Goal: Task Accomplishment & Management: Use online tool/utility

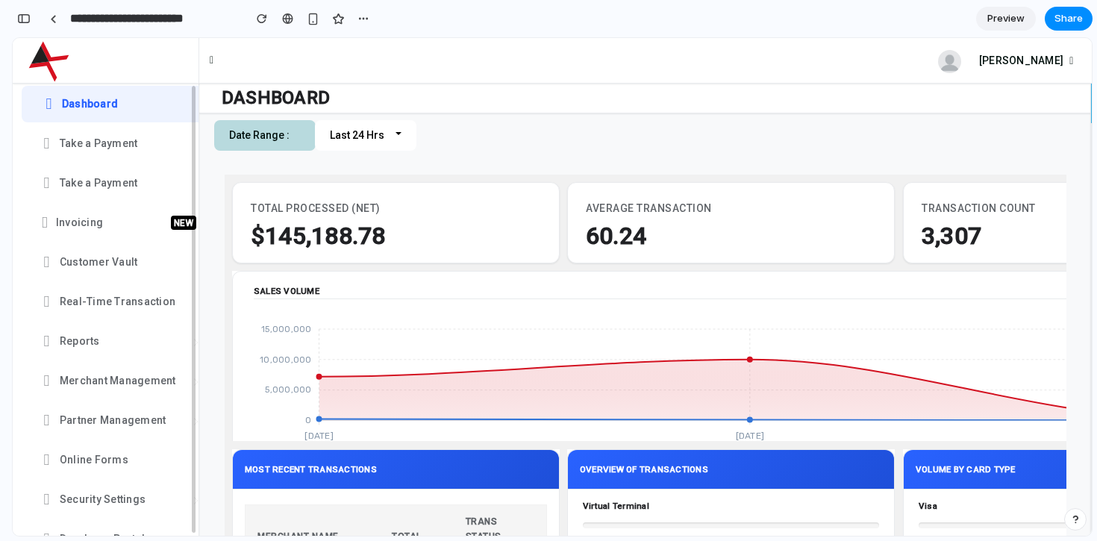
scroll to position [92, 0]
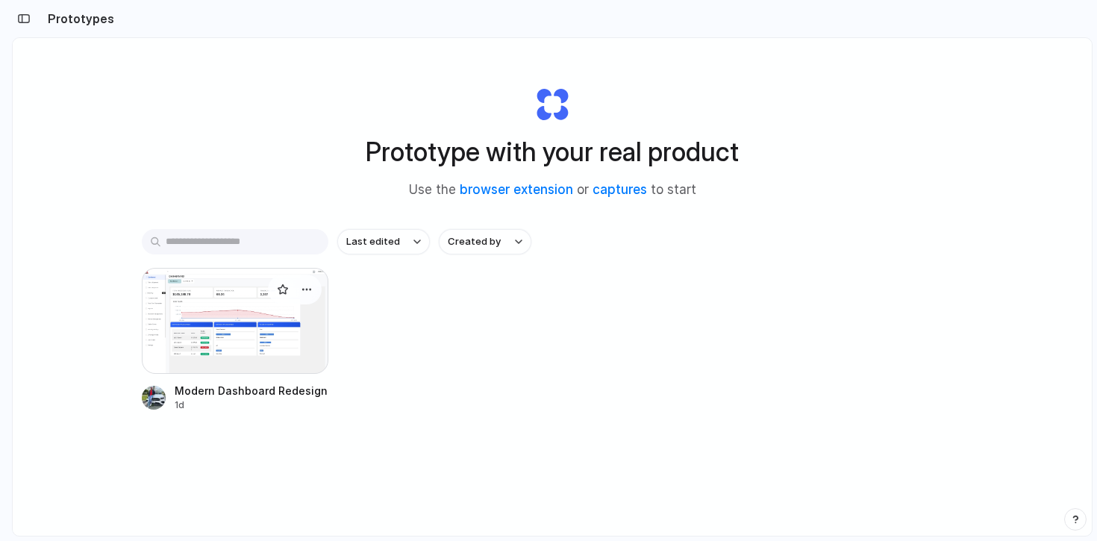
click at [231, 350] on div at bounding box center [235, 321] width 187 height 106
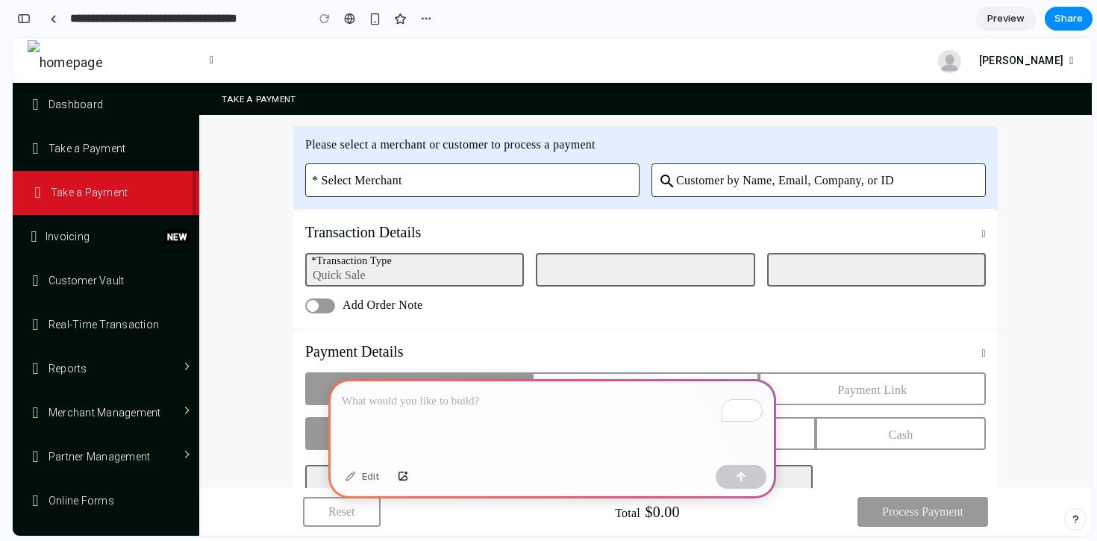
click at [386, 418] on div "To enrich screen reader interactions, please activate Accessibility in Grammarl…" at bounding box center [552, 419] width 448 height 80
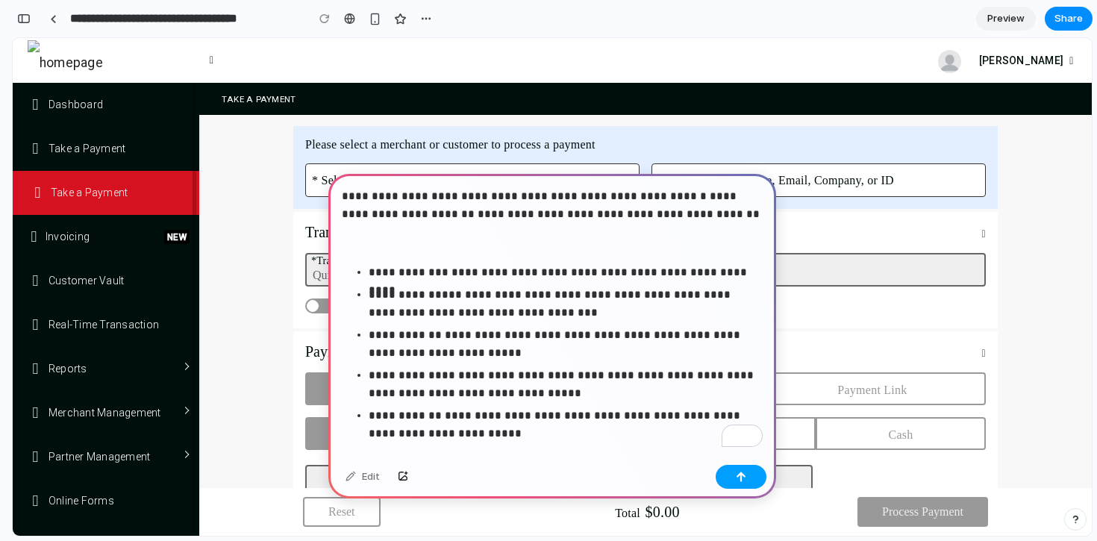
click at [746, 475] on button "button" at bounding box center [741, 477] width 51 height 24
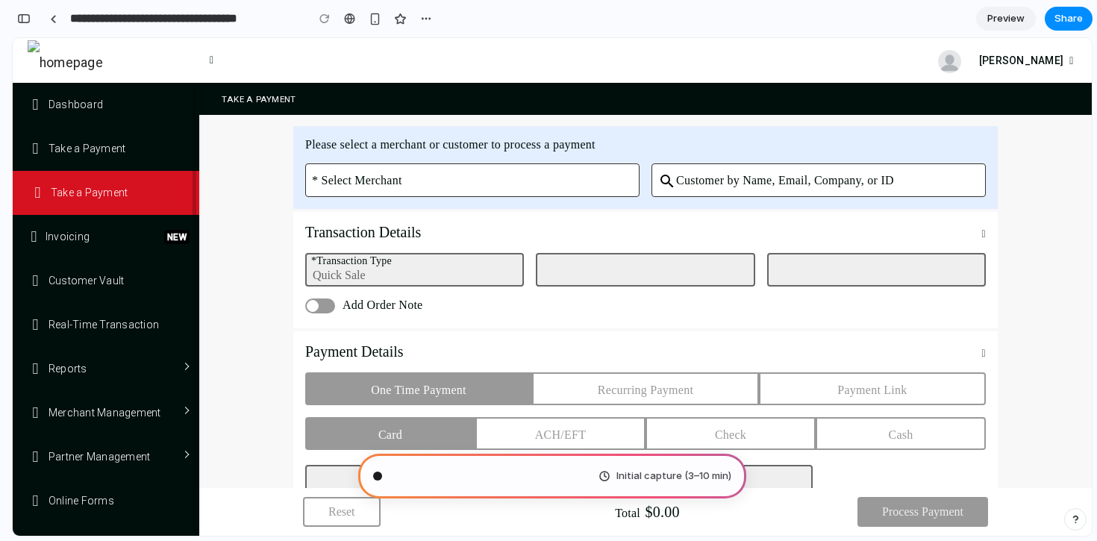
scroll to position [302, 0]
type input "**********"
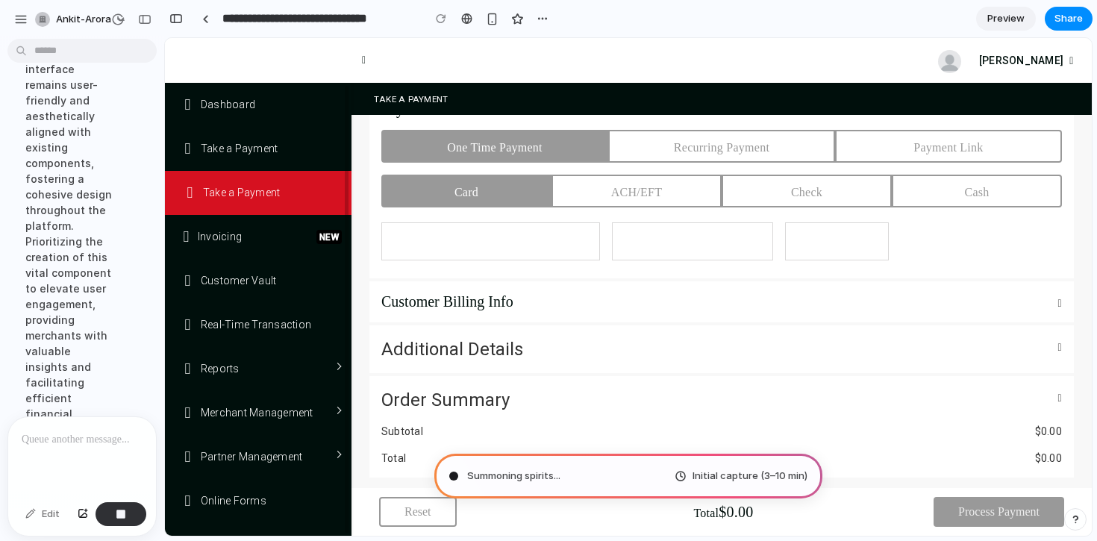
scroll to position [1011, 0]
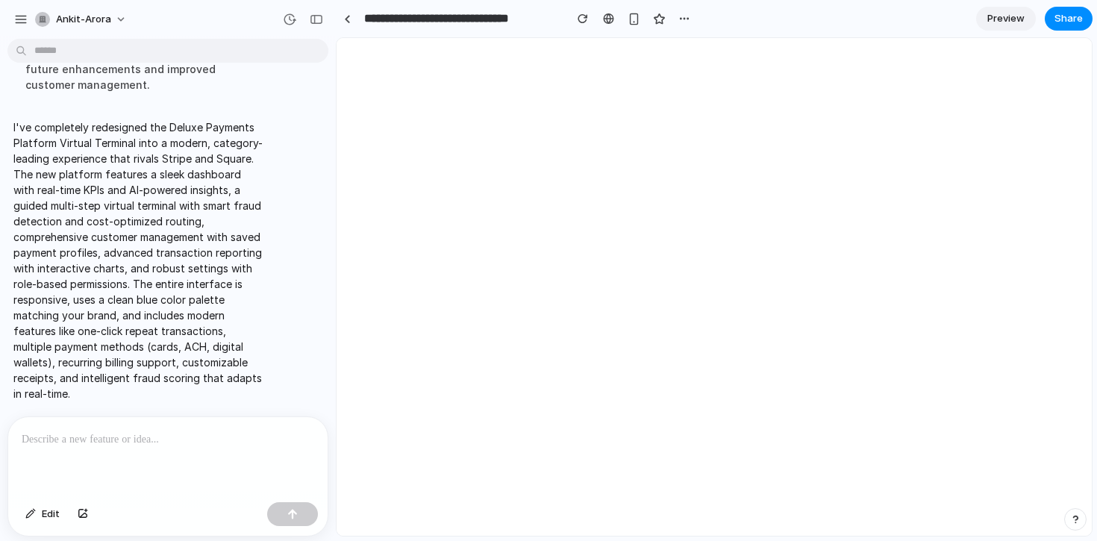
select select "**"
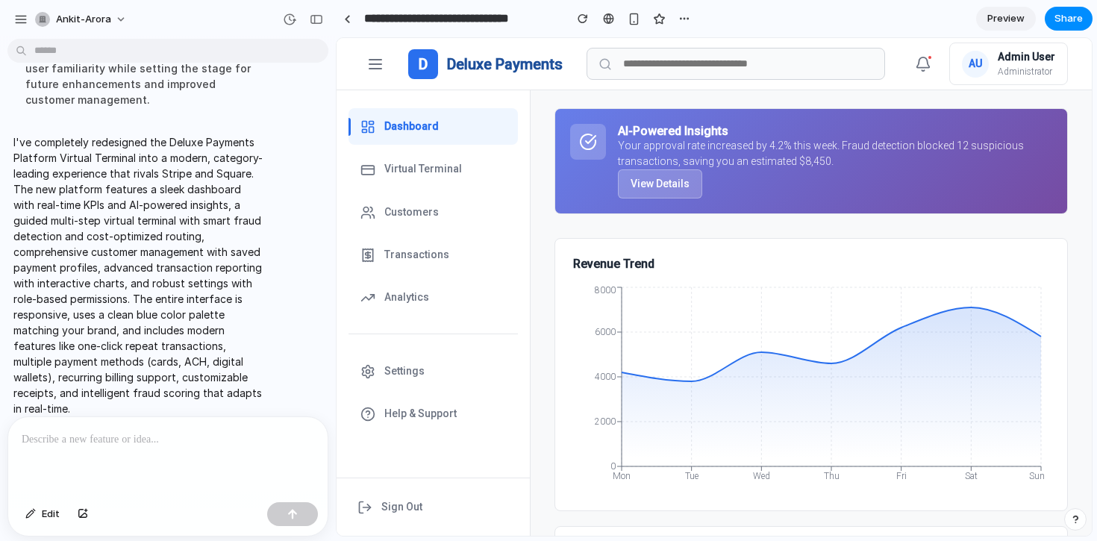
scroll to position [0, 0]
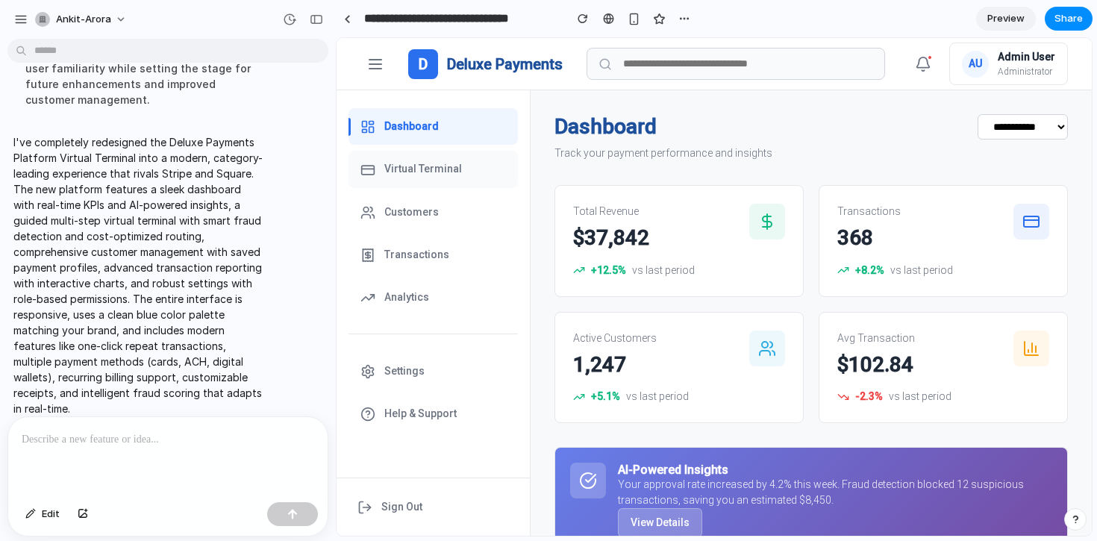
click at [416, 174] on span "Virtual Terminal" at bounding box center [423, 169] width 78 height 16
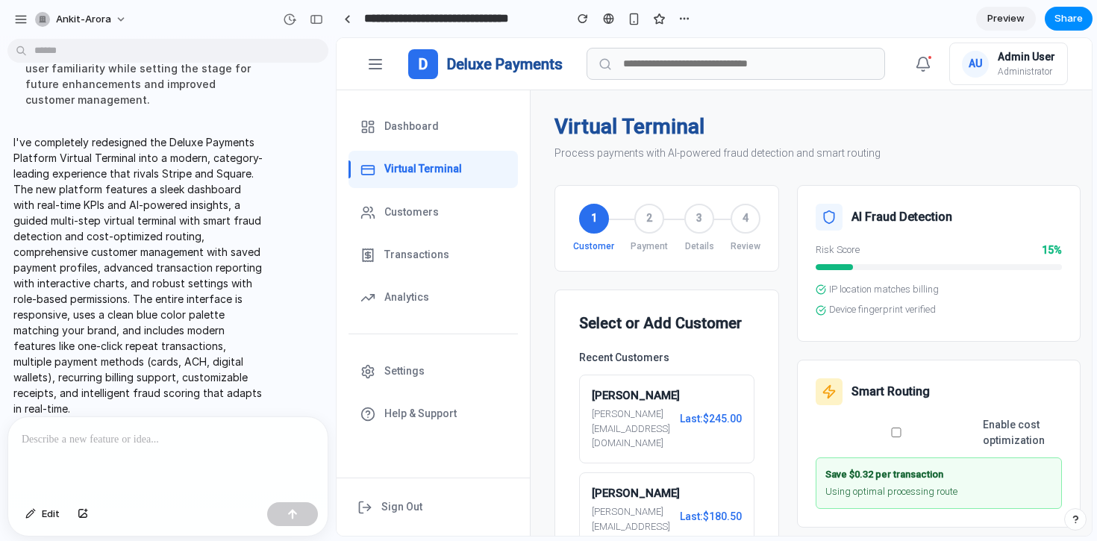
click at [648, 223] on div "2" at bounding box center [649, 219] width 30 height 30
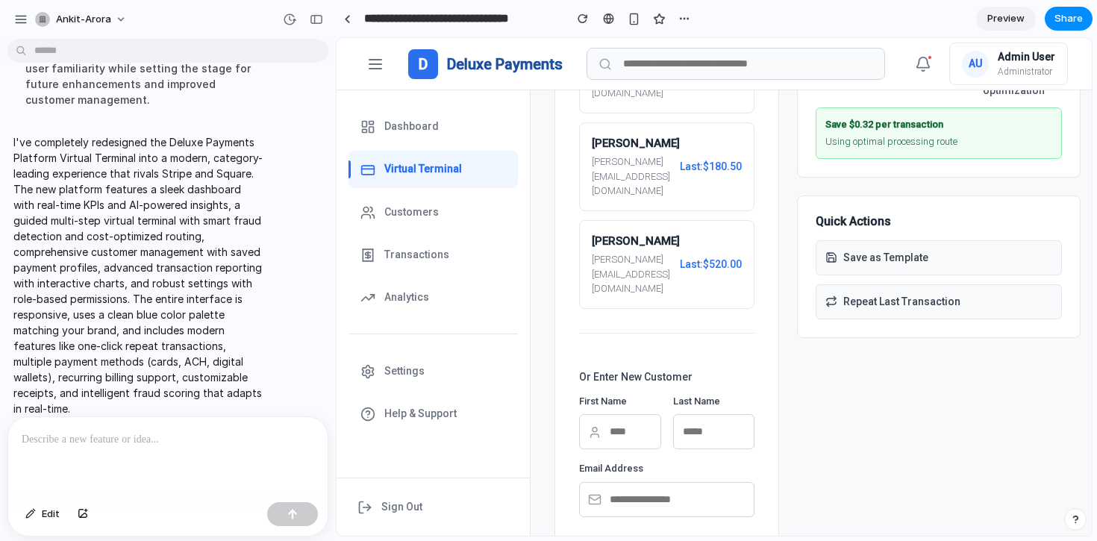
scroll to position [372, 0]
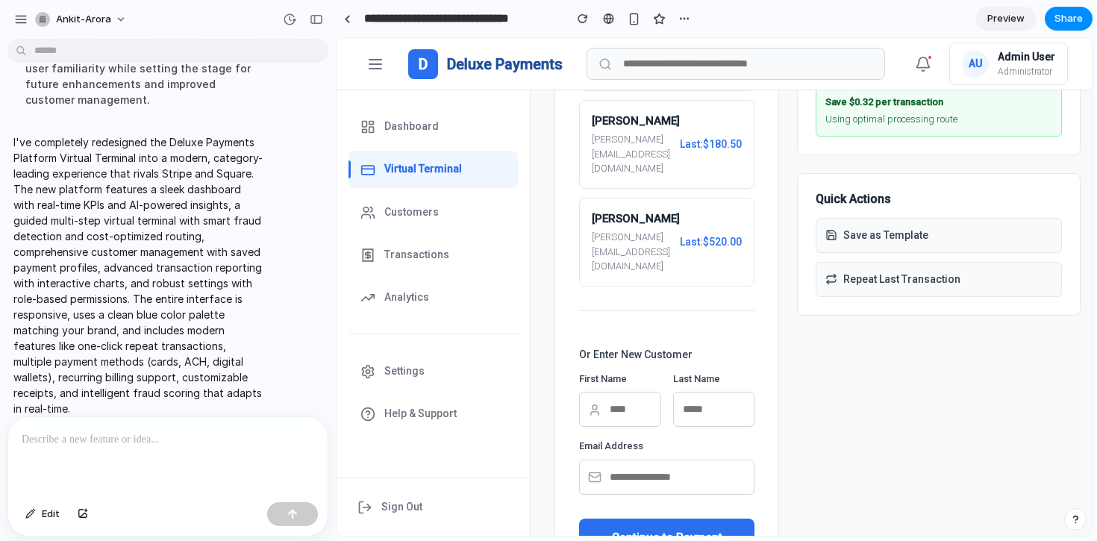
click at [650, 446] on div "Select or Add Customer Recent Customers John Smith john@example.com Last: $245.…" at bounding box center [667, 249] width 225 height 664
click at [647, 519] on button "Continue to Payment" at bounding box center [666, 538] width 175 height 38
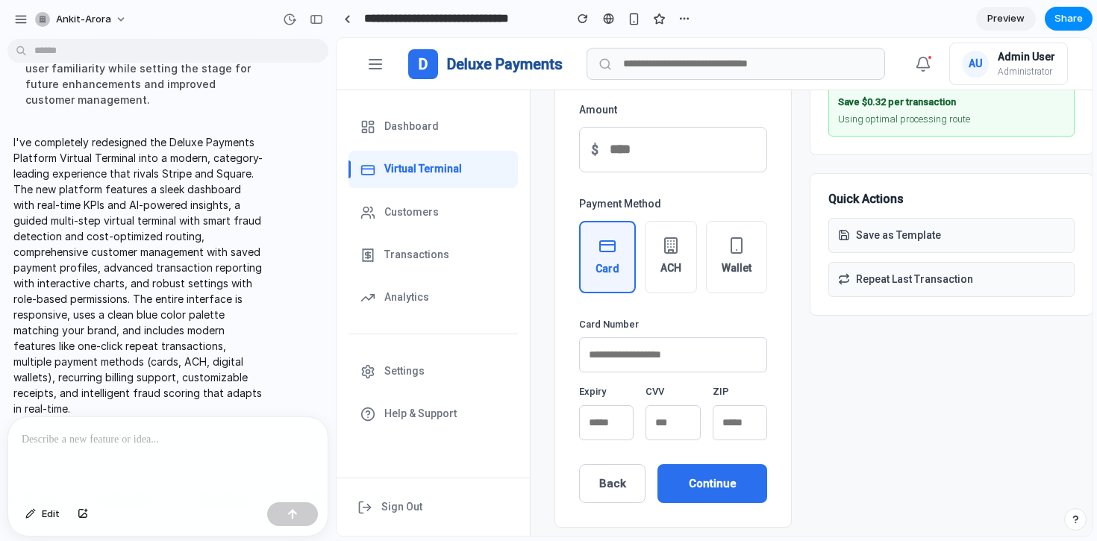
click at [687, 264] on button "ACH" at bounding box center [671, 257] width 52 height 72
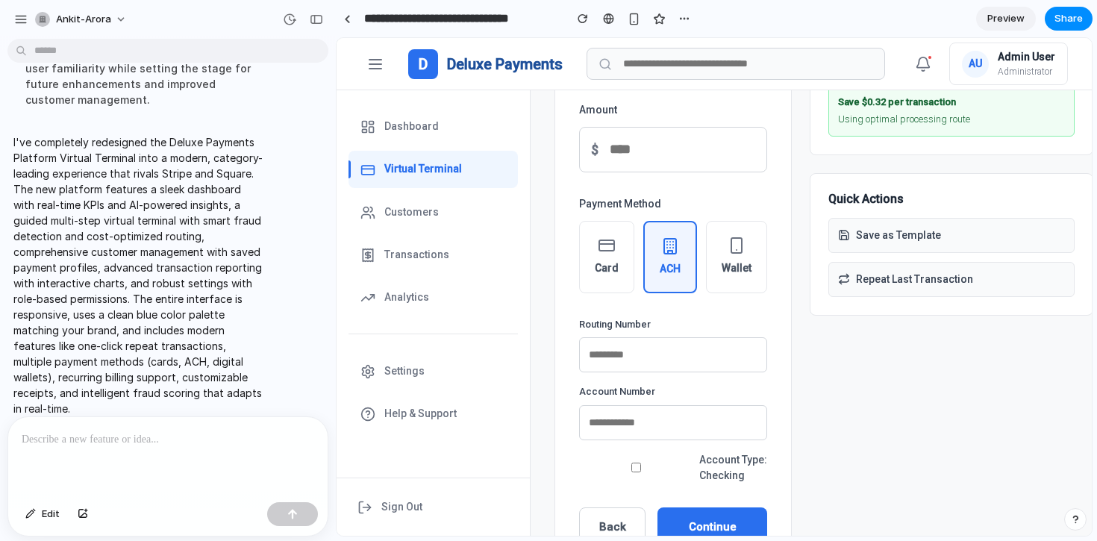
click at [727, 257] on button "Wallet" at bounding box center [736, 257] width 61 height 72
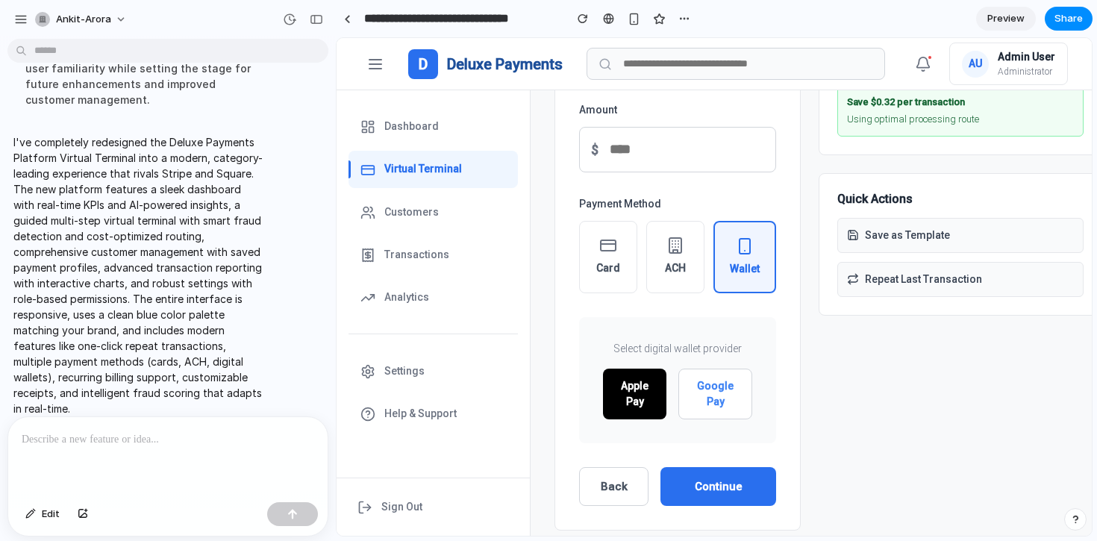
click at [623, 247] on button "Card" at bounding box center [608, 257] width 58 height 72
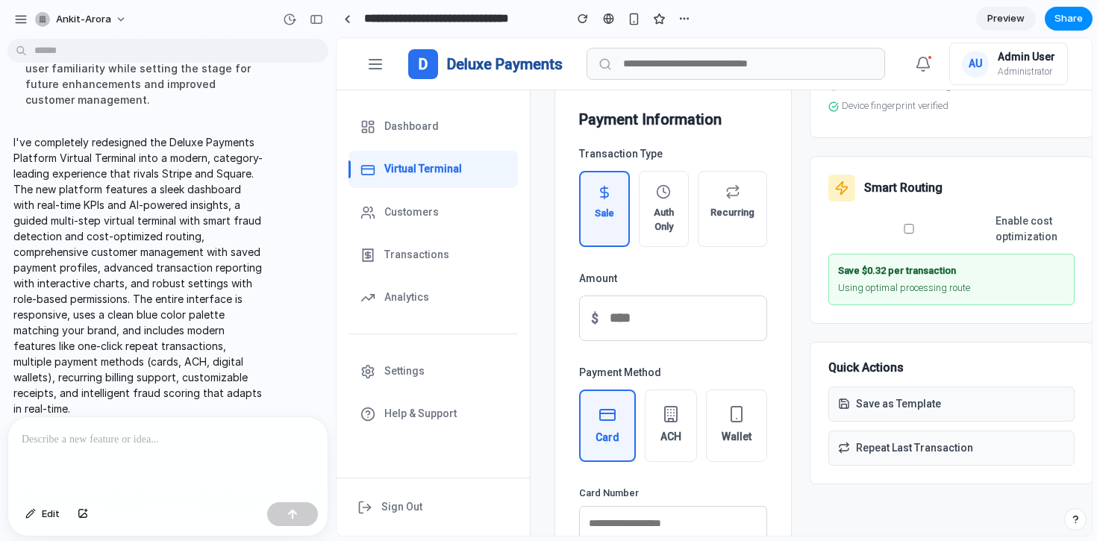
scroll to position [152, 0]
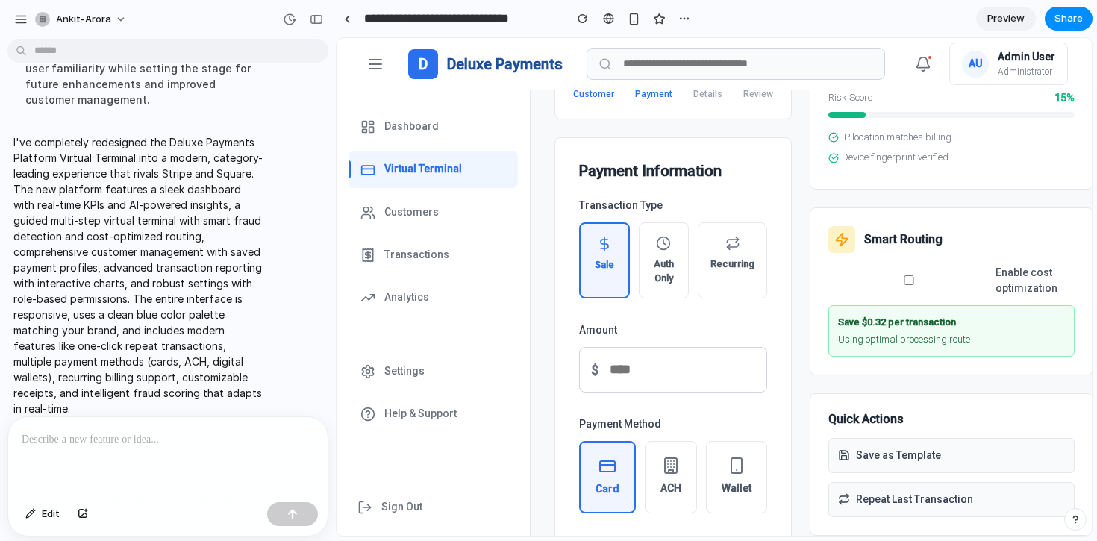
click at [695, 260] on div "Sale Auth Only Recurring" at bounding box center [673, 260] width 188 height 76
click at [726, 260] on span "Recurring" at bounding box center [733, 264] width 44 height 15
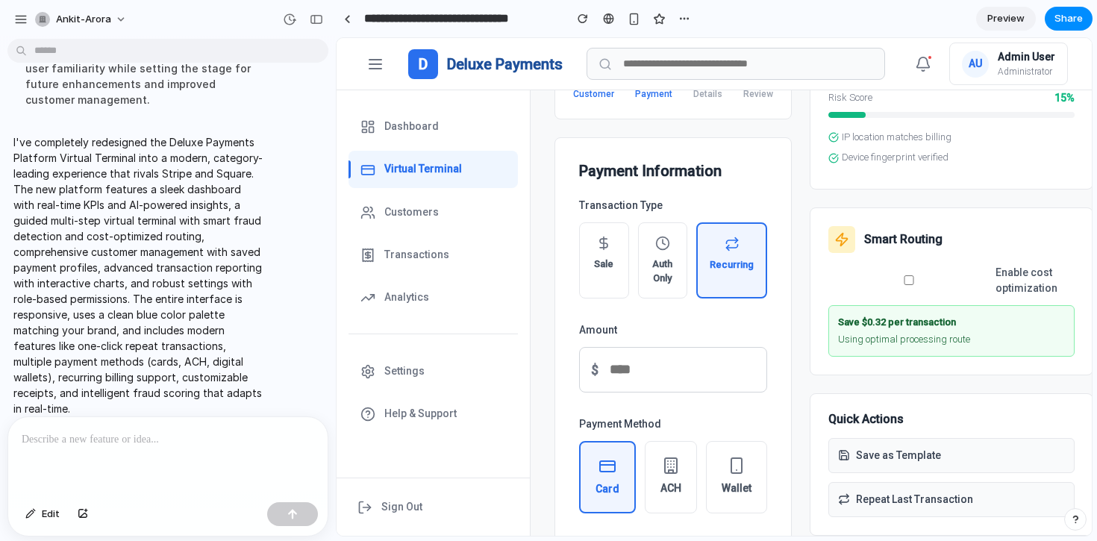
click at [661, 263] on span "Auth Only" at bounding box center [663, 271] width 25 height 29
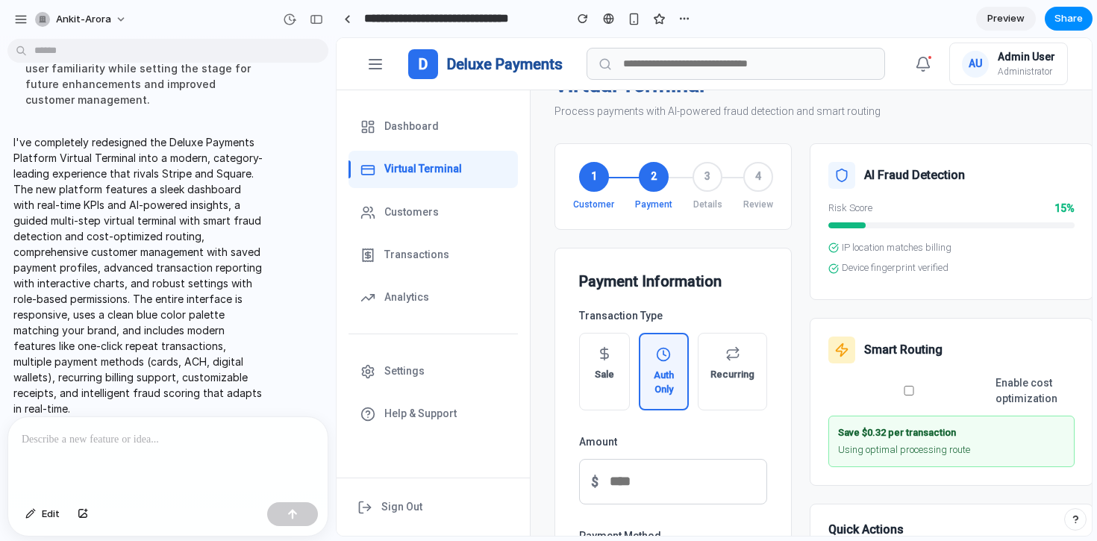
scroll to position [0, 0]
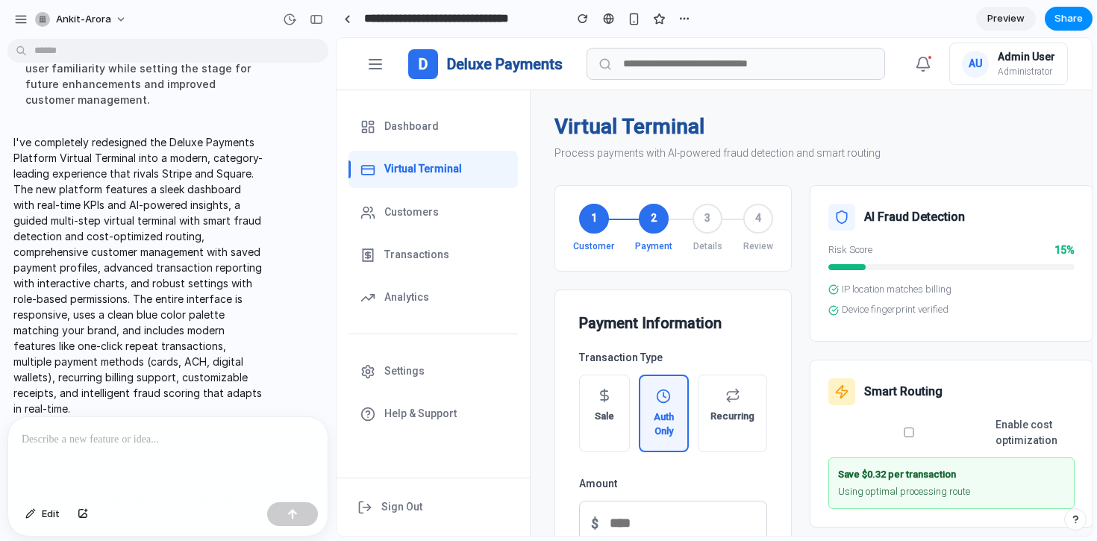
click at [593, 382] on button "Sale" at bounding box center [604, 414] width 51 height 78
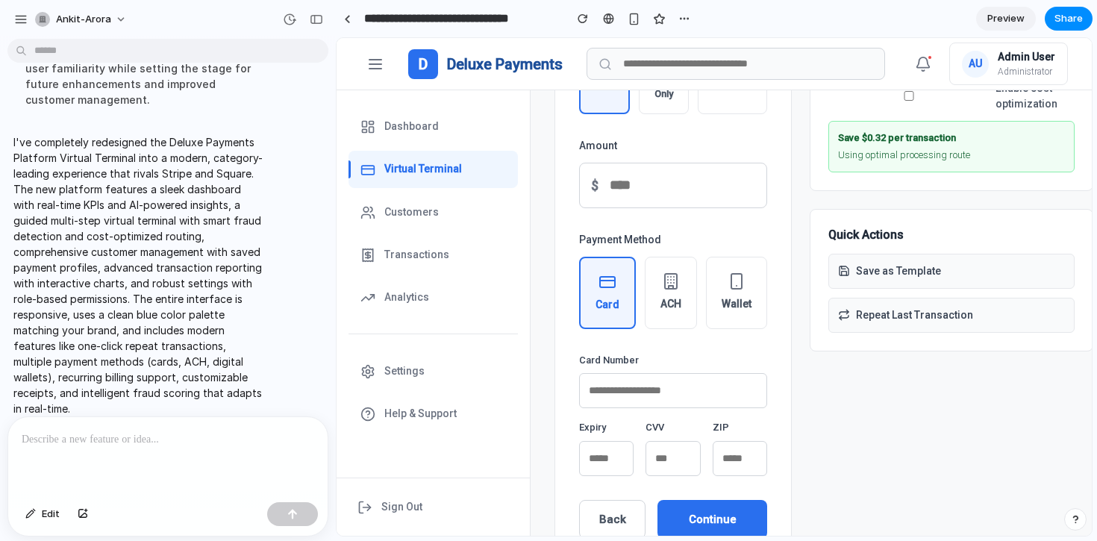
scroll to position [390, 0]
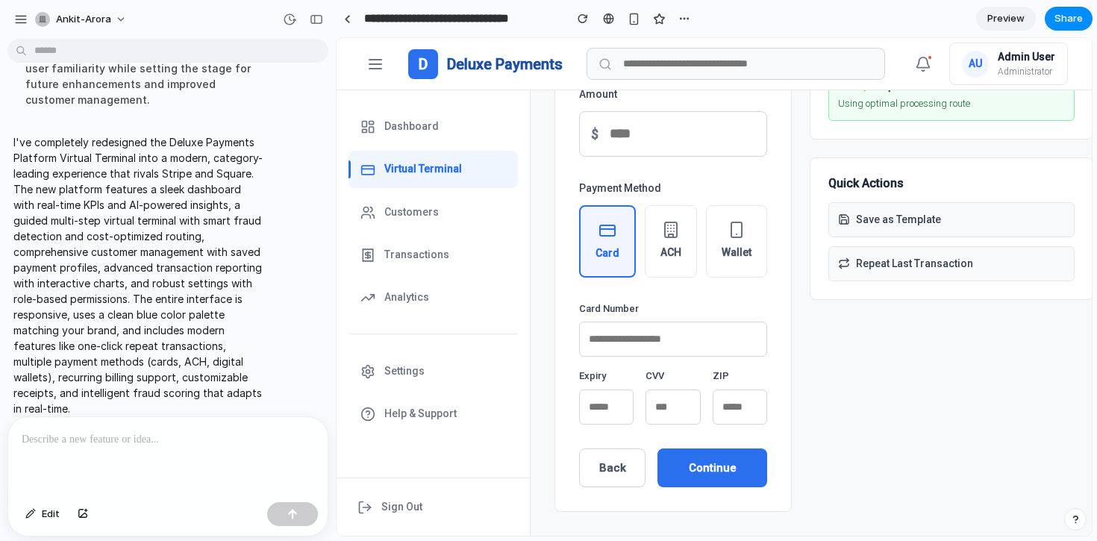
click at [708, 467] on button "Continue" at bounding box center [713, 469] width 110 height 40
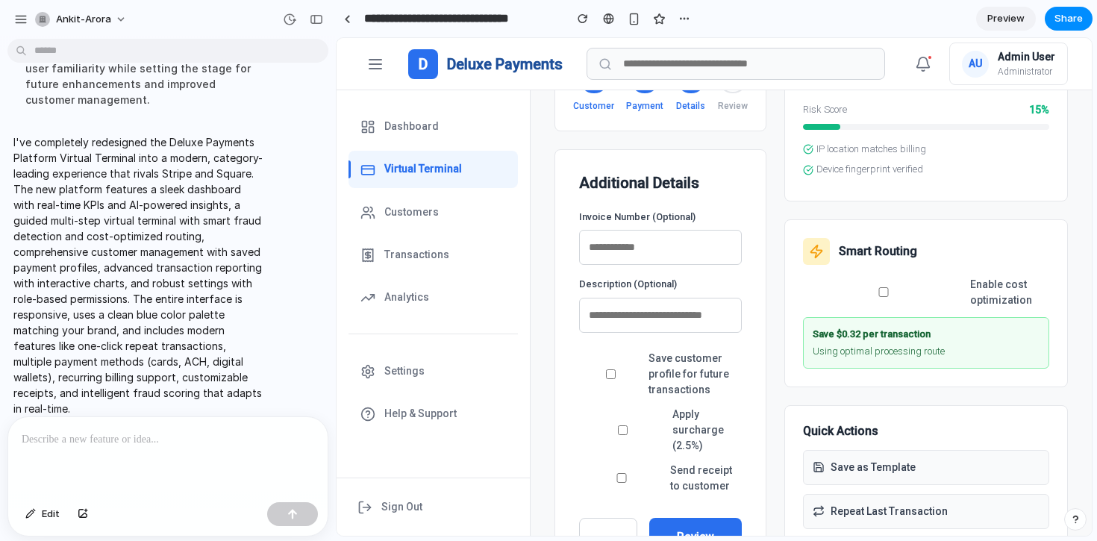
scroll to position [225, 0]
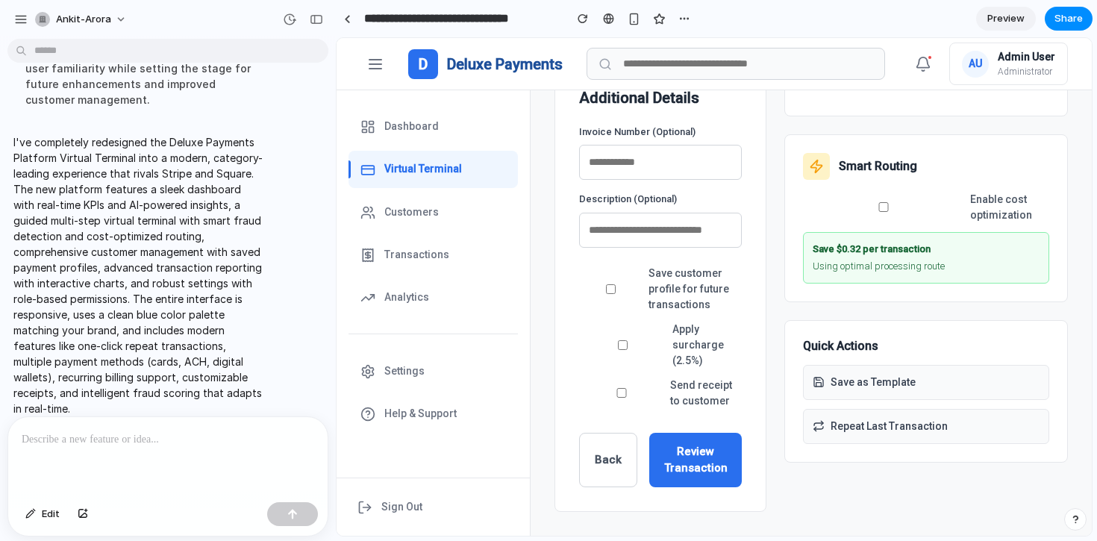
click at [612, 447] on button "Back" at bounding box center [608, 460] width 58 height 54
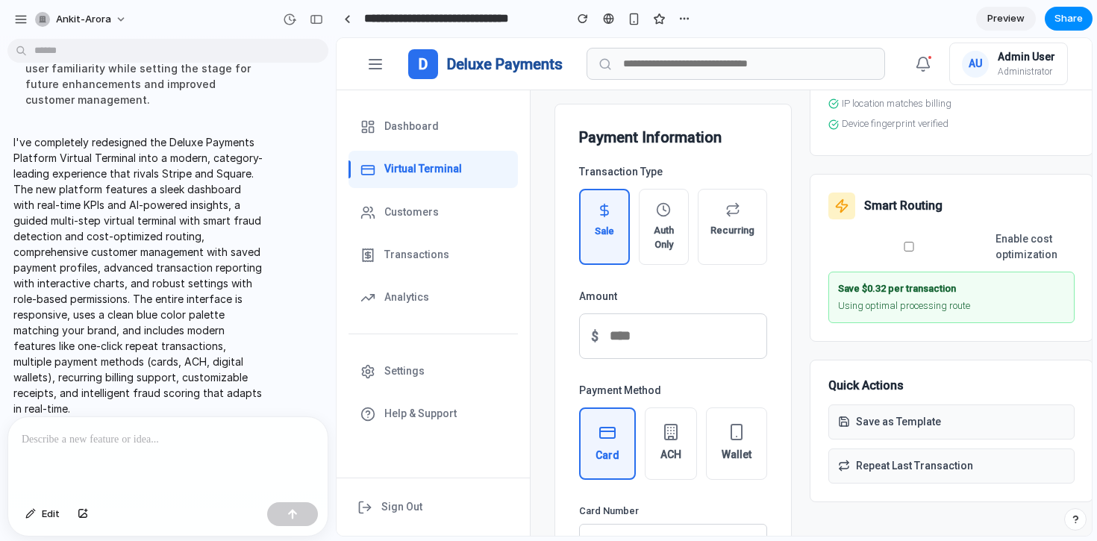
scroll to position [128, 0]
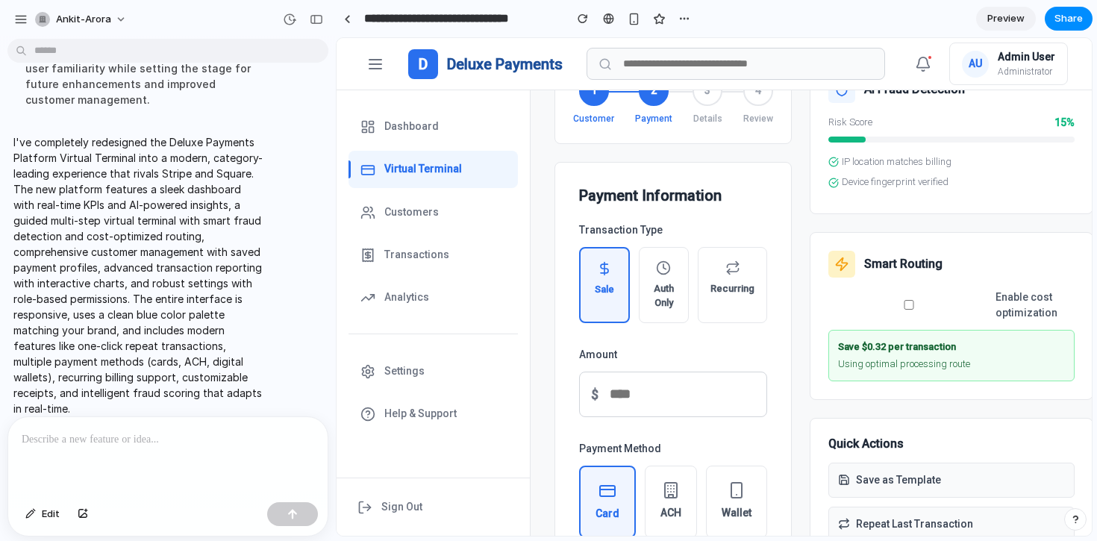
click at [665, 302] on span "Auth Only" at bounding box center [664, 295] width 25 height 29
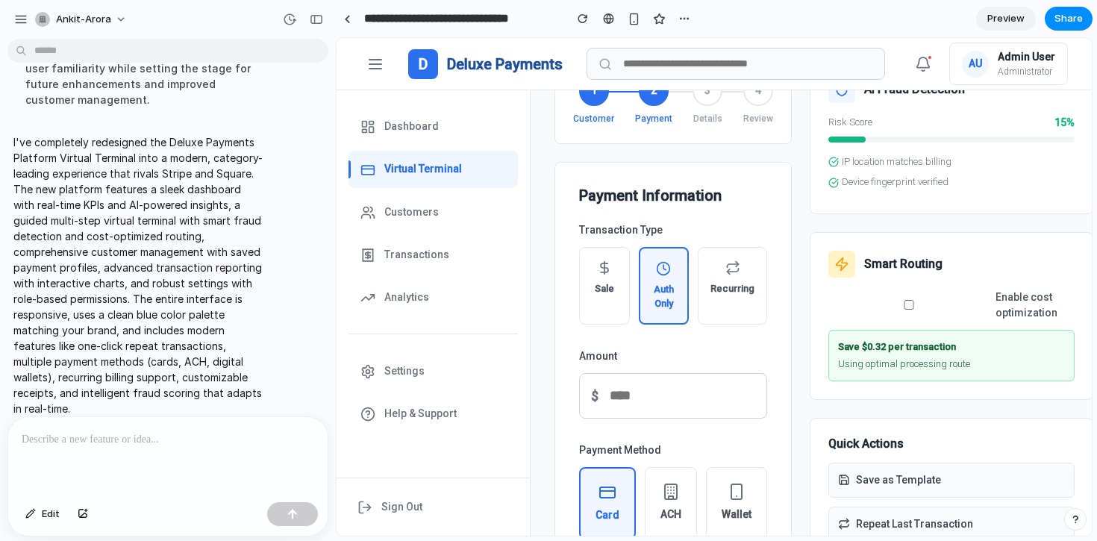
click at [590, 295] on button "Sale" at bounding box center [604, 286] width 51 height 78
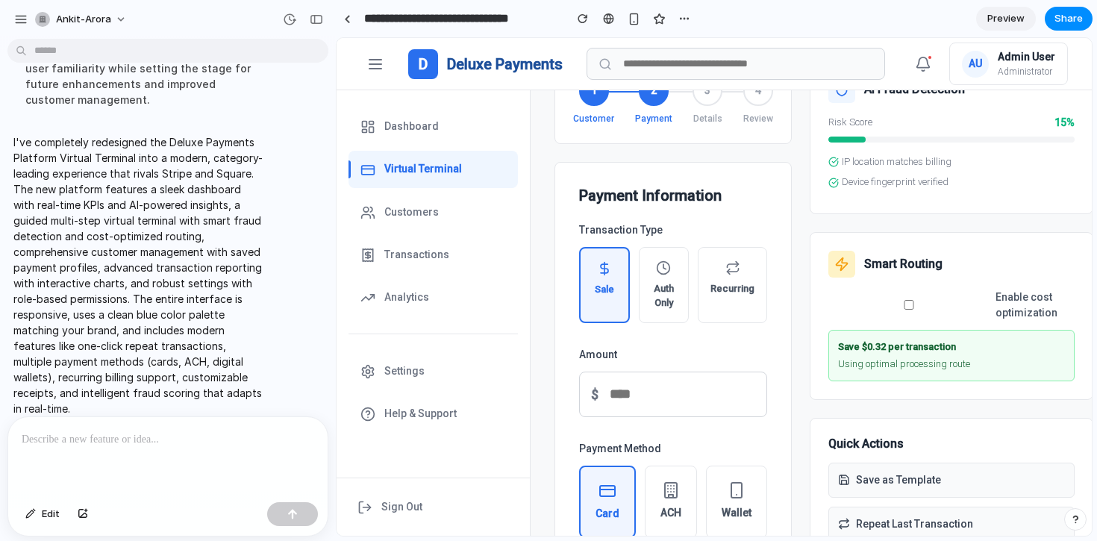
click at [738, 271] on icon at bounding box center [732, 270] width 11 height 3
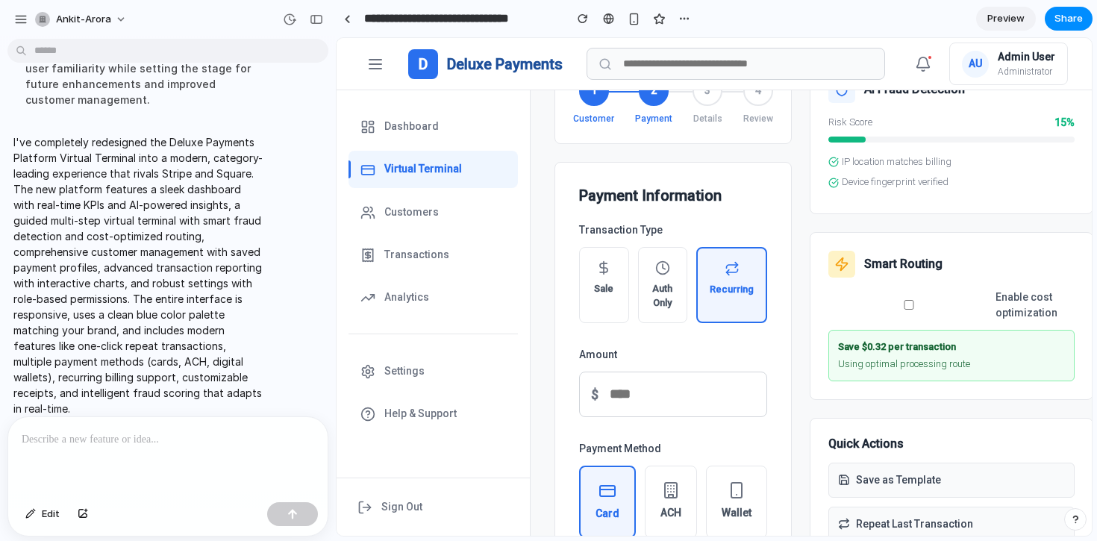
click at [602, 276] on button "Sale" at bounding box center [604, 285] width 50 height 76
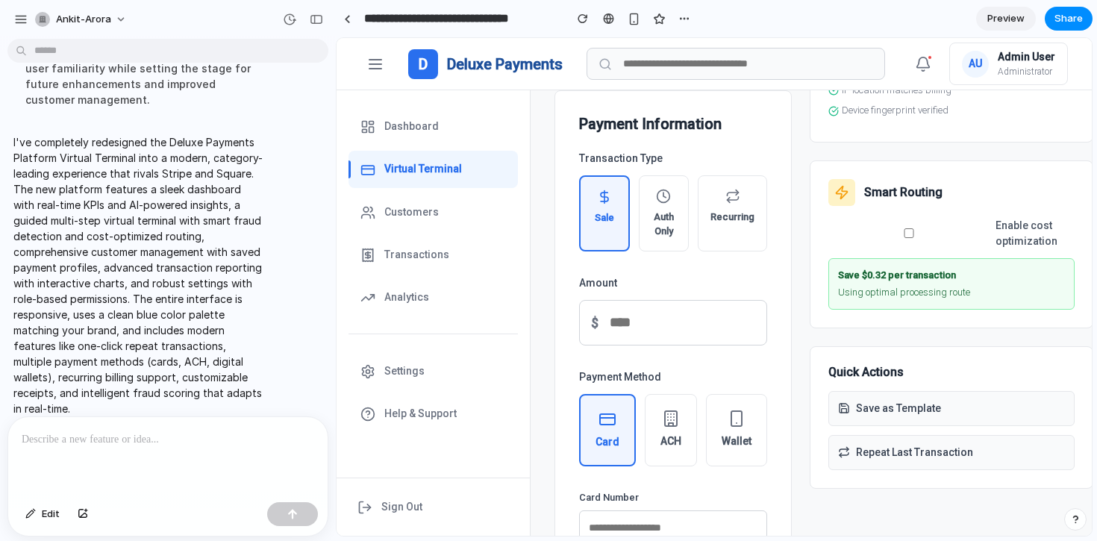
scroll to position [390, 0]
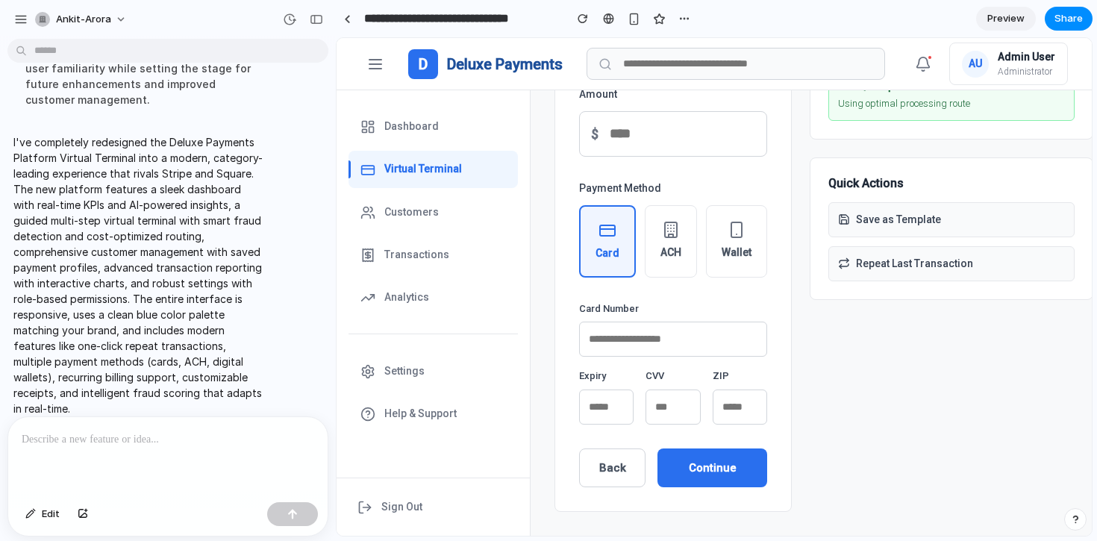
click at [602, 276] on button "Card" at bounding box center [607, 241] width 57 height 72
click at [656, 254] on button "ACH" at bounding box center [671, 241] width 52 height 72
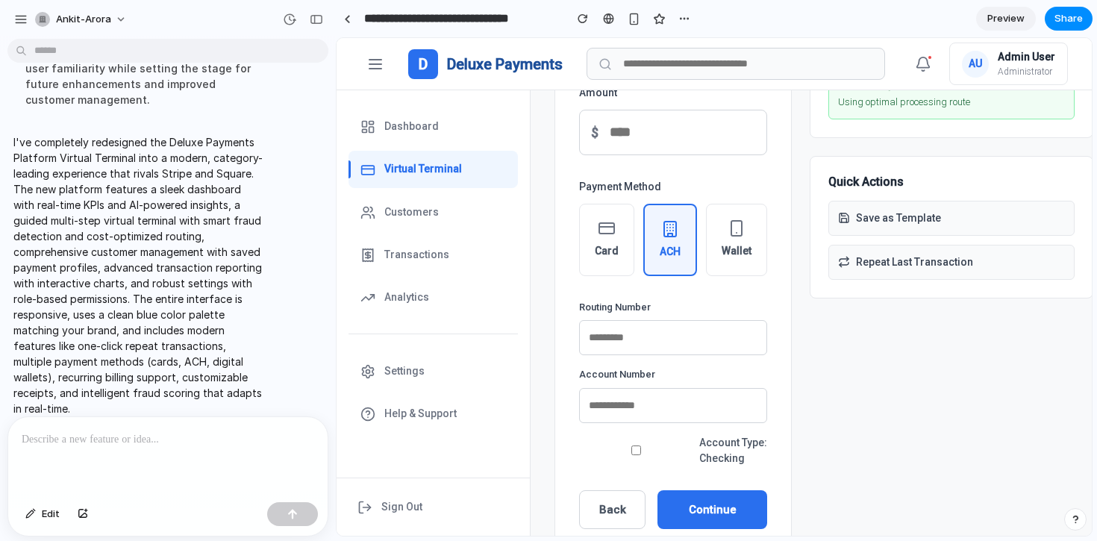
click at [587, 252] on button "Card" at bounding box center [606, 240] width 55 height 72
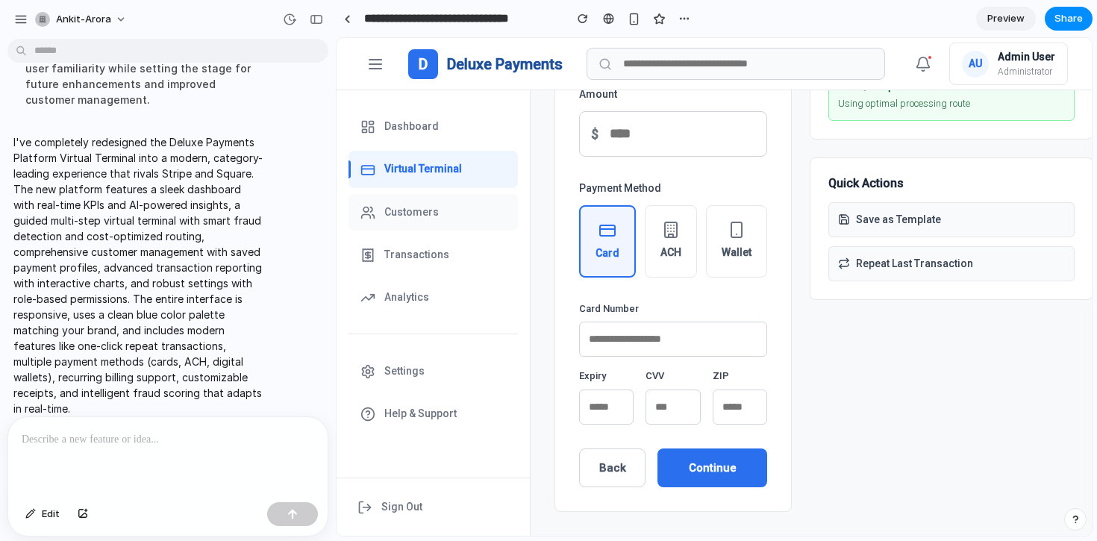
click at [387, 196] on button "Customers" at bounding box center [433, 212] width 169 height 37
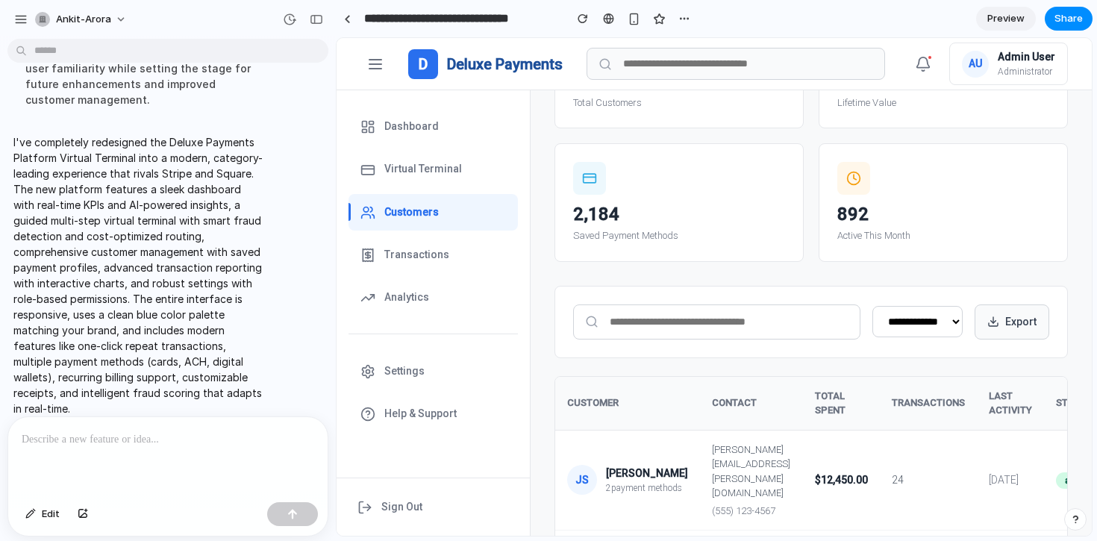
scroll to position [0, 0]
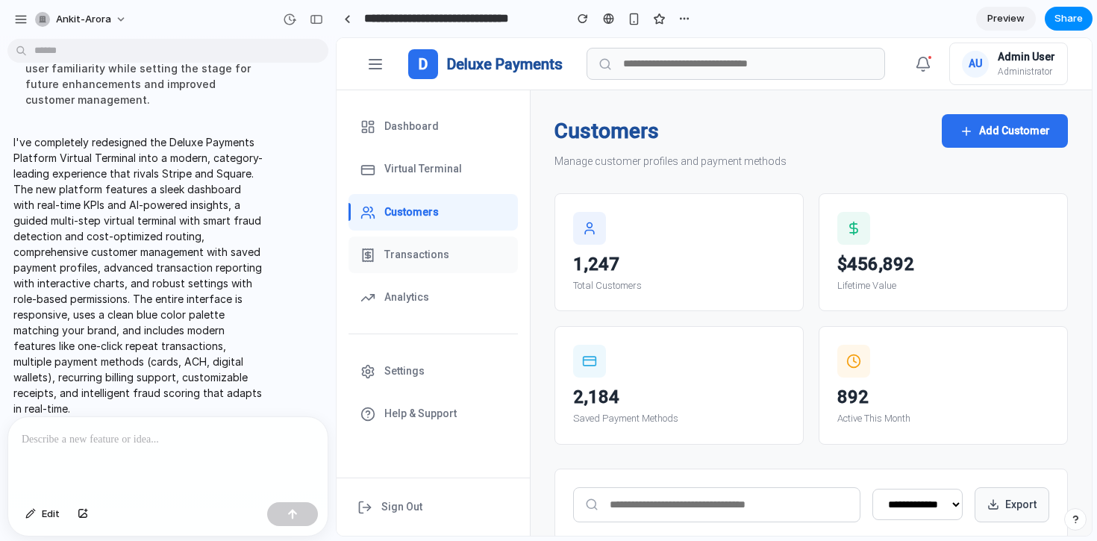
click at [451, 265] on button "Transactions" at bounding box center [433, 255] width 169 height 37
select select "**"
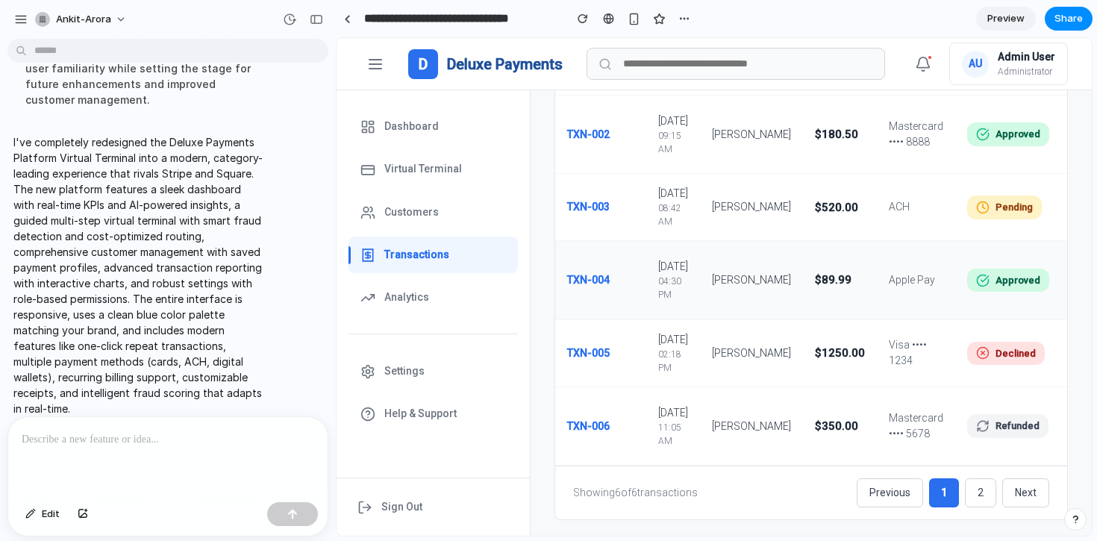
scroll to position [1034, 0]
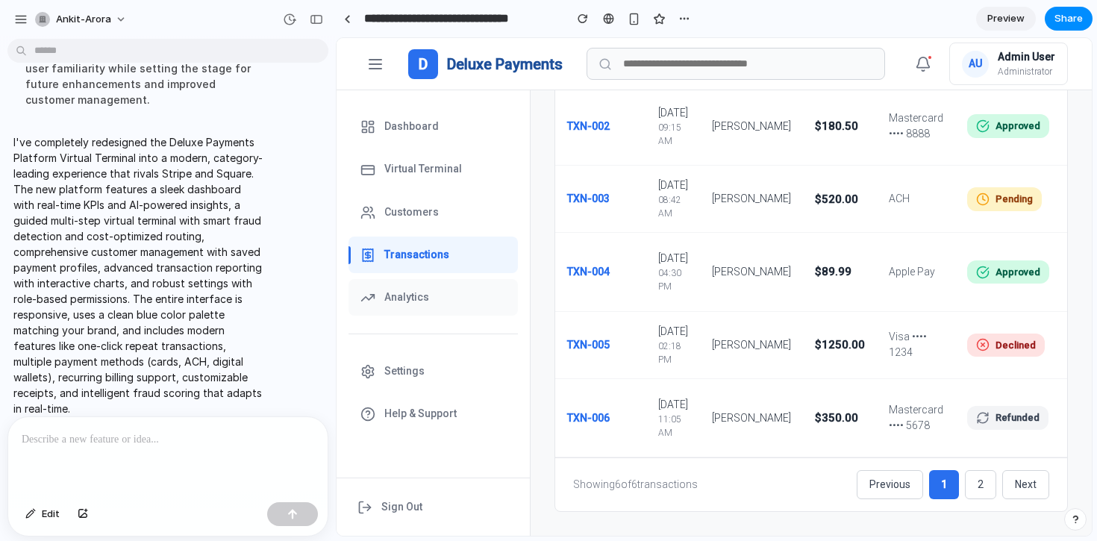
click at [446, 290] on button "Analytics" at bounding box center [433, 297] width 169 height 37
select select "**"
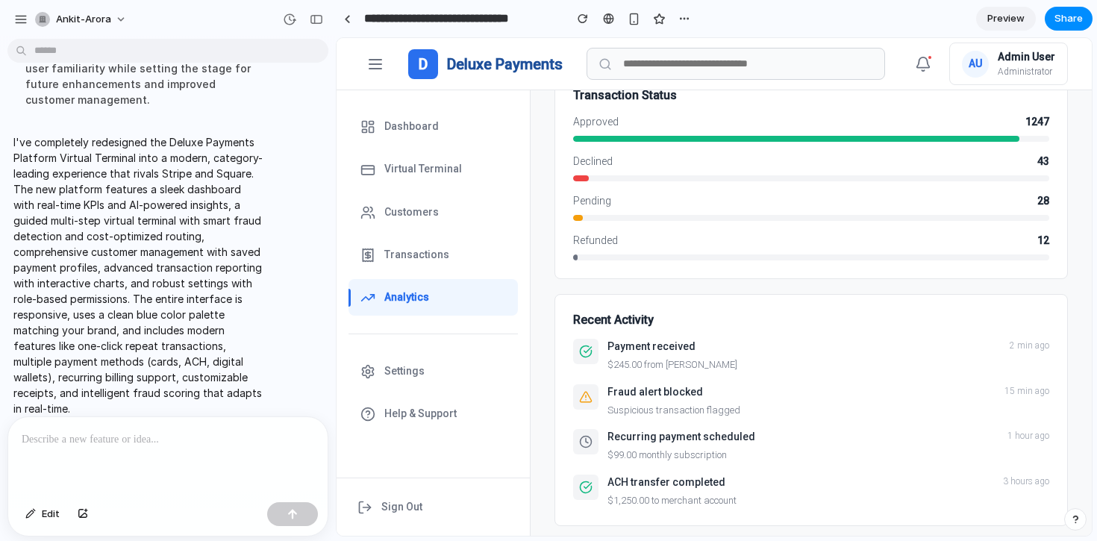
scroll to position [1337, 0]
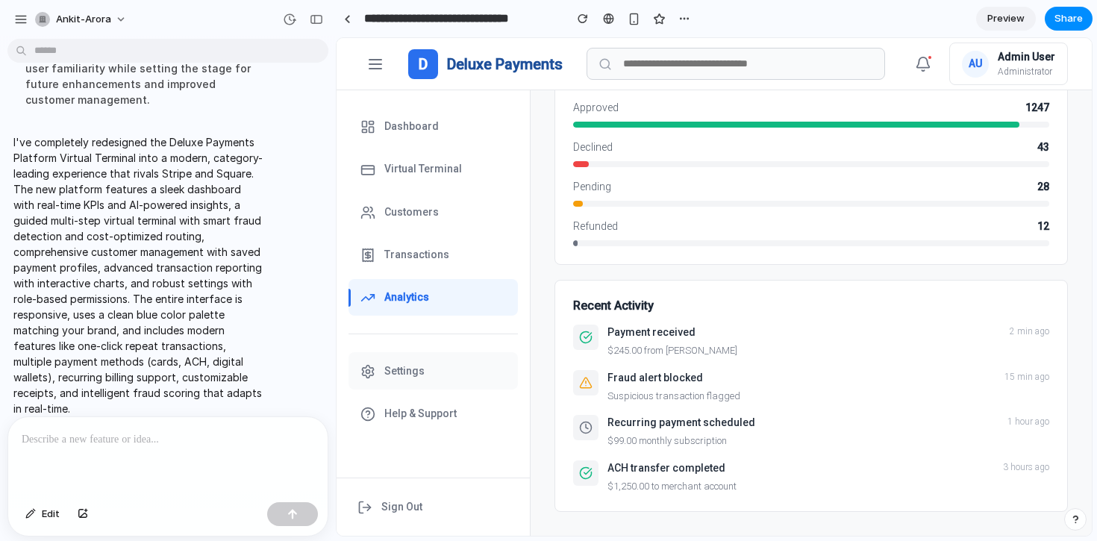
click at [418, 365] on span "Settings" at bounding box center [404, 371] width 40 height 16
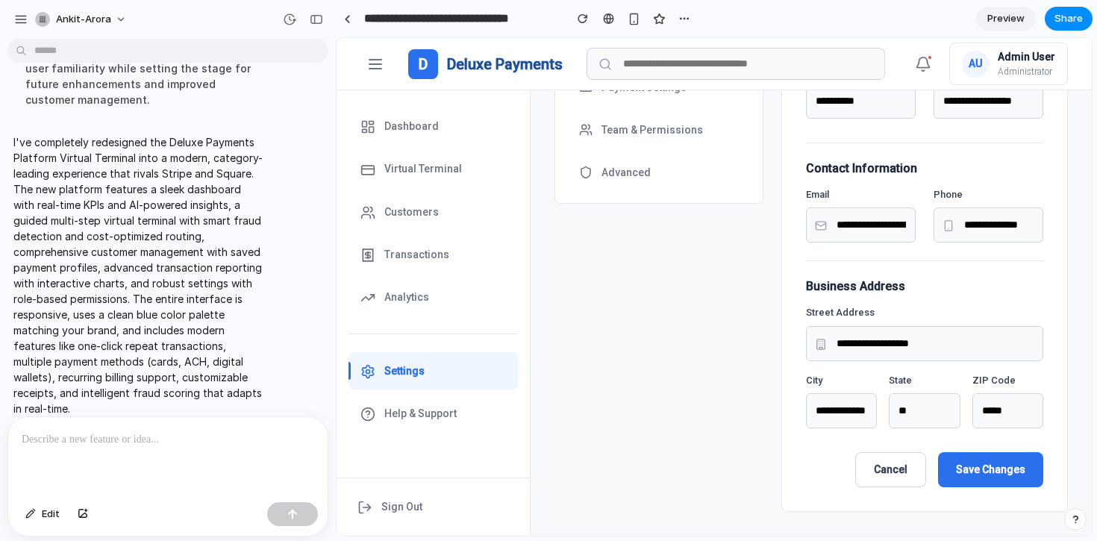
click at [417, 389] on button "Settings" at bounding box center [433, 370] width 169 height 37
click at [417, 410] on span "Help & Support" at bounding box center [420, 414] width 72 height 16
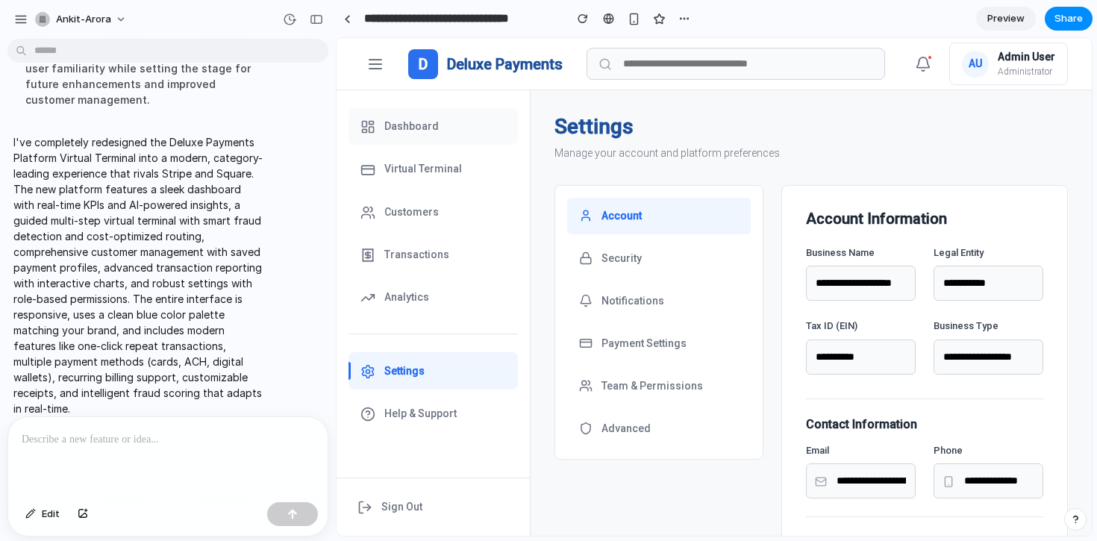
click at [406, 123] on span "Dashboard" at bounding box center [411, 127] width 54 height 16
select select "**"
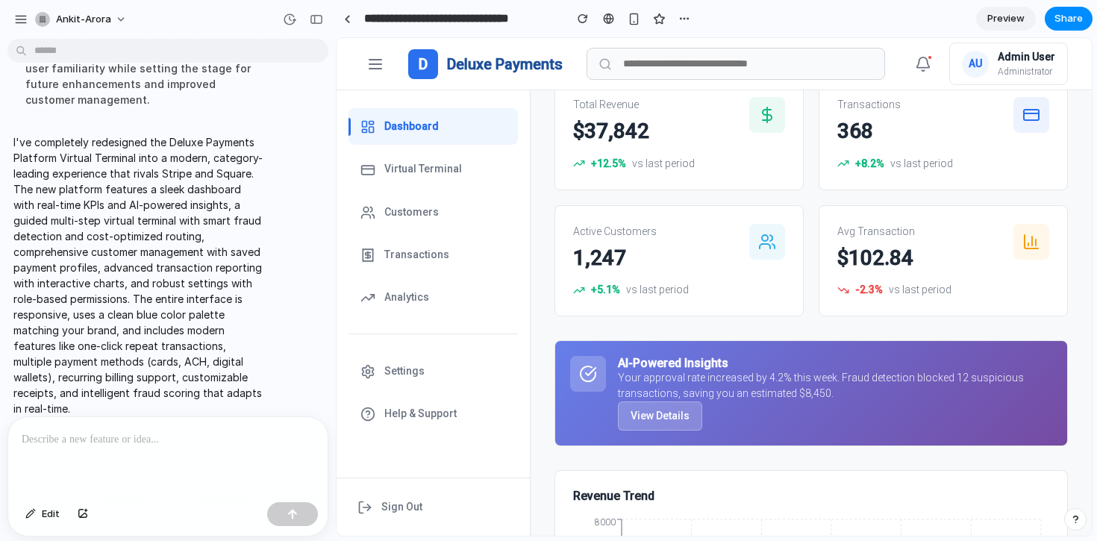
scroll to position [109, 0]
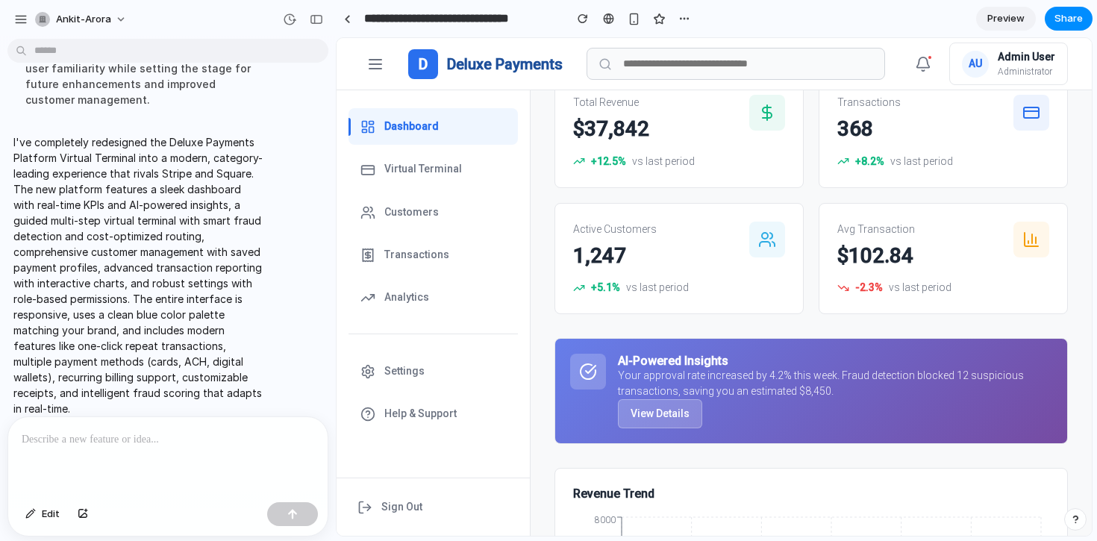
click at [649, 416] on button "View Details" at bounding box center [660, 413] width 84 height 29
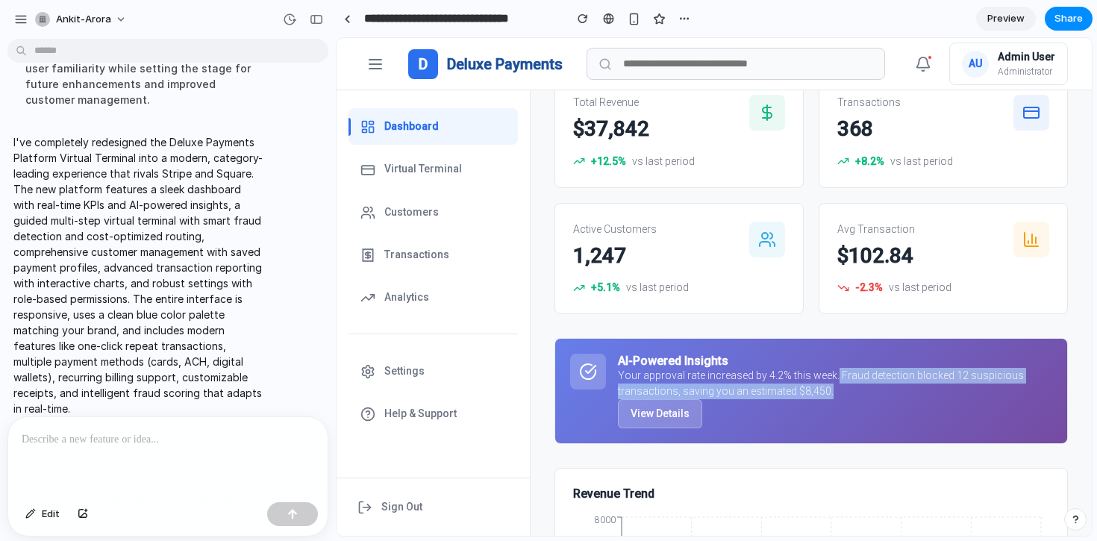
drag, startPoint x: 847, startPoint y: 376, endPoint x: 883, endPoint y: 400, distance: 43.1
click at [883, 399] on p "Your approval rate increased by 4.2% this week. Fraud detection blocked 12 susp…" at bounding box center [835, 383] width 434 height 31
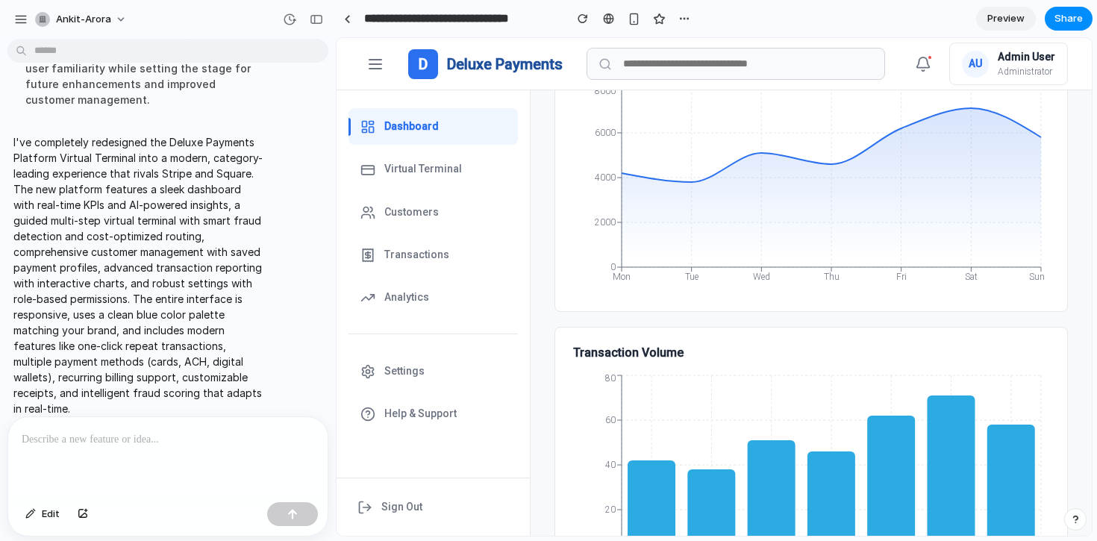
scroll to position [0, 0]
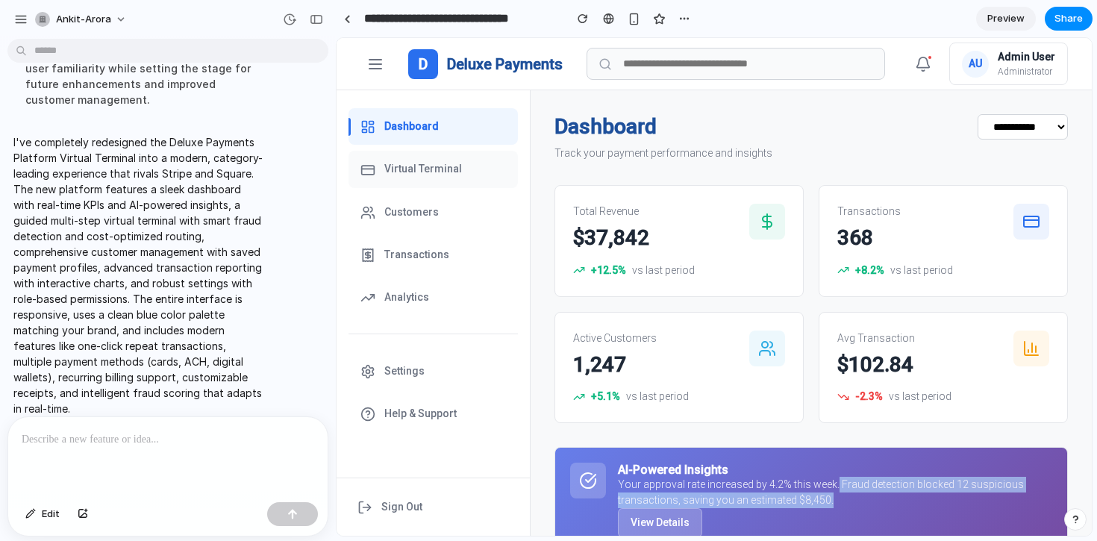
click at [429, 181] on button "Virtual Terminal" at bounding box center [433, 169] width 169 height 37
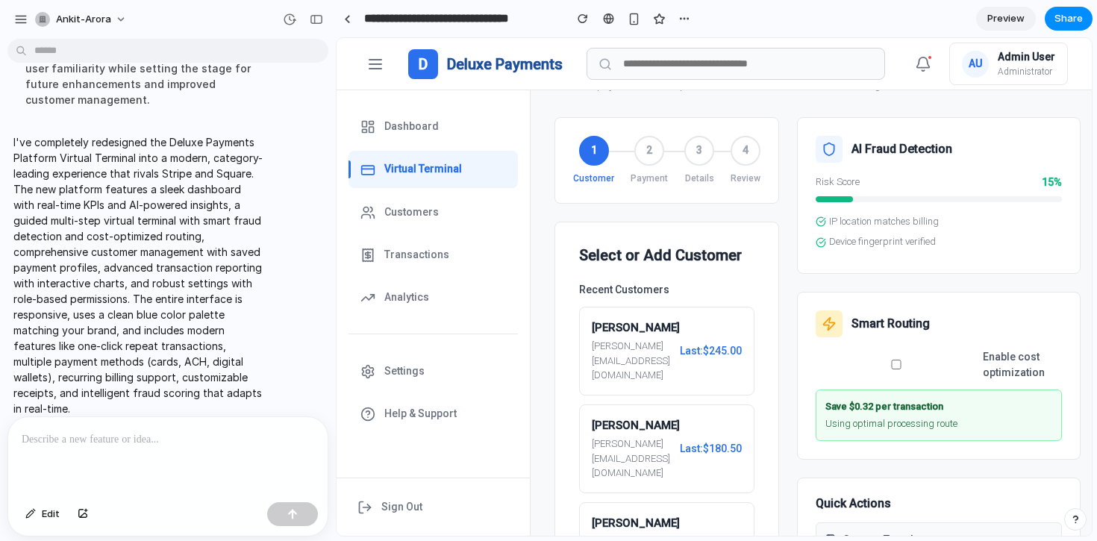
scroll to position [233, 0]
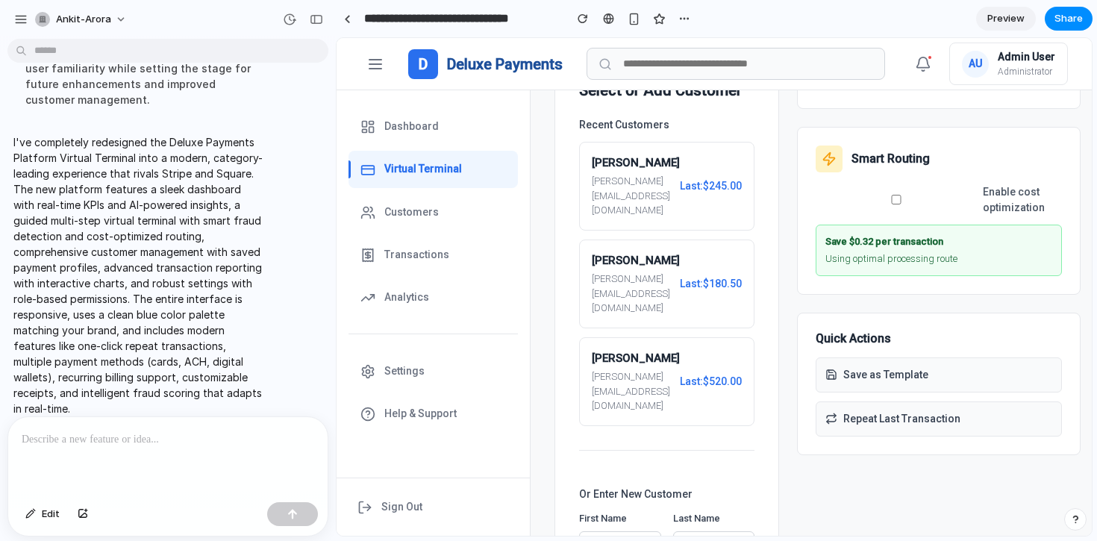
click at [722, 374] on span "Last: $520.00" at bounding box center [711, 382] width 62 height 16
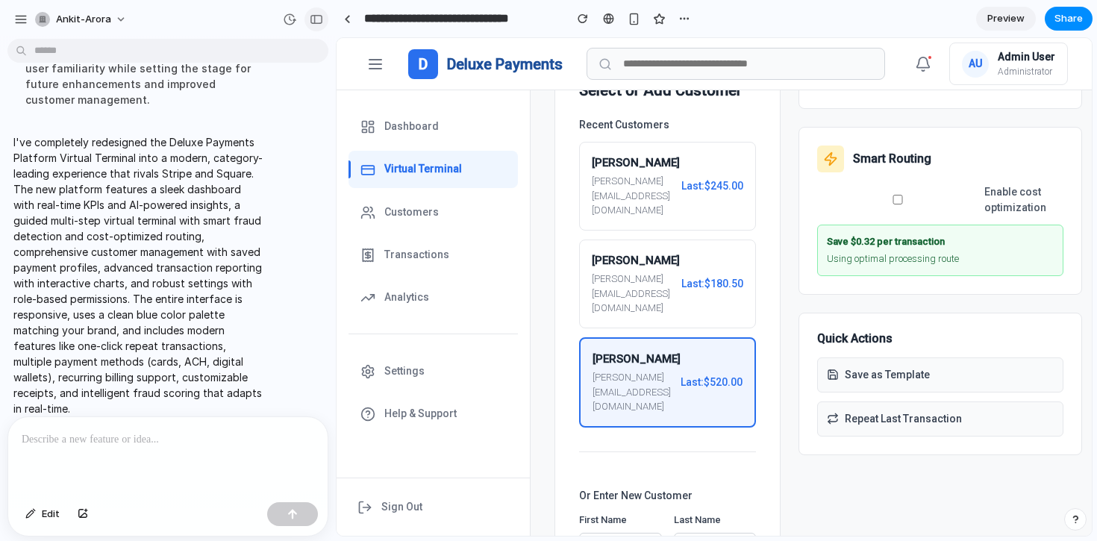
click at [319, 17] on div "button" at bounding box center [316, 19] width 13 height 10
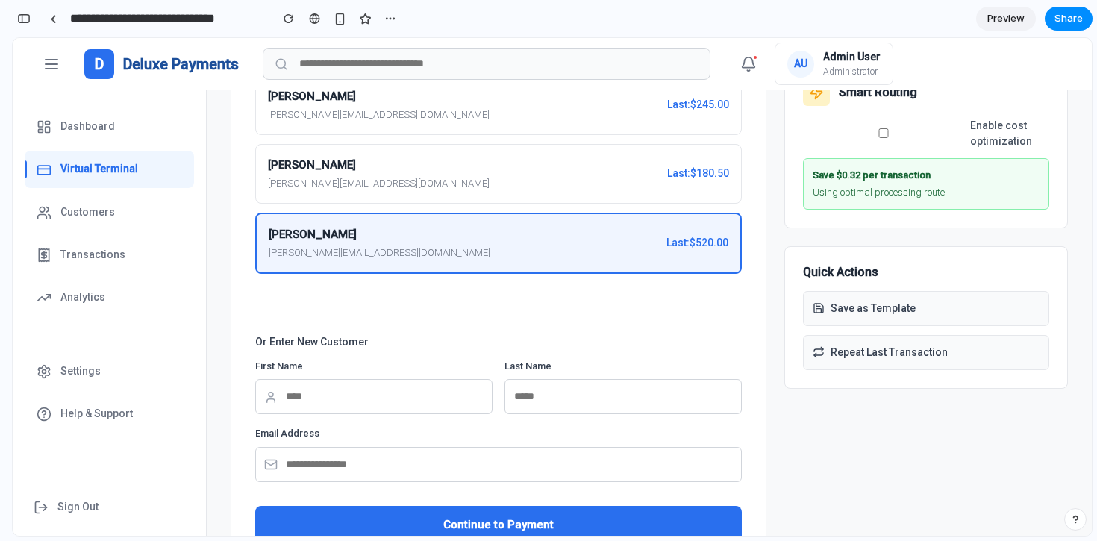
scroll to position [356, 0]
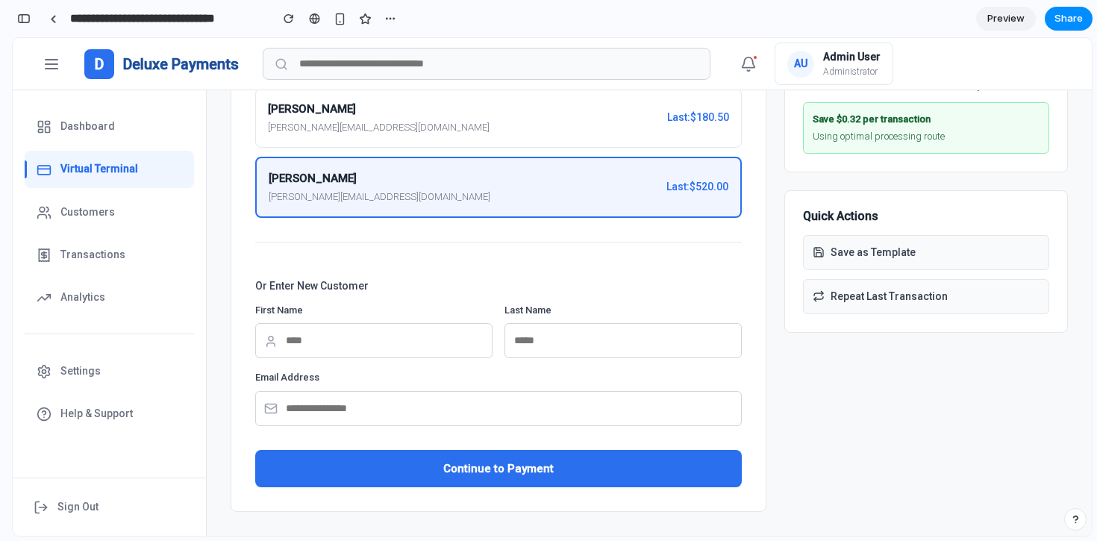
click at [375, 335] on input "text" at bounding box center [373, 340] width 237 height 35
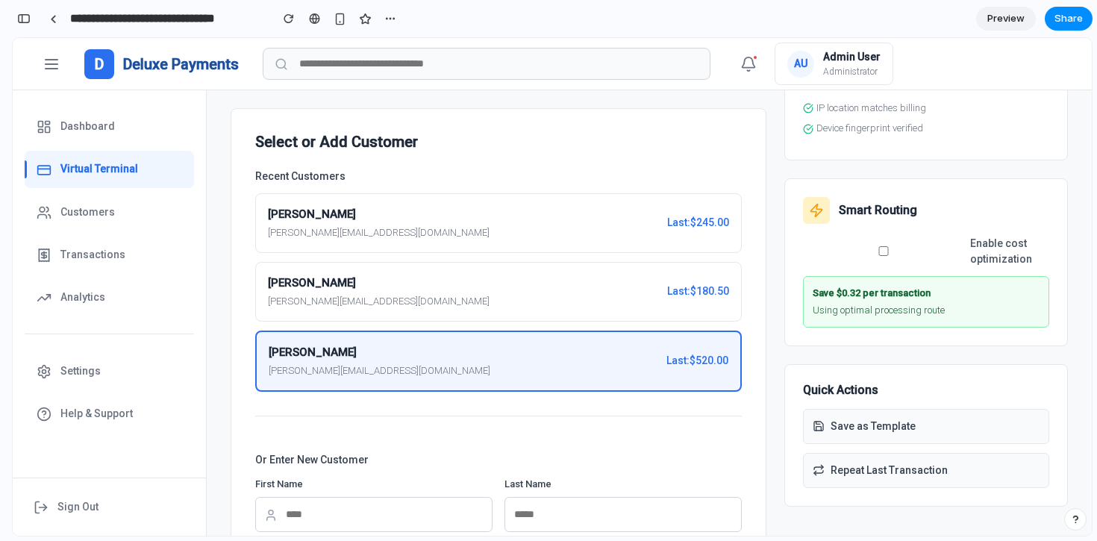
scroll to position [0, 0]
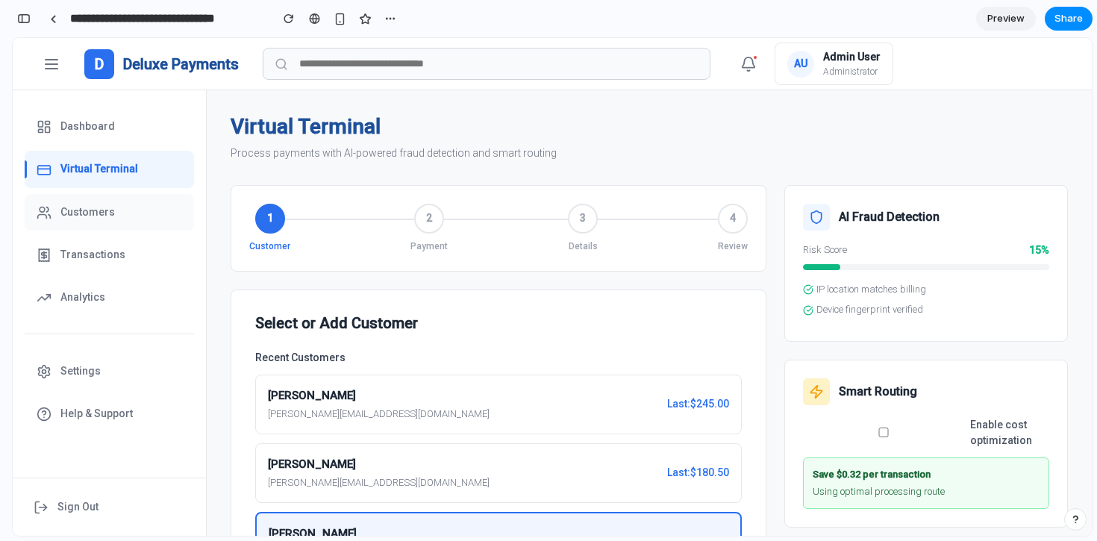
click at [89, 213] on span "Customers" at bounding box center [87, 212] width 54 height 16
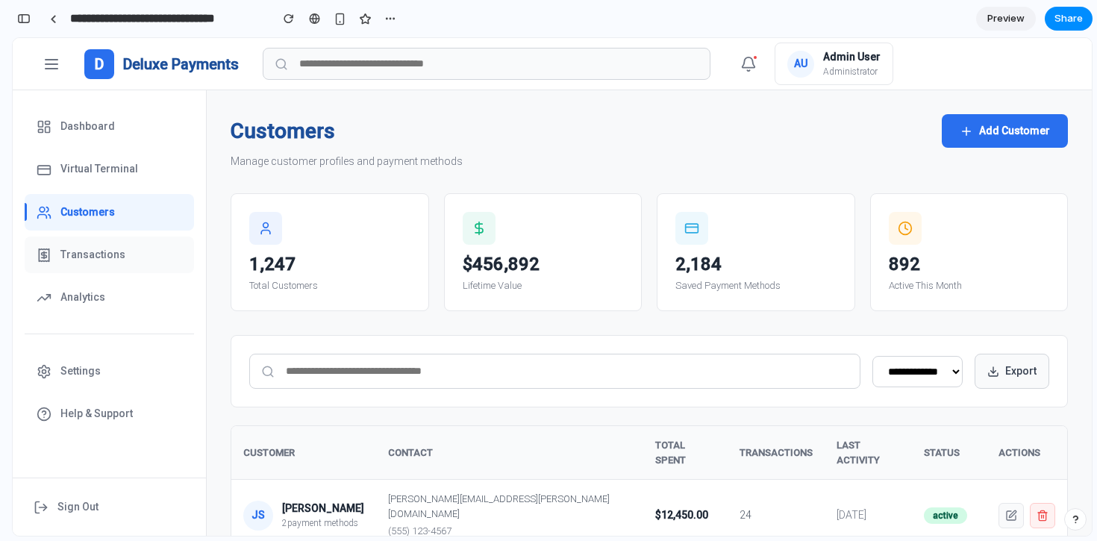
click at [91, 253] on span "Transactions" at bounding box center [92, 255] width 65 height 16
select select "**"
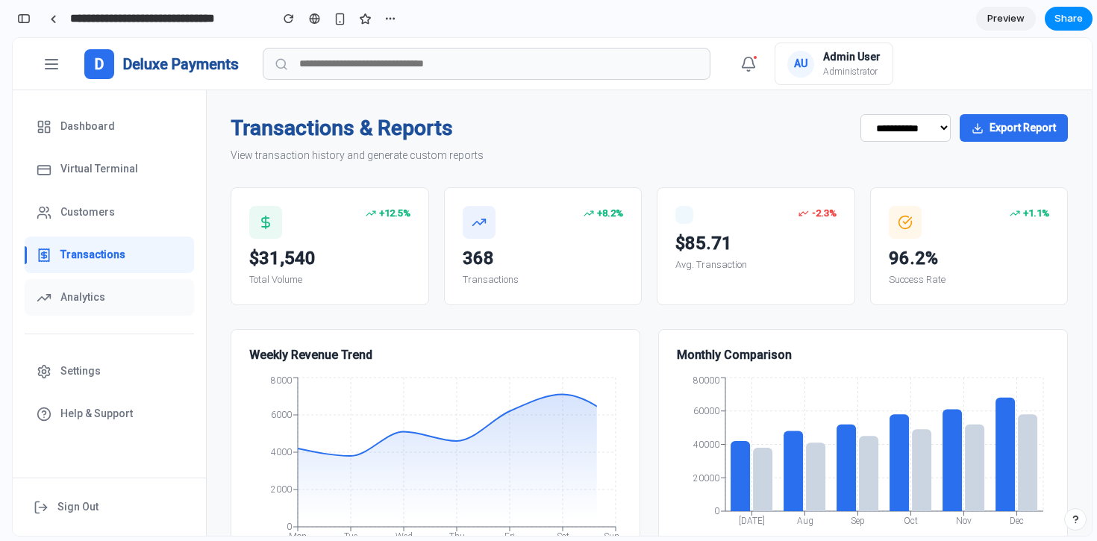
click at [87, 291] on span "Analytics" at bounding box center [82, 298] width 45 height 16
select select "**"
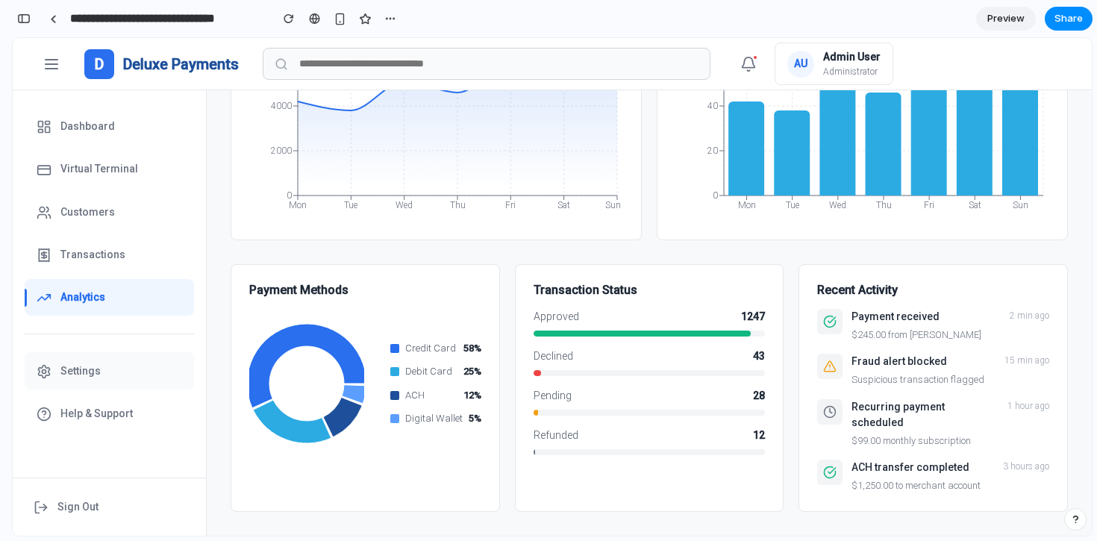
click at [128, 369] on button "Settings" at bounding box center [109, 370] width 169 height 37
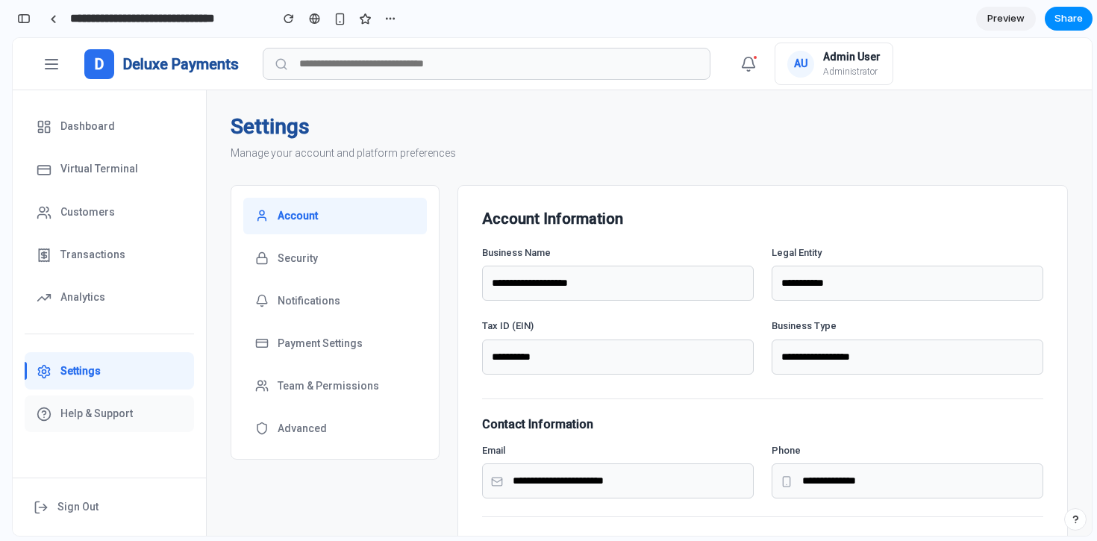
click at [112, 412] on span "Help & Support" at bounding box center [96, 414] width 72 height 16
click at [62, 172] on span "Virtual Terminal" at bounding box center [99, 169] width 78 height 16
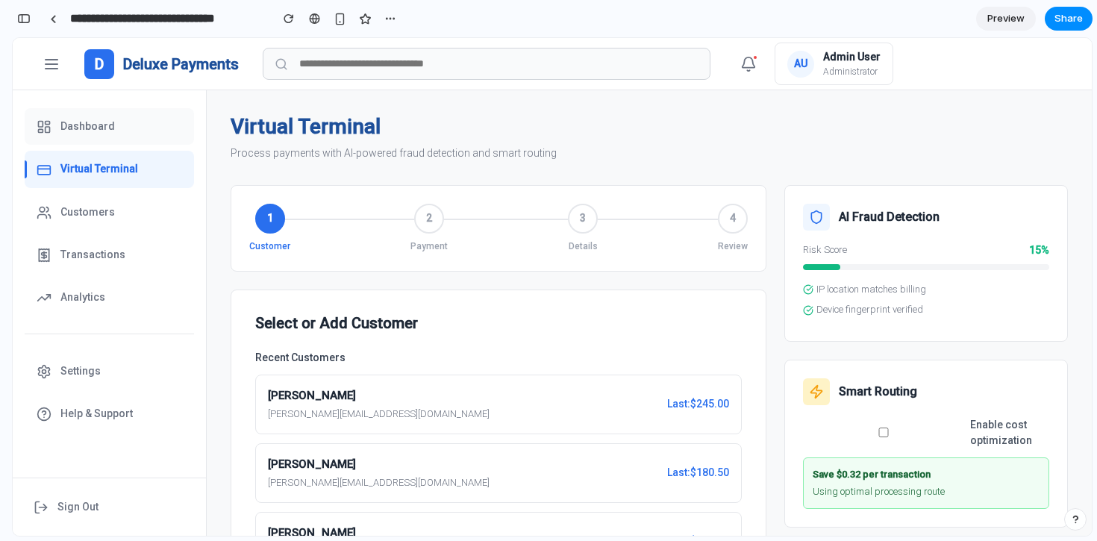
click at [72, 141] on button "Dashboard" at bounding box center [109, 126] width 169 height 37
select select "**"
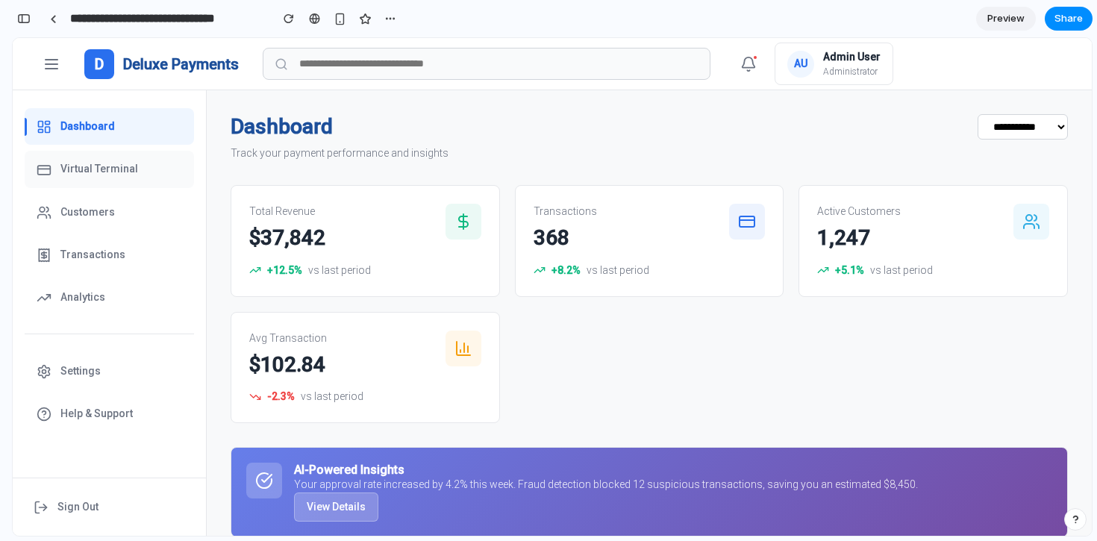
click at [154, 179] on button "Virtual Terminal" at bounding box center [109, 169] width 169 height 37
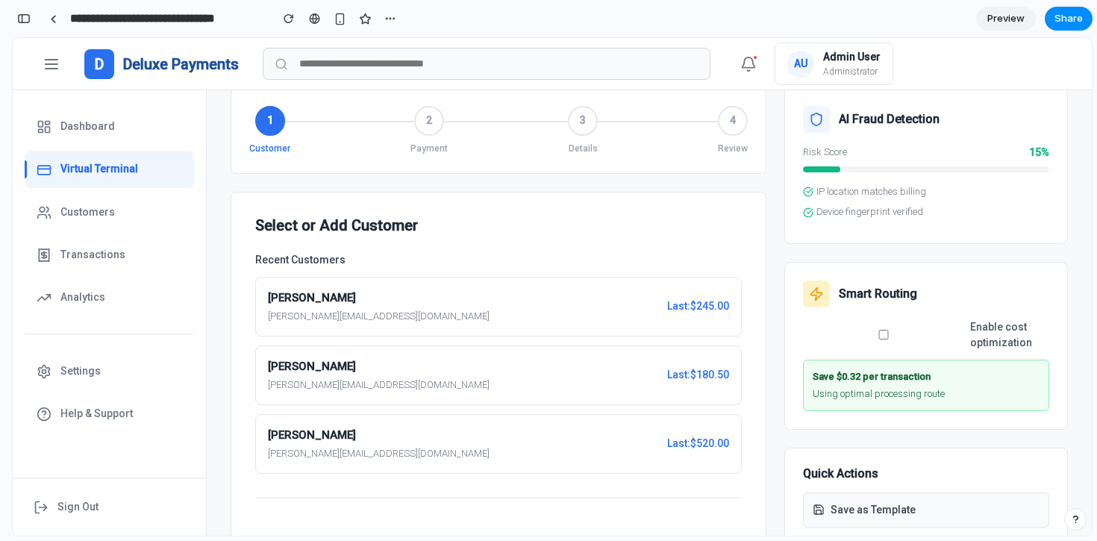
scroll to position [113, 0]
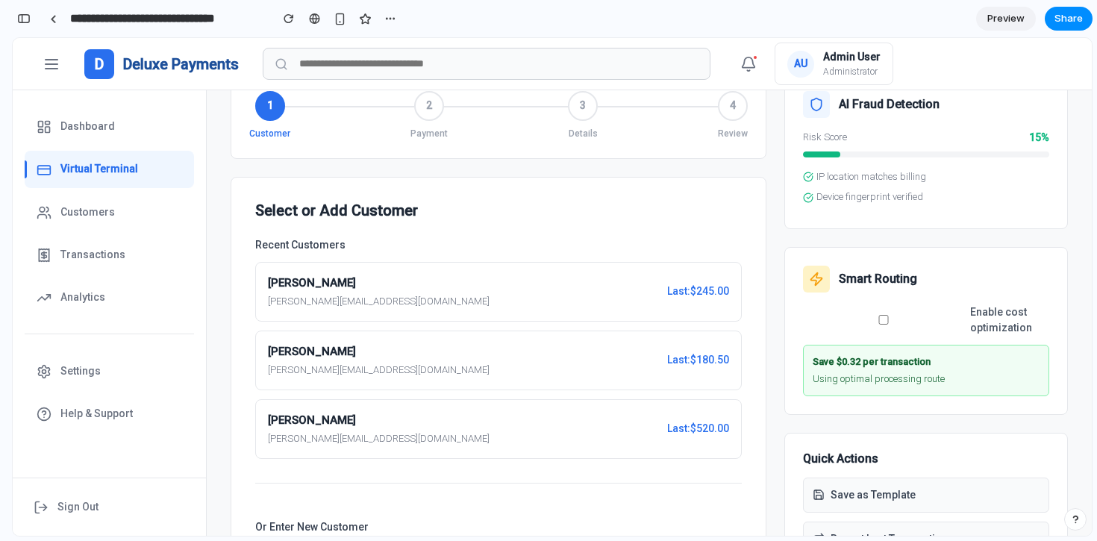
click at [409, 287] on div "John Smith john@example.com Last: $245.00" at bounding box center [498, 292] width 487 height 60
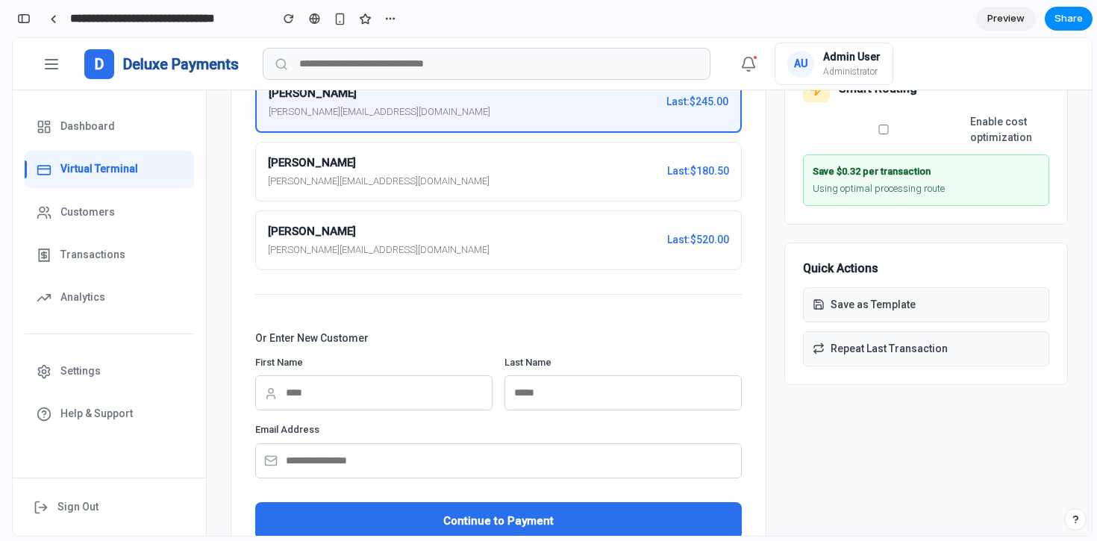
scroll to position [356, 0]
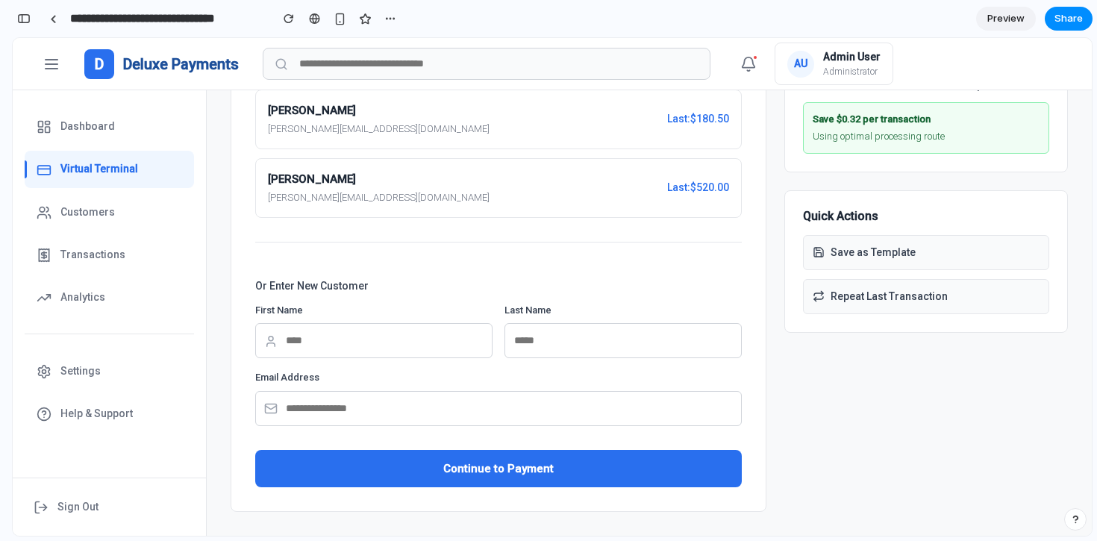
click at [429, 467] on button "Continue to Payment" at bounding box center [498, 469] width 487 height 38
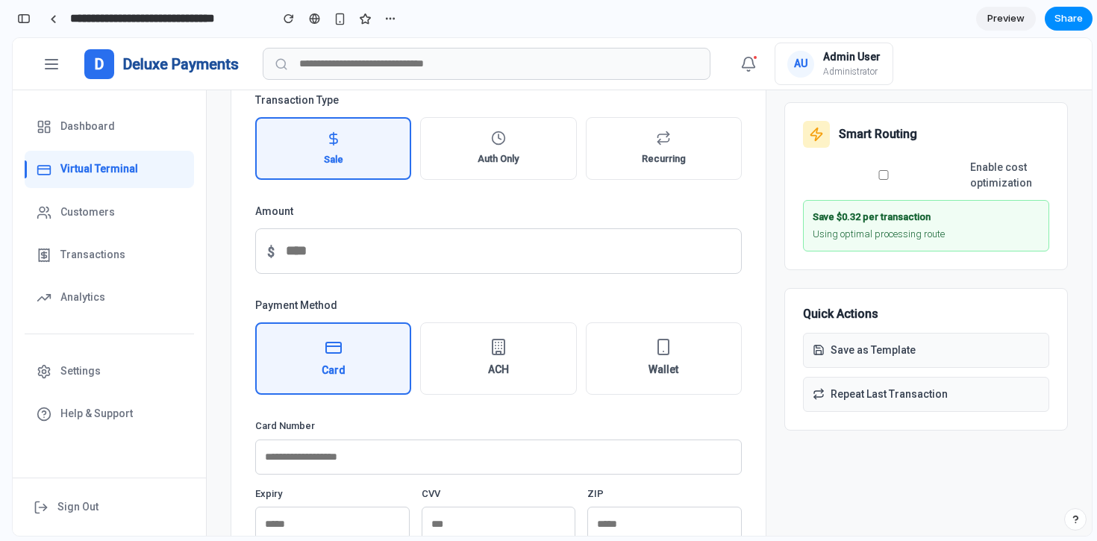
scroll to position [251, 0]
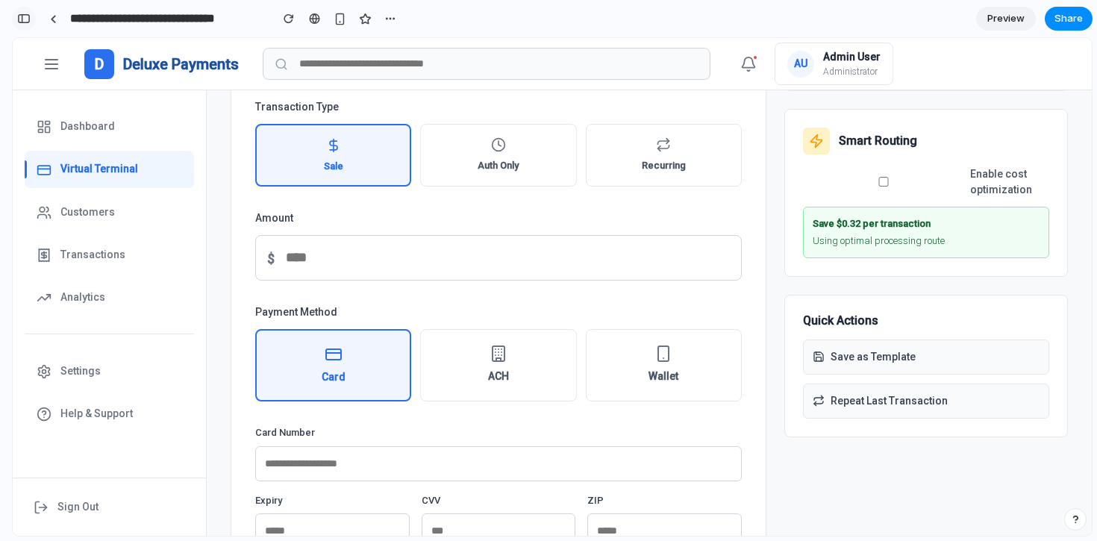
click at [25, 22] on div "button" at bounding box center [23, 18] width 13 height 10
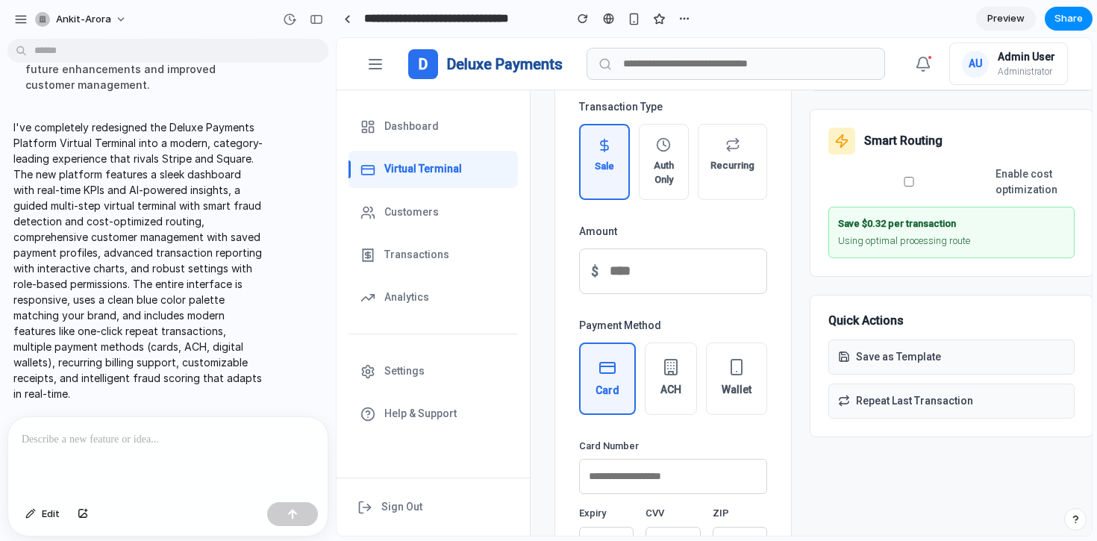
scroll to position [591, 0]
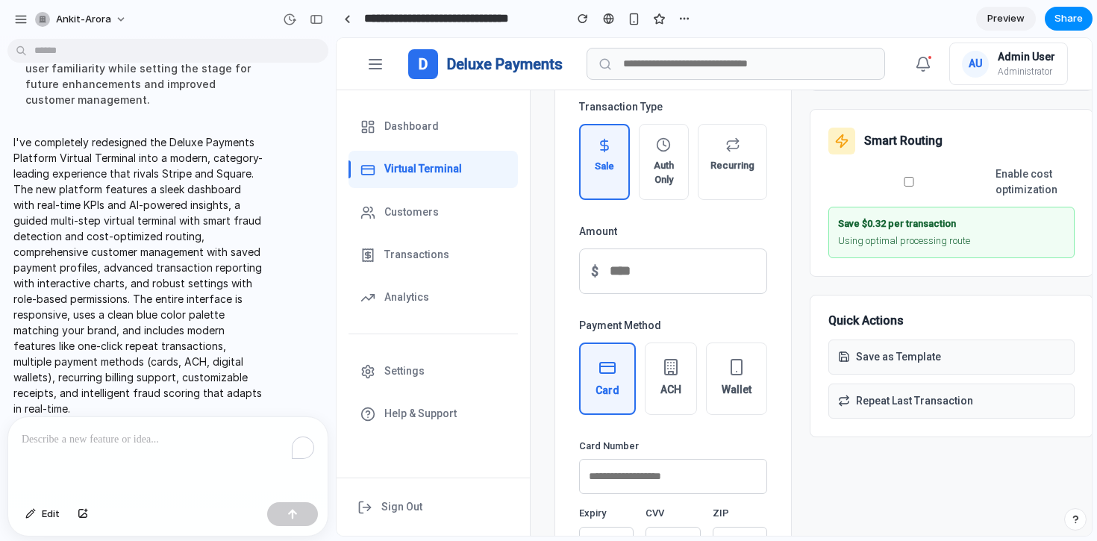
click at [166, 436] on p "To enrich screen reader interactions, please activate Accessibility in Grammarl…" at bounding box center [168, 440] width 293 height 18
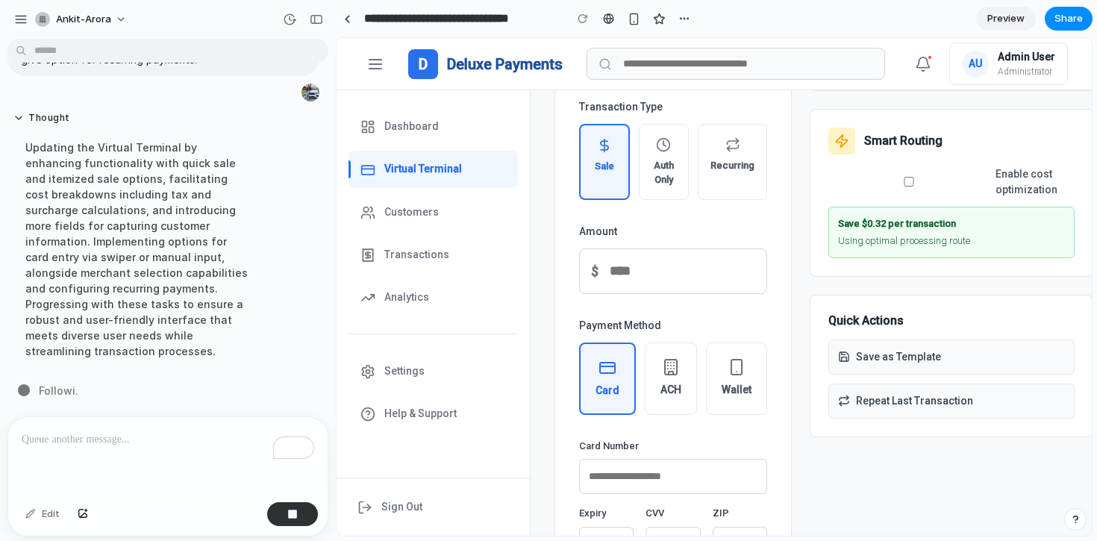
scroll to position [743, 0]
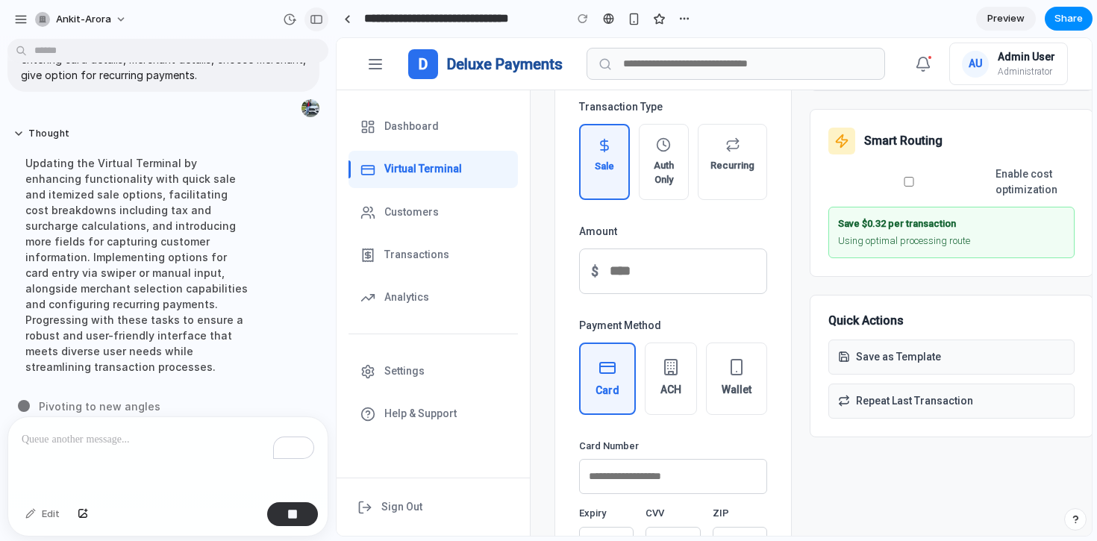
click at [321, 25] on button "button" at bounding box center [317, 19] width 24 height 24
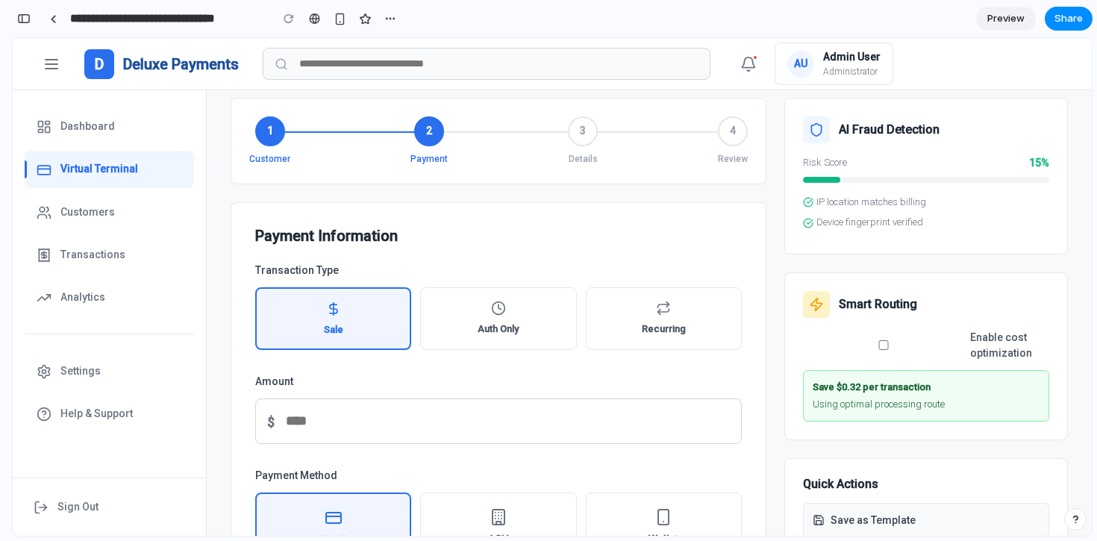
scroll to position [0, 0]
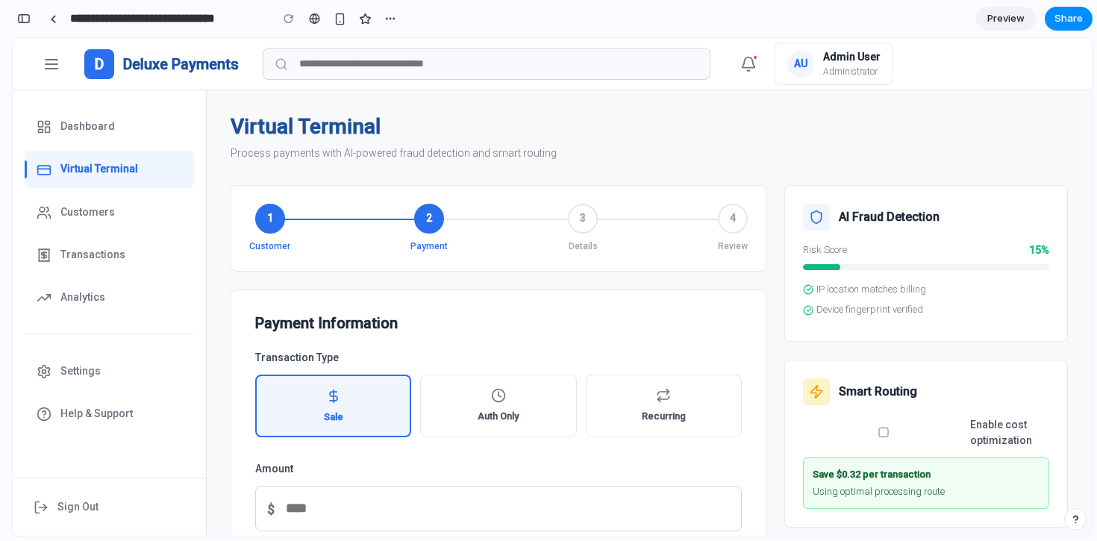
click at [60, 74] on button at bounding box center [52, 64] width 30 height 30
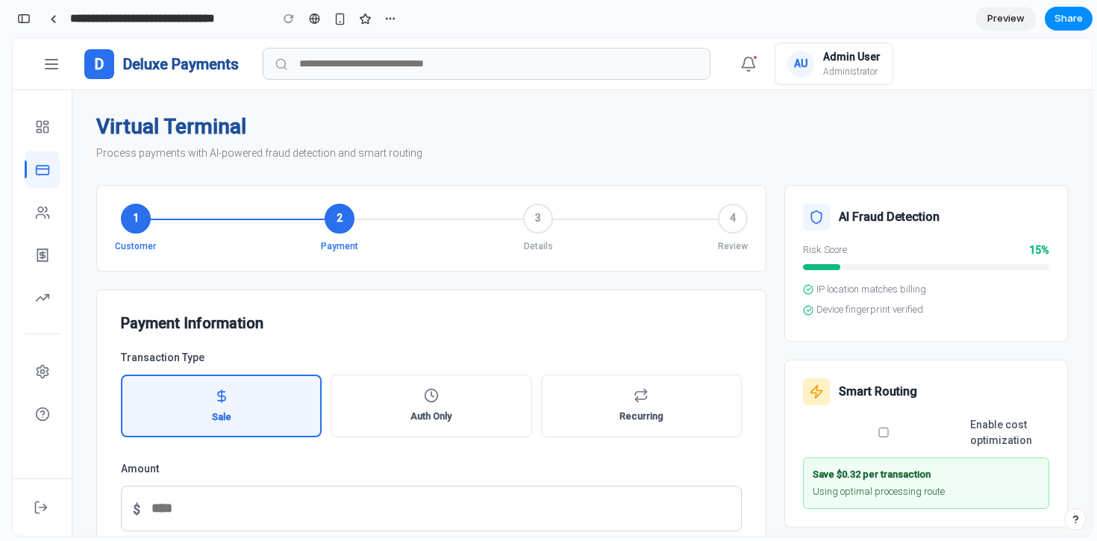
click at [60, 74] on button at bounding box center [52, 64] width 30 height 30
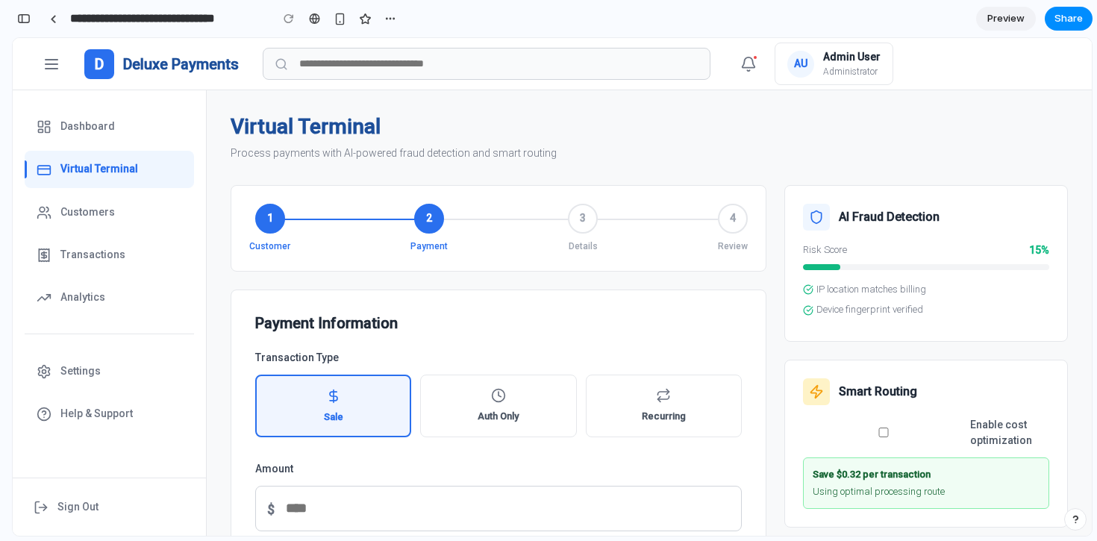
click at [66, 147] on div "Dashboard Virtual Terminal Customers Transactions Analytics" at bounding box center [109, 211] width 169 height 207
click at [84, 126] on span "Dashboard" at bounding box center [87, 127] width 54 height 16
select select "**"
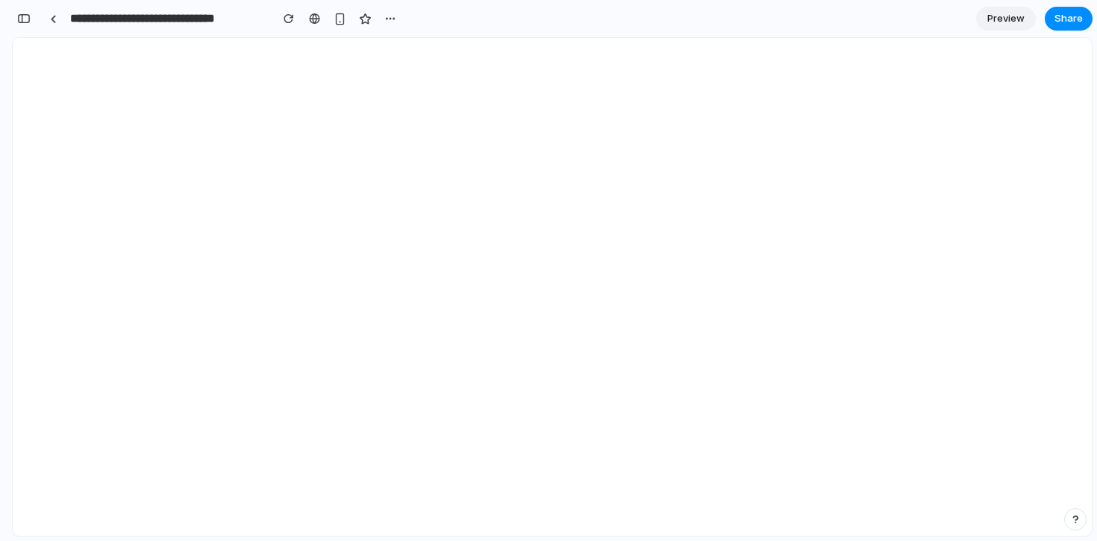
select select "**"
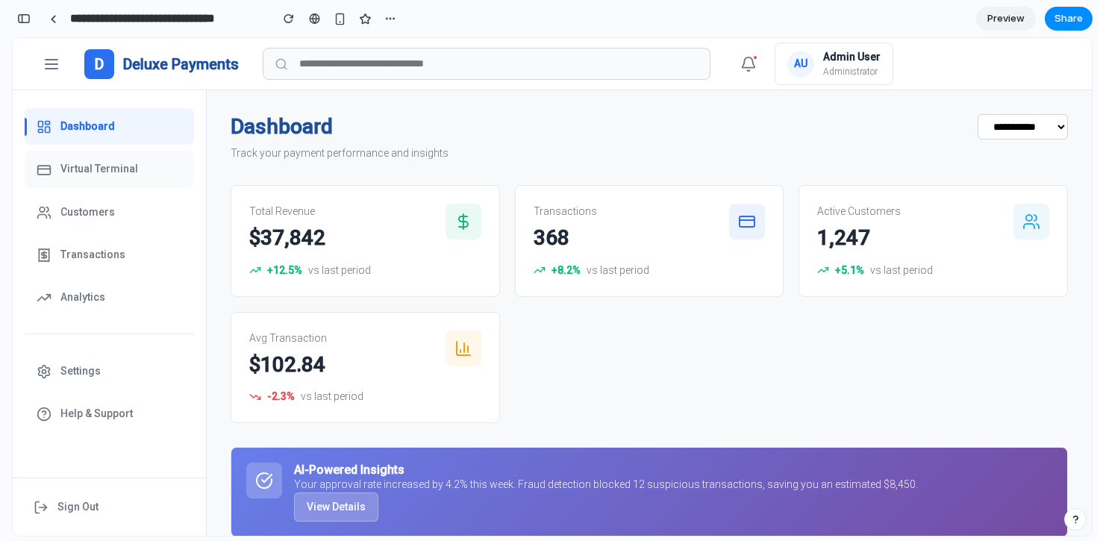
click at [86, 166] on span "Virtual Terminal" at bounding box center [99, 169] width 78 height 16
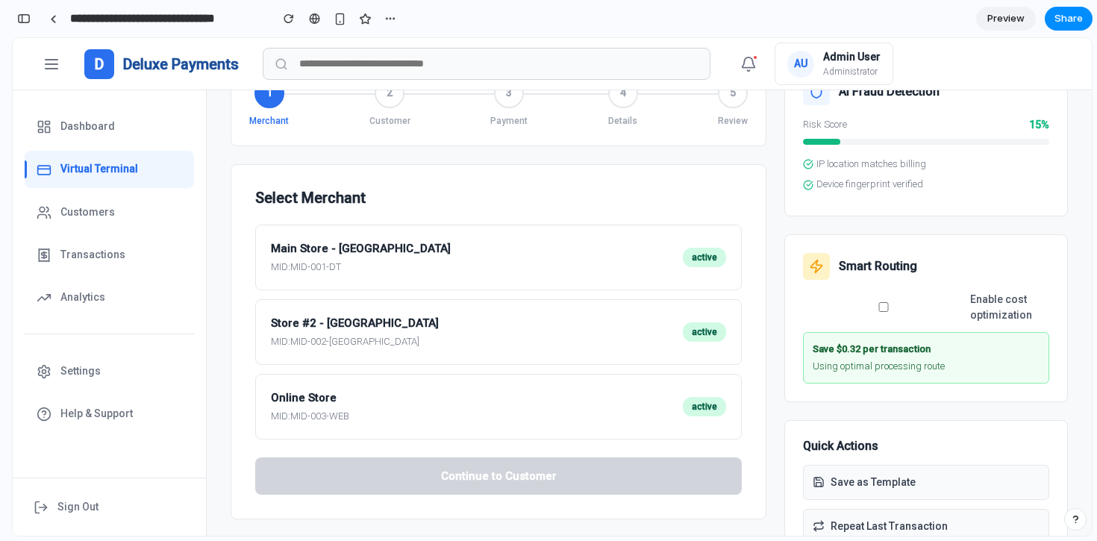
scroll to position [123, 0]
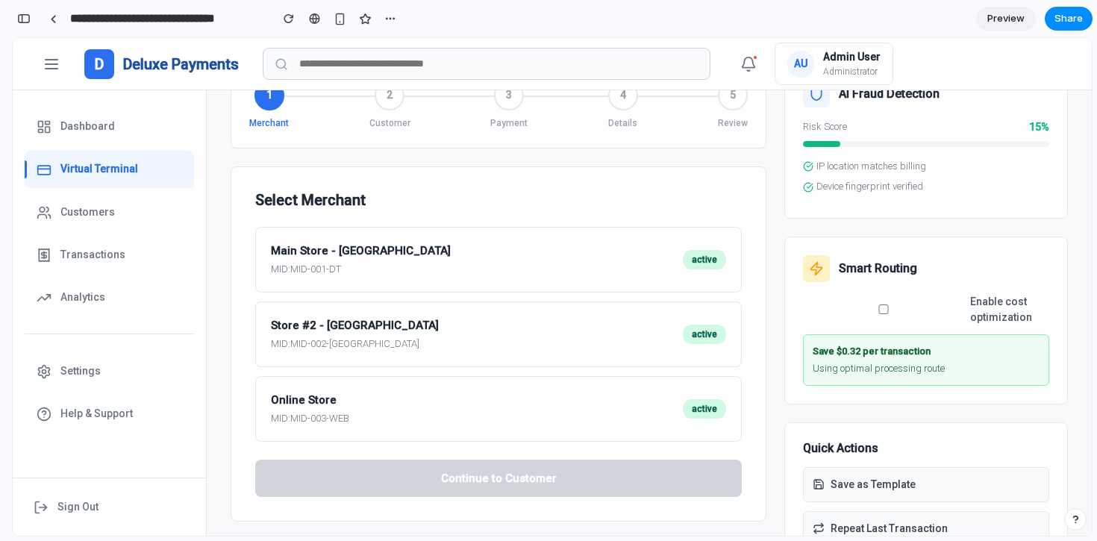
click at [346, 253] on p "Main Store - Downtown" at bounding box center [361, 251] width 180 height 17
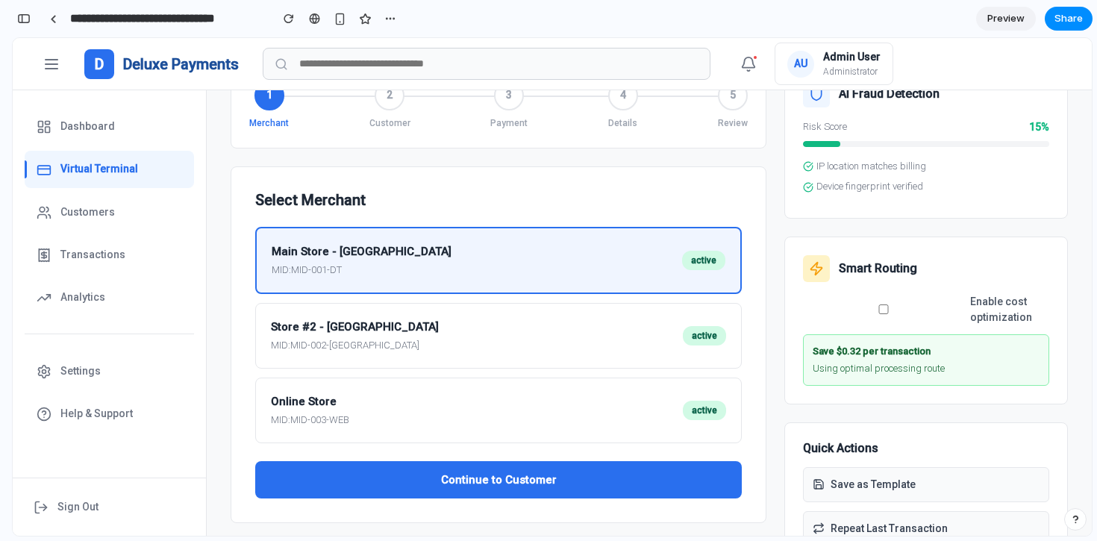
click at [409, 487] on button "Continue to Customer" at bounding box center [498, 480] width 487 height 38
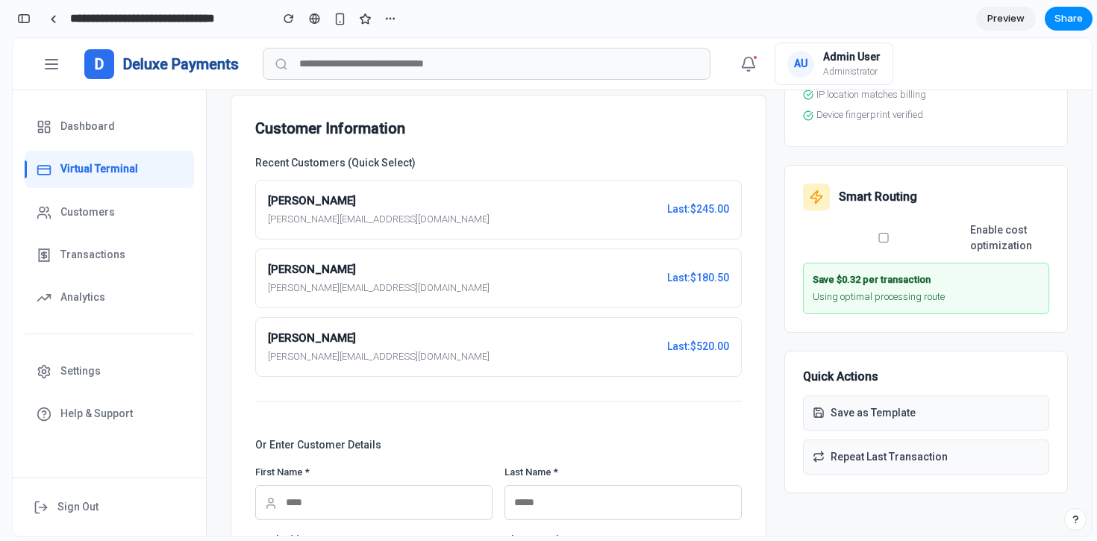
scroll to position [629, 0]
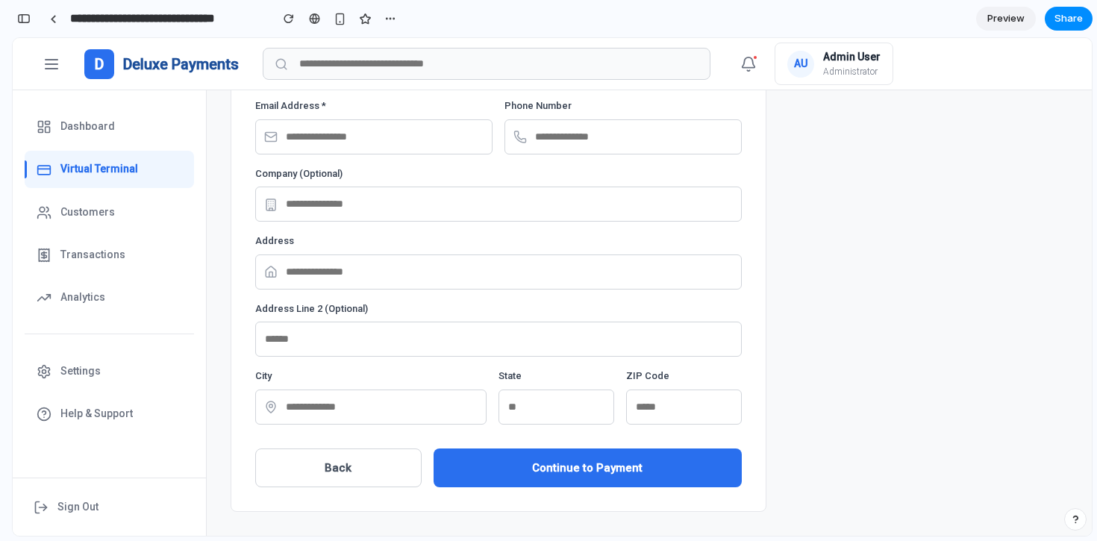
click at [553, 456] on button "Continue to Payment" at bounding box center [588, 469] width 308 height 40
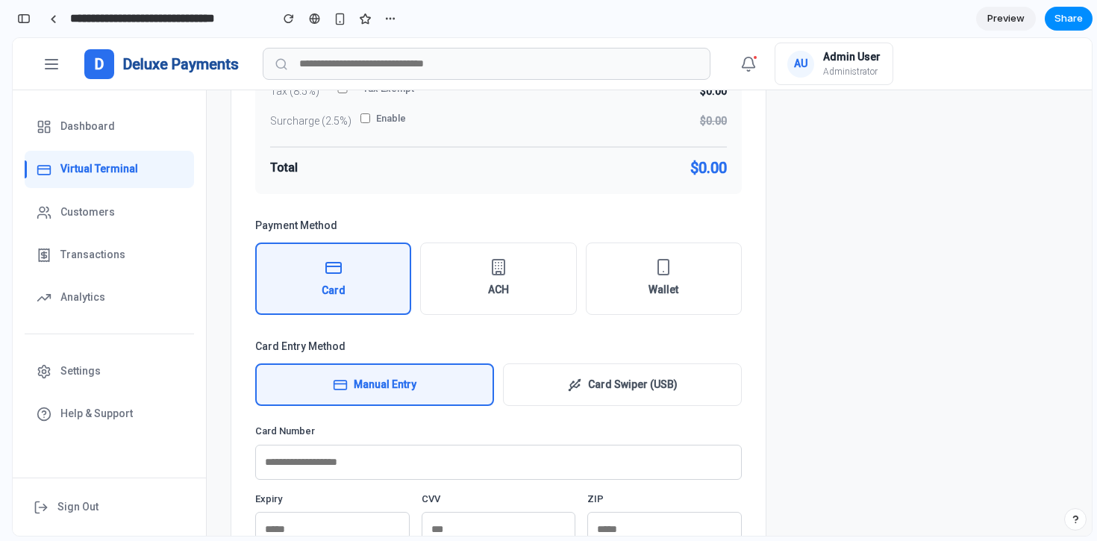
click at [542, 272] on button "ACH" at bounding box center [498, 279] width 156 height 72
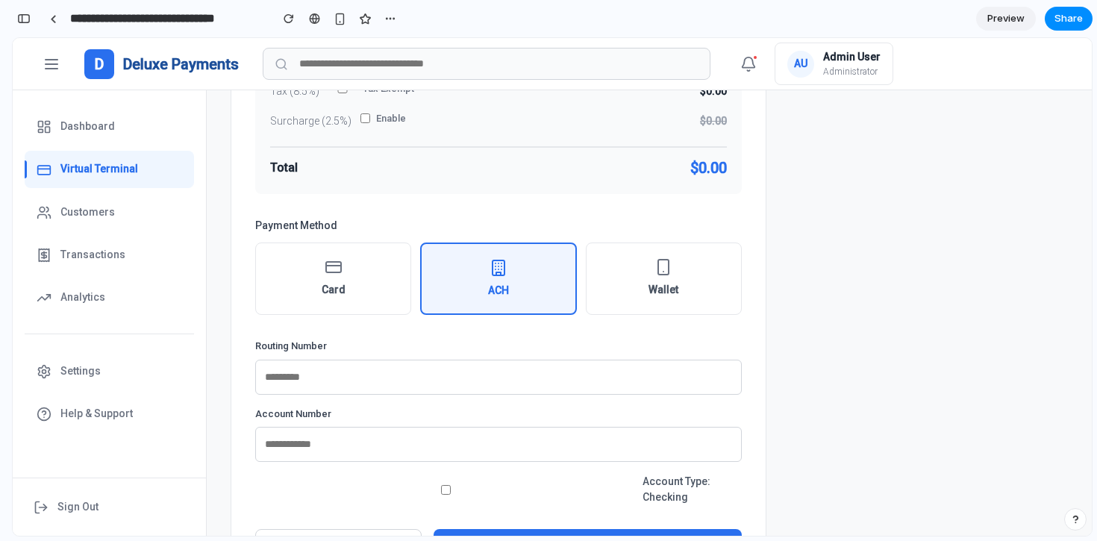
click at [622, 272] on button "Wallet" at bounding box center [664, 279] width 156 height 72
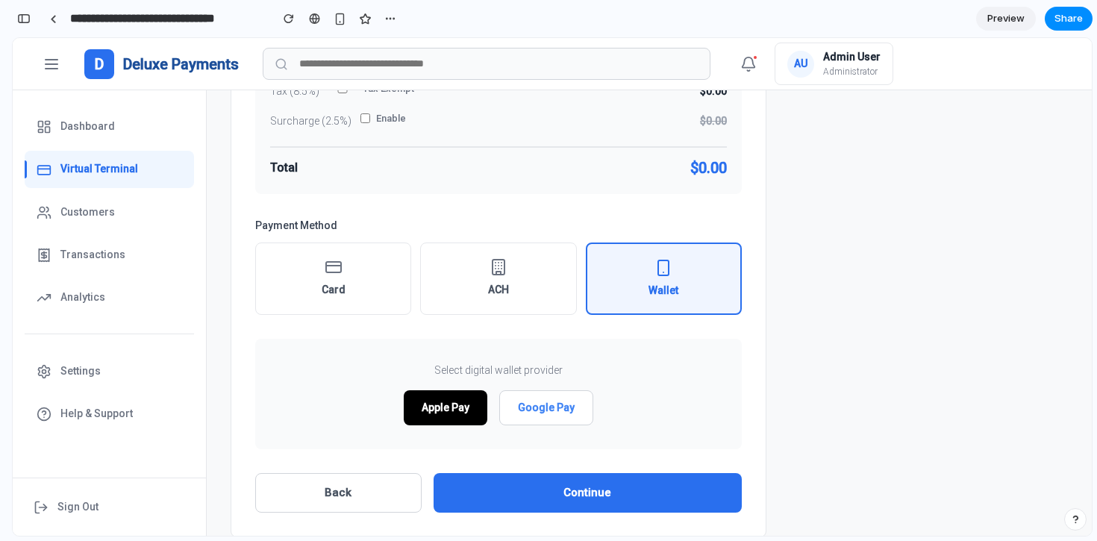
click at [558, 420] on button "Google Pay" at bounding box center [546, 407] width 94 height 35
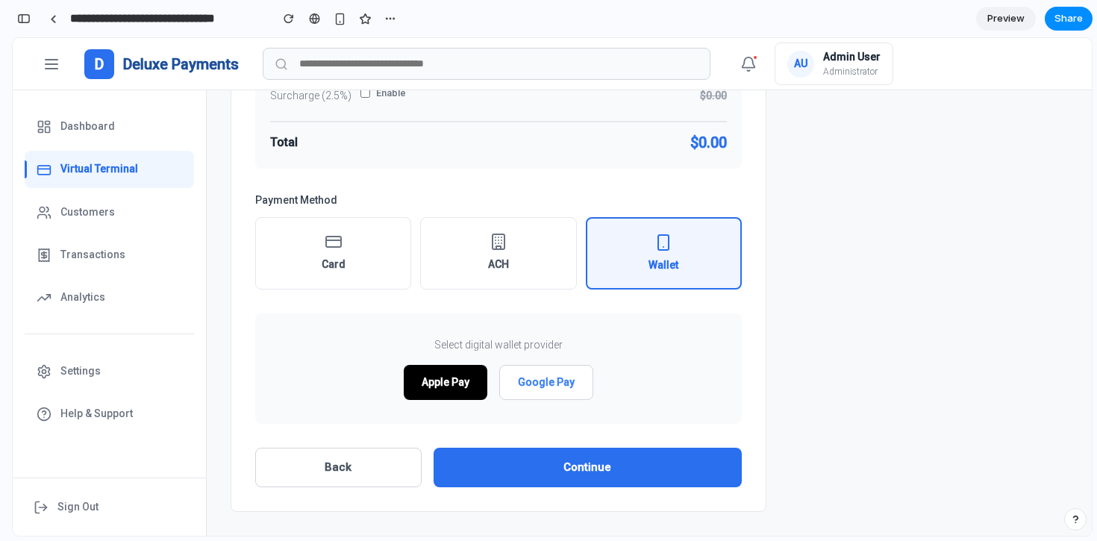
click at [545, 384] on button "Google Pay" at bounding box center [546, 382] width 94 height 35
click at [445, 387] on button "Apple Pay" at bounding box center [446, 382] width 84 height 35
click at [528, 387] on button "Google Pay" at bounding box center [546, 382] width 94 height 35
click at [448, 389] on button "Apple Pay" at bounding box center [446, 382] width 84 height 35
click at [315, 266] on button "Card" at bounding box center [333, 253] width 156 height 72
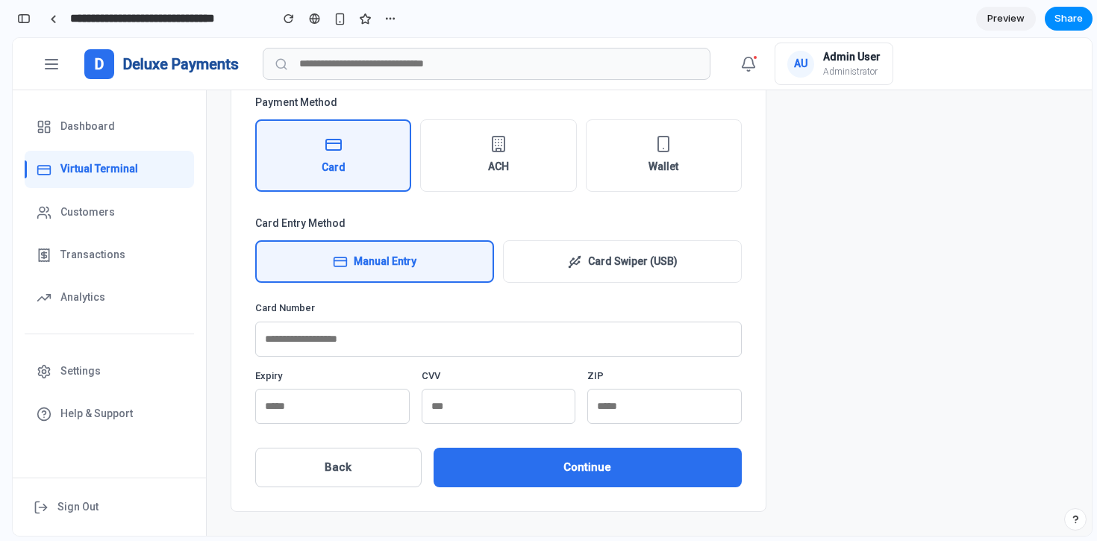
scroll to position [767, 0]
click at [589, 250] on button "Card Swiper (USB)" at bounding box center [622, 261] width 239 height 43
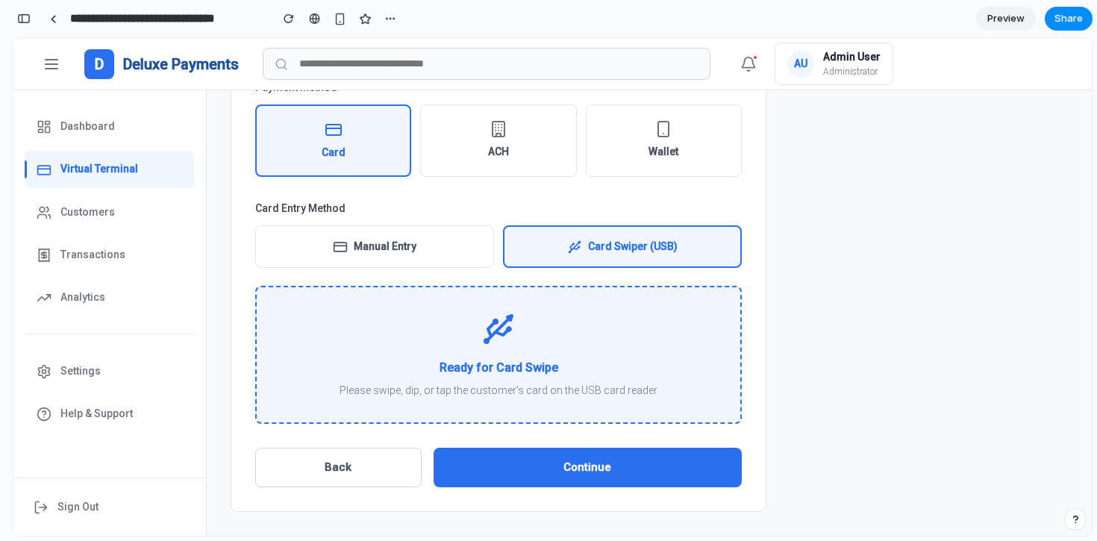
click at [394, 252] on button "Manual Entry" at bounding box center [374, 246] width 239 height 43
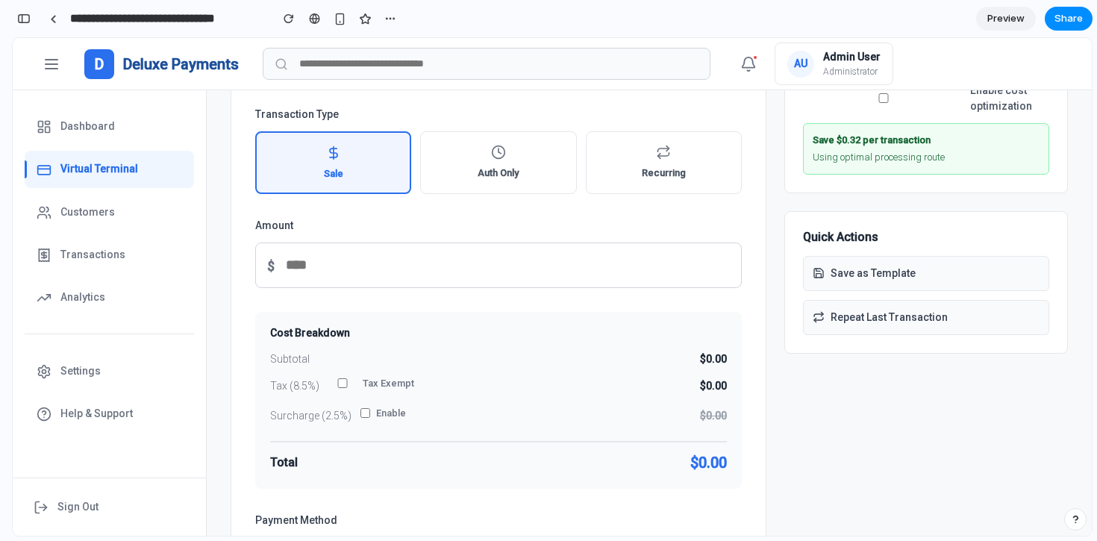
scroll to position [198, 0]
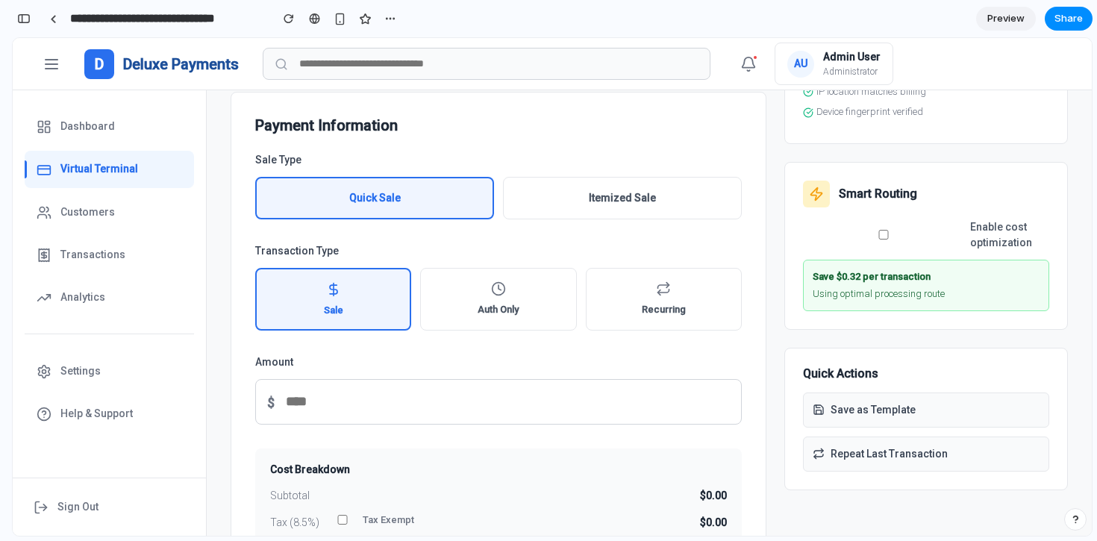
click at [570, 190] on button "Itemized Sale" at bounding box center [622, 198] width 239 height 43
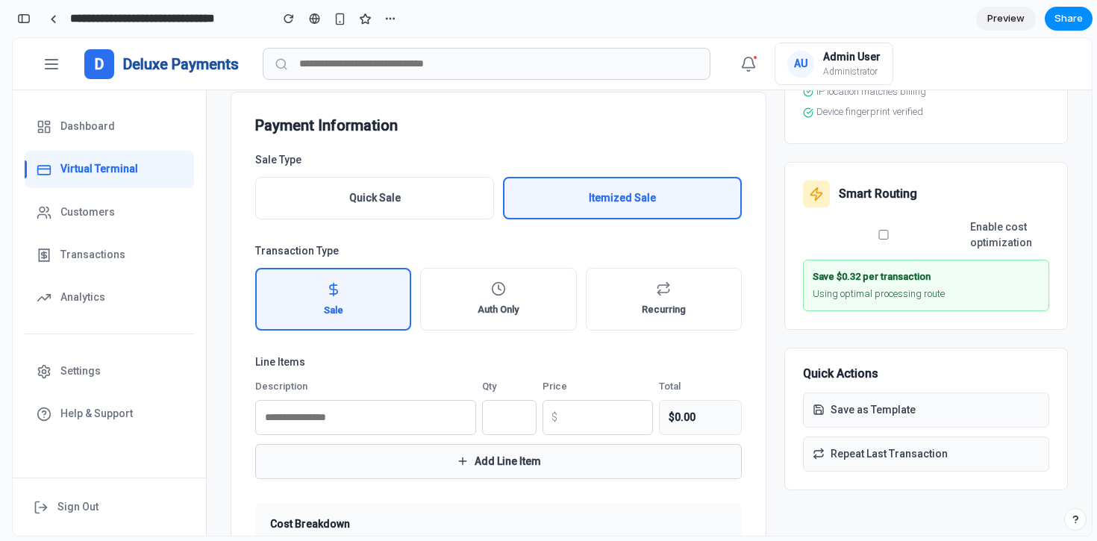
click at [342, 414] on input "text" at bounding box center [365, 417] width 221 height 35
type input "*****"
type input "**"
click at [434, 462] on button "Add Line Item" at bounding box center [498, 461] width 487 height 35
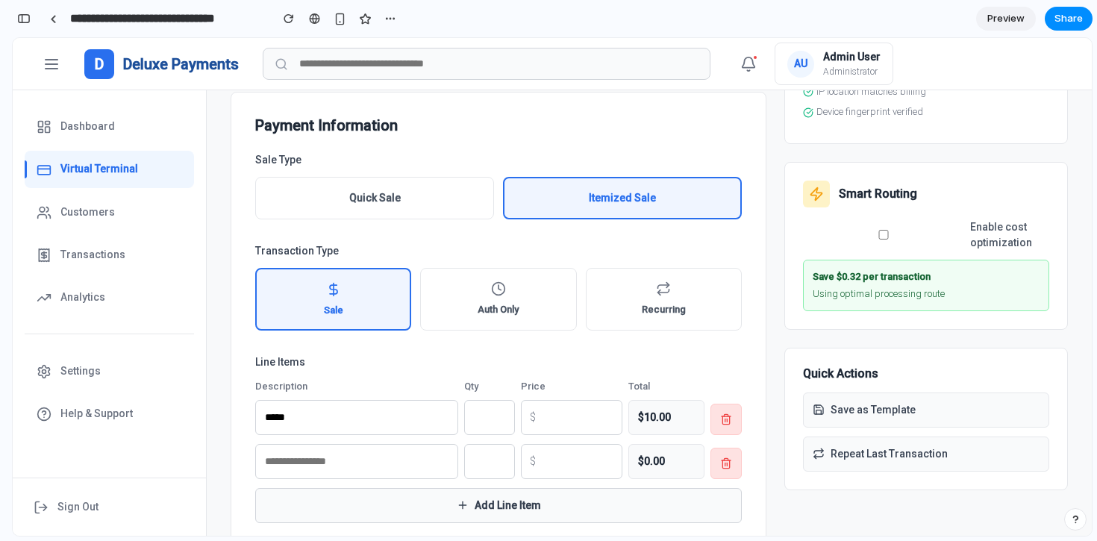
click at [333, 460] on input "text" at bounding box center [356, 461] width 203 height 35
type input "*"
type input "******"
type input "**"
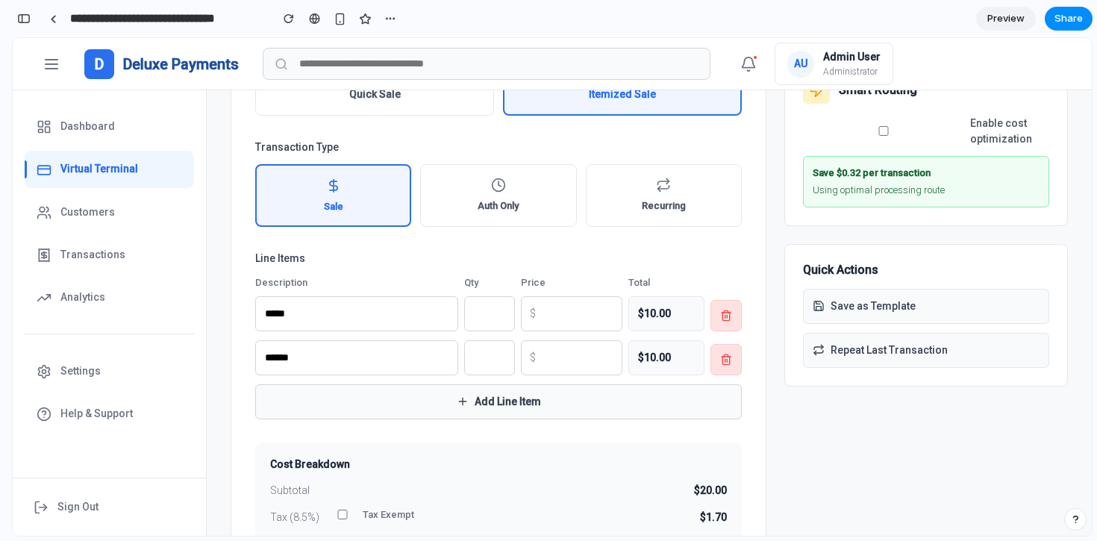
scroll to position [327, 0]
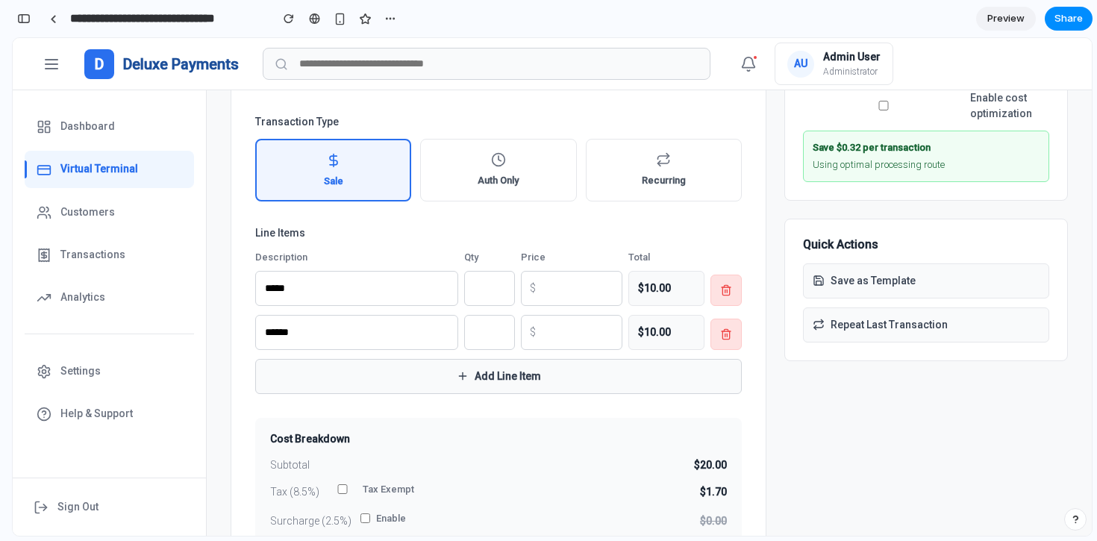
click at [490, 340] on input "*" at bounding box center [489, 332] width 51 height 35
type input "*"
click at [497, 331] on input "*" at bounding box center [489, 332] width 51 height 35
click at [618, 231] on label "Line Items" at bounding box center [498, 233] width 487 height 16
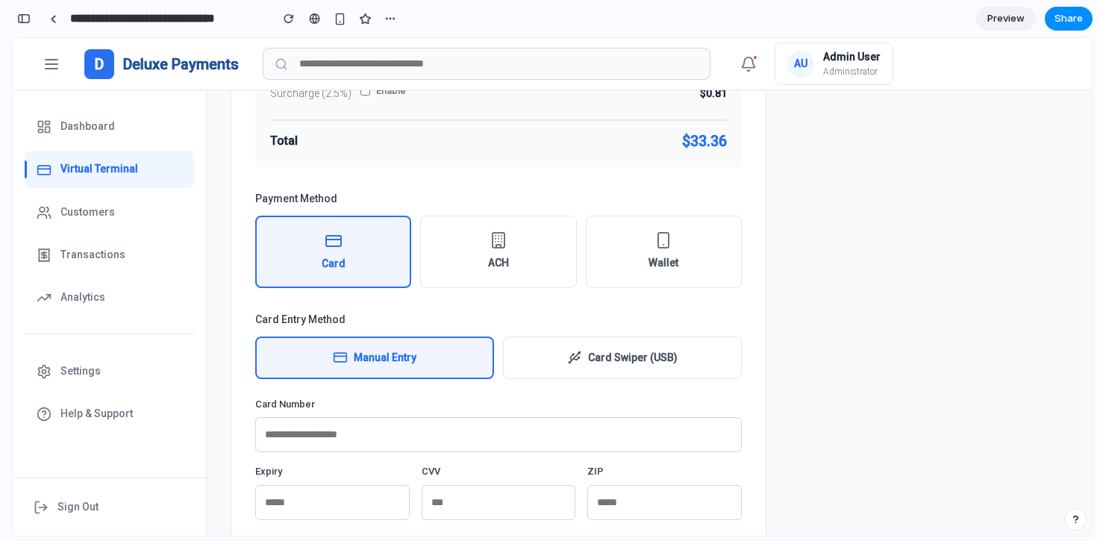
scroll to position [866, 0]
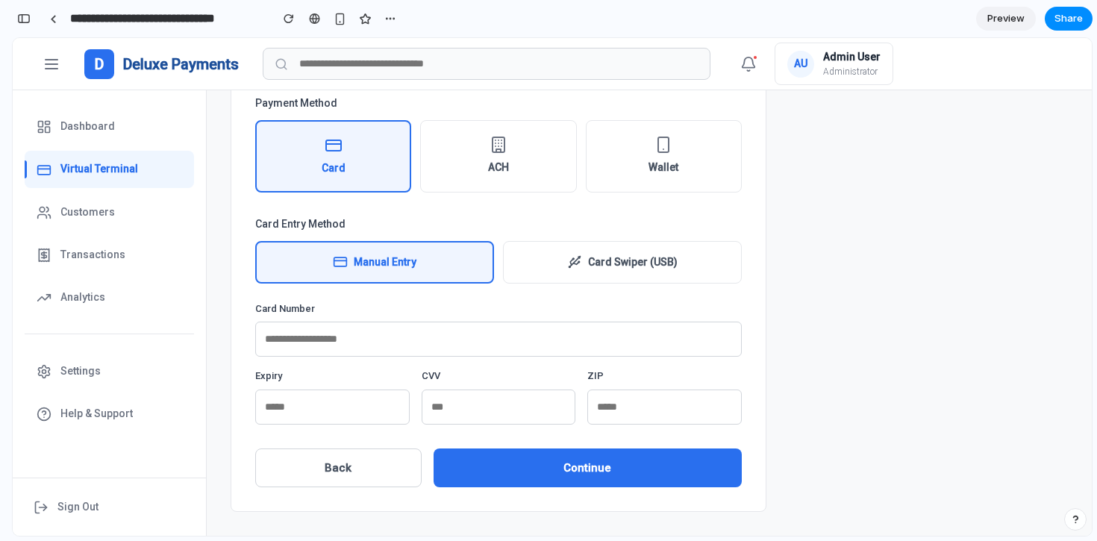
click at [363, 340] on input "text" at bounding box center [498, 339] width 487 height 35
type input "**********"
click at [311, 411] on input "text" at bounding box center [332, 407] width 154 height 35
type input "*"
type input "*****"
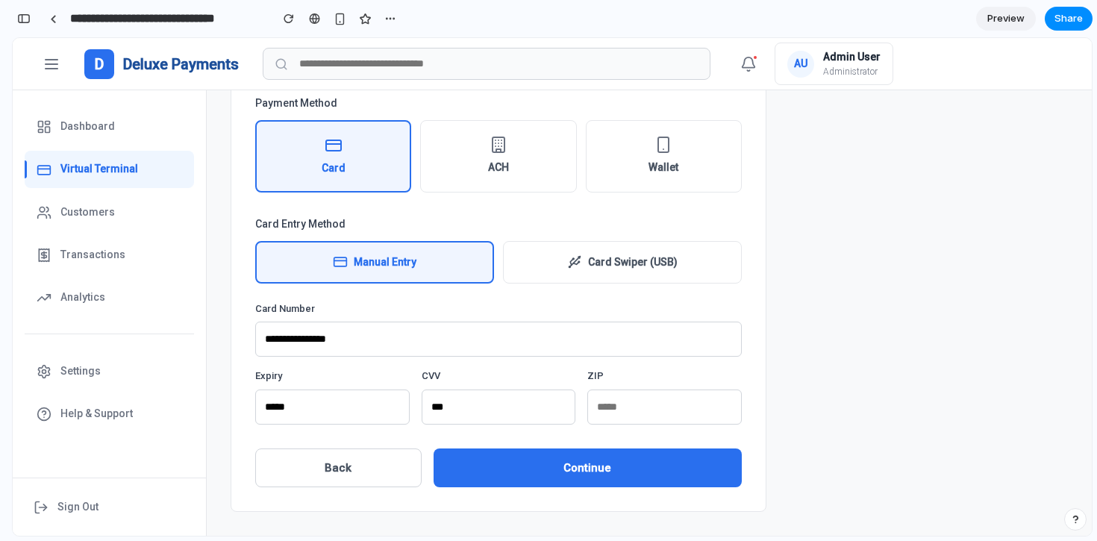
type input "***"
click at [610, 418] on input "text" at bounding box center [664, 407] width 154 height 35
click at [519, 393] on input "***" at bounding box center [499, 407] width 154 height 35
click at [510, 474] on button "Continue" at bounding box center [588, 469] width 308 height 40
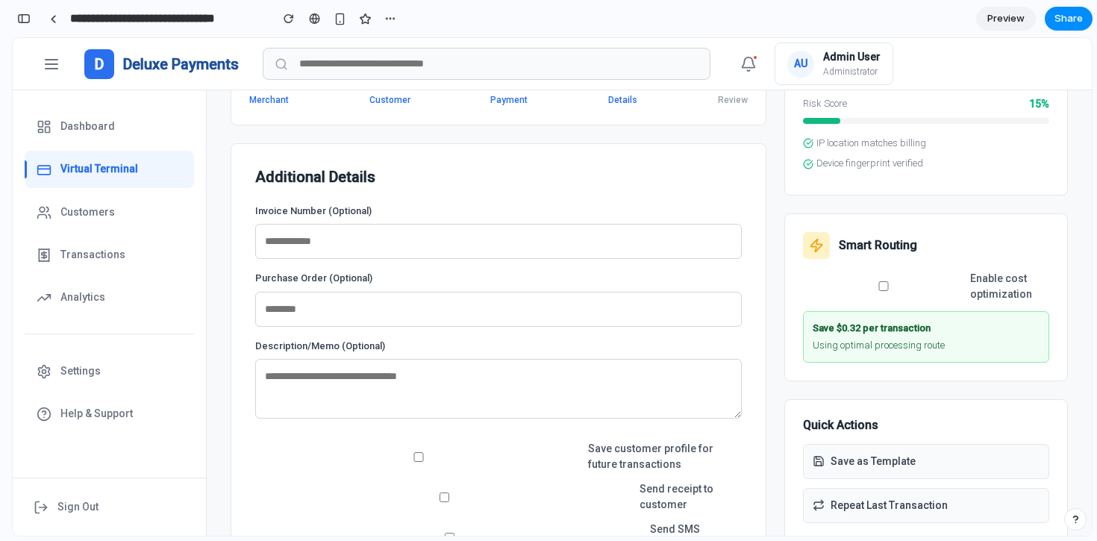
scroll to position [112, 0]
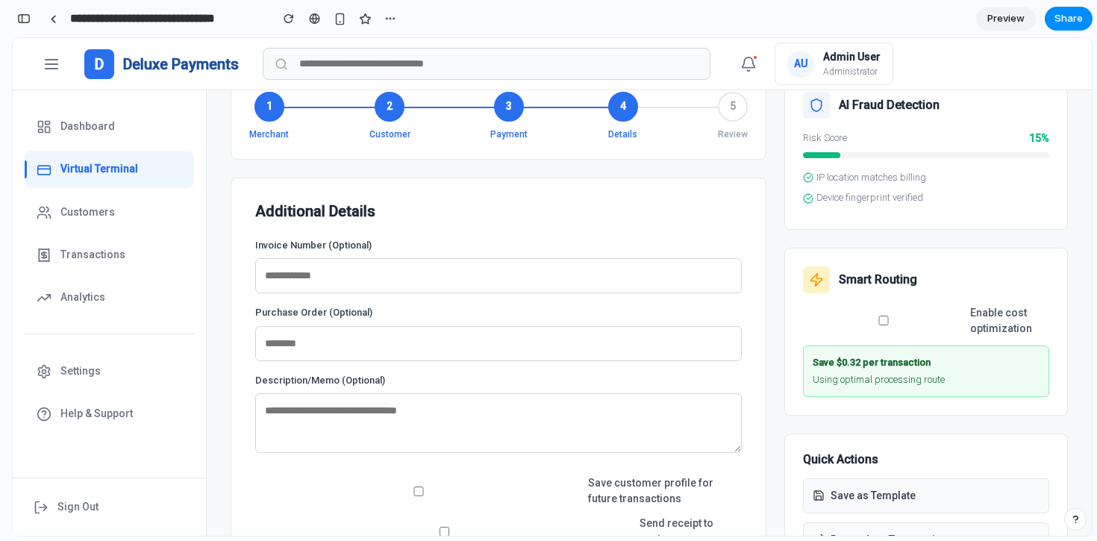
click at [507, 275] on input "text" at bounding box center [498, 275] width 487 height 35
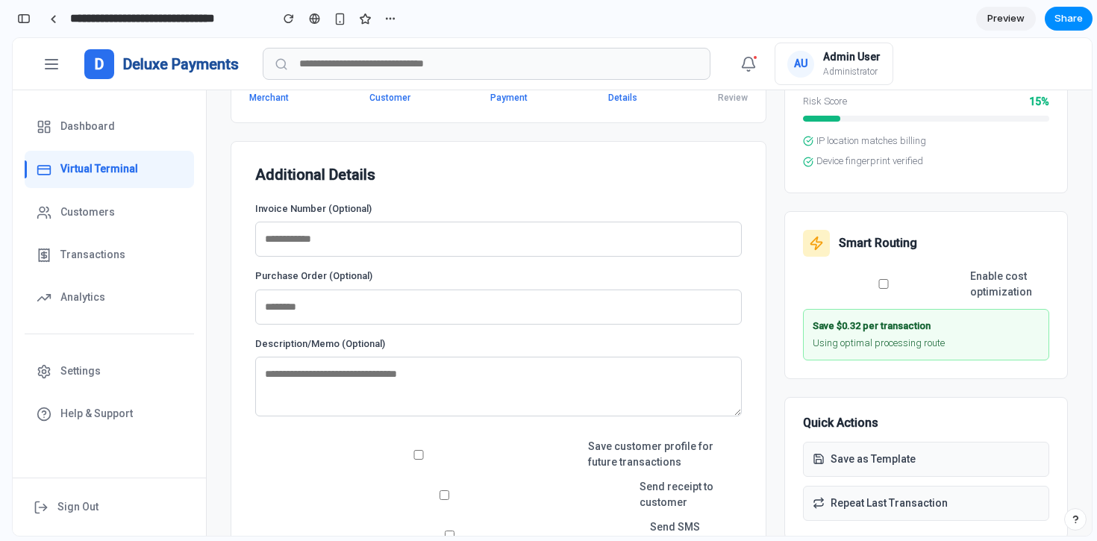
click at [507, 275] on label "Purchase Order (Optional)" at bounding box center [498, 276] width 487 height 15
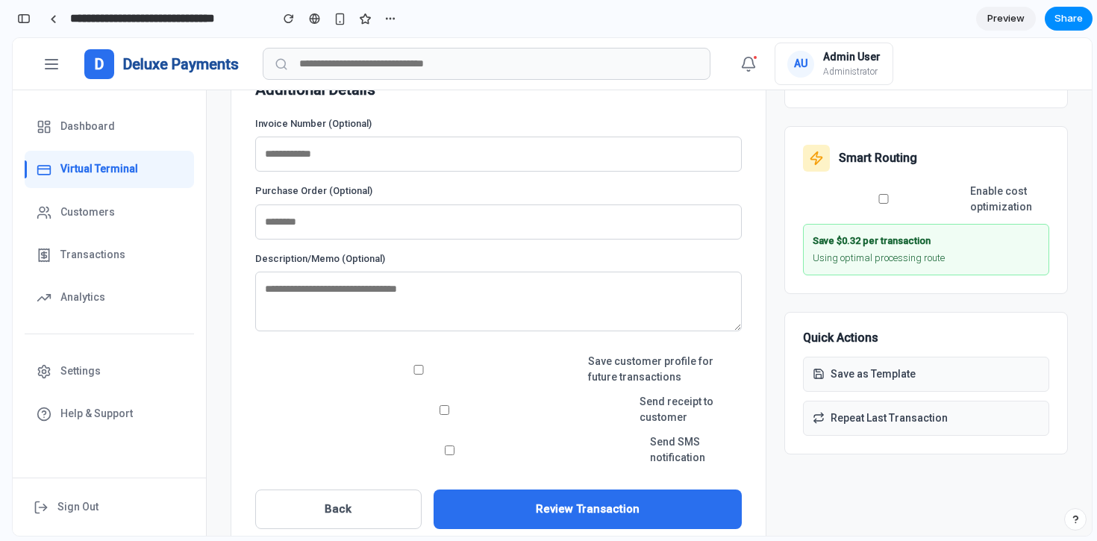
scroll to position [275, 0]
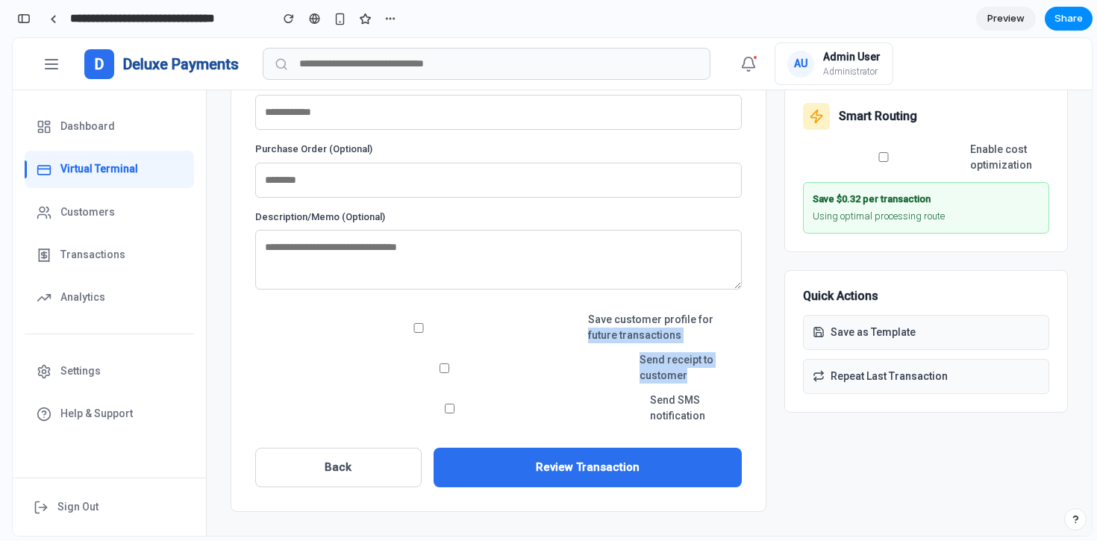
click at [503, 406] on div "Save customer profile for future transactions Send receipt to customer Send SMS…" at bounding box center [498, 368] width 487 height 112
click at [513, 463] on button "Review Transaction" at bounding box center [588, 468] width 308 height 40
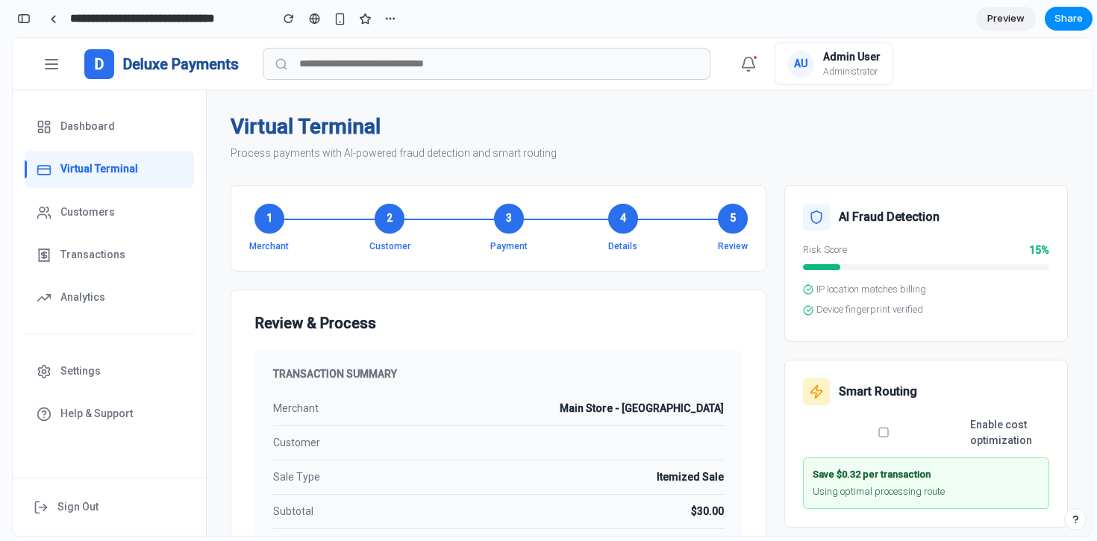
scroll to position [395, 0]
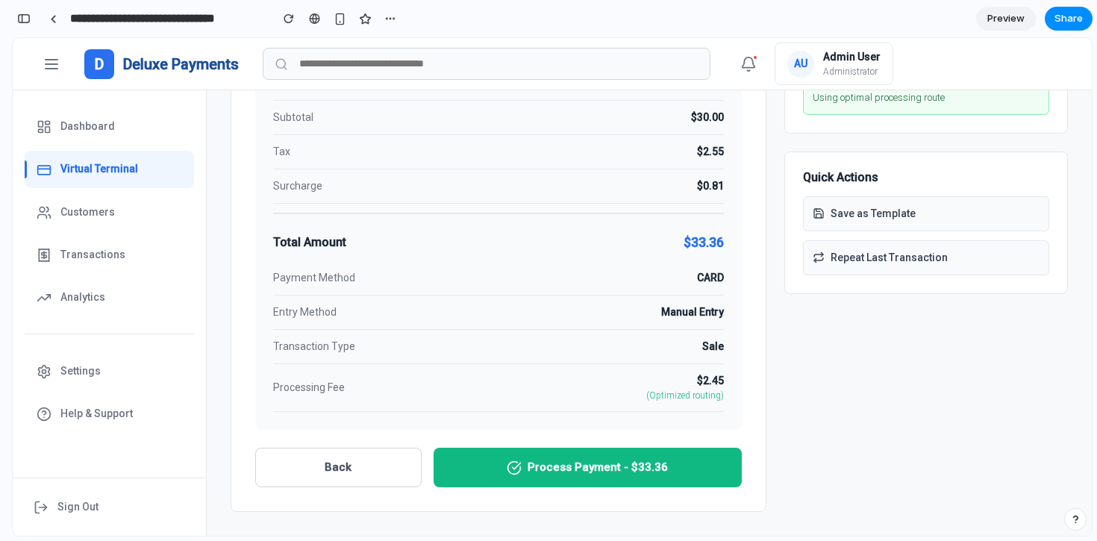
click at [513, 466] on icon at bounding box center [517, 466] width 8 height 6
click at [511, 462] on icon at bounding box center [514, 467] width 15 height 15
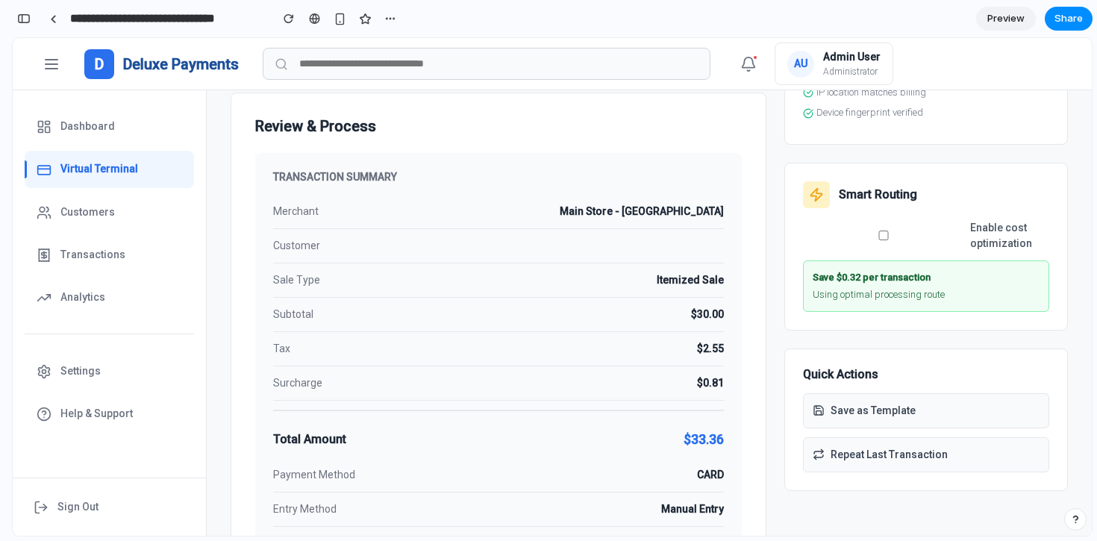
scroll to position [0, 0]
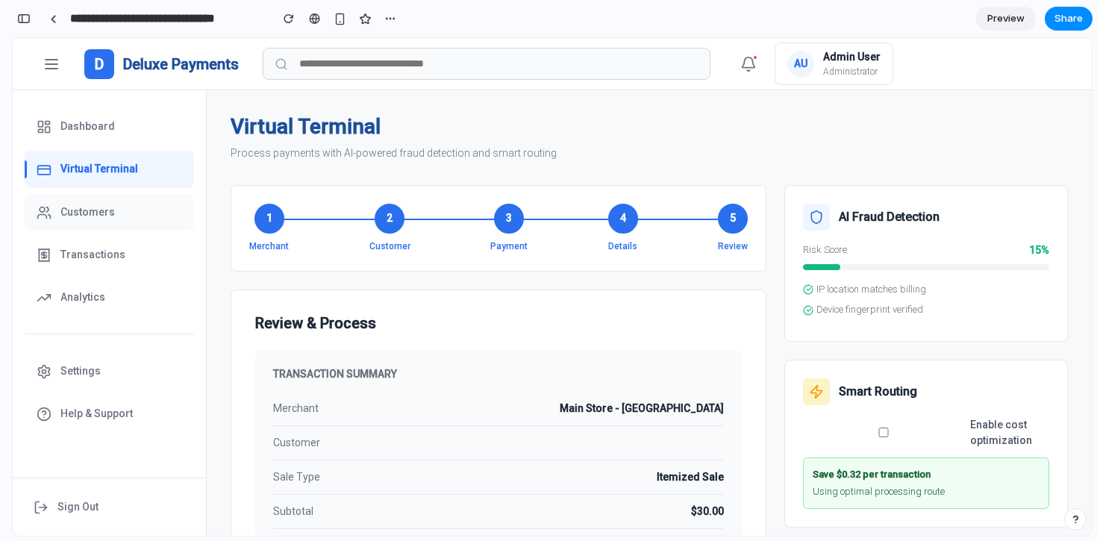
click at [43, 222] on button "Customers" at bounding box center [109, 212] width 169 height 37
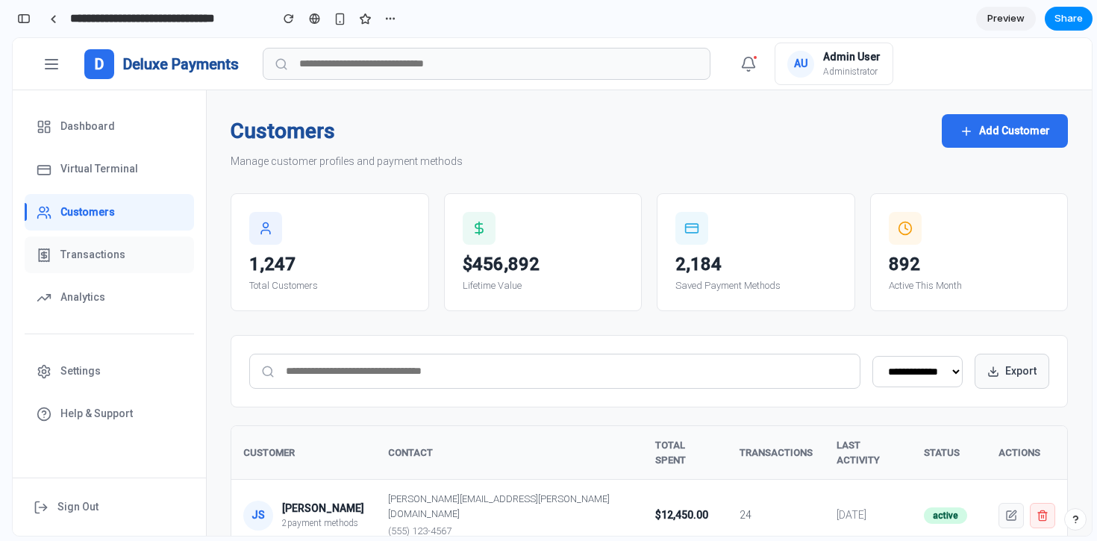
click at [113, 260] on span "Transactions" at bounding box center [92, 255] width 65 height 16
select select "**"
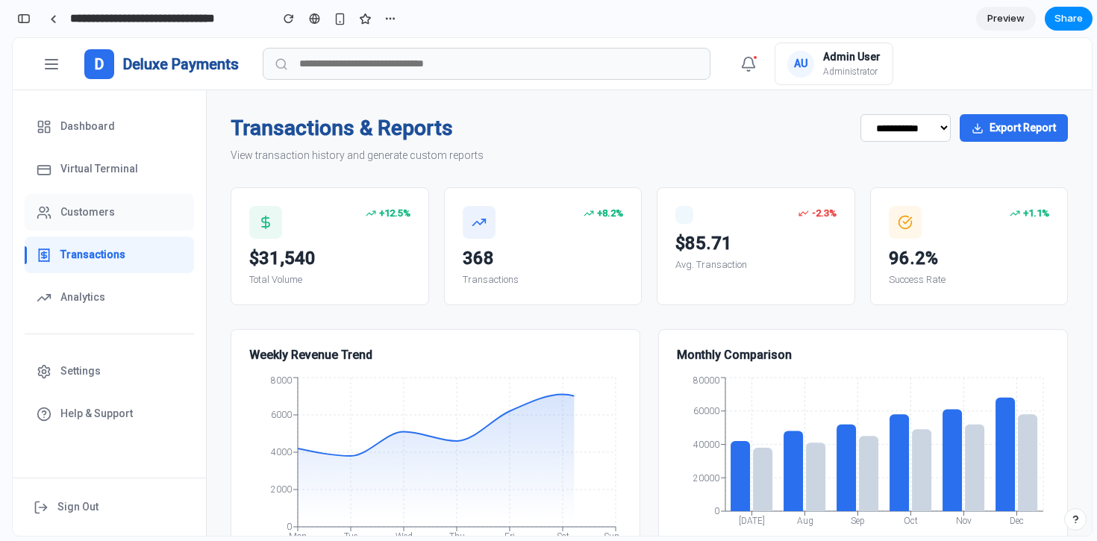
click at [123, 211] on button "Customers" at bounding box center [109, 212] width 169 height 37
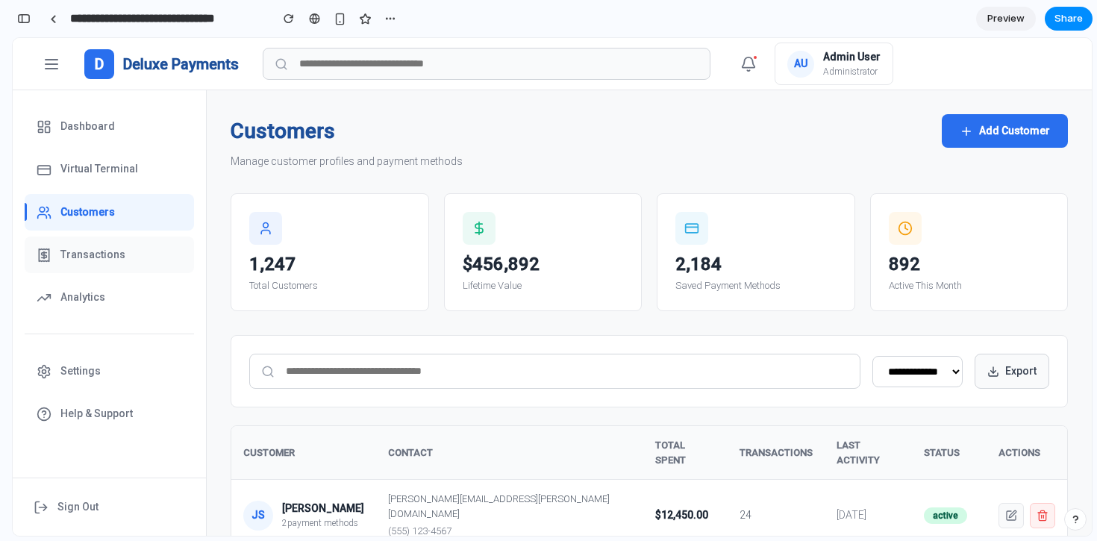
click at [116, 240] on button "Transactions" at bounding box center [109, 255] width 169 height 37
select select "**"
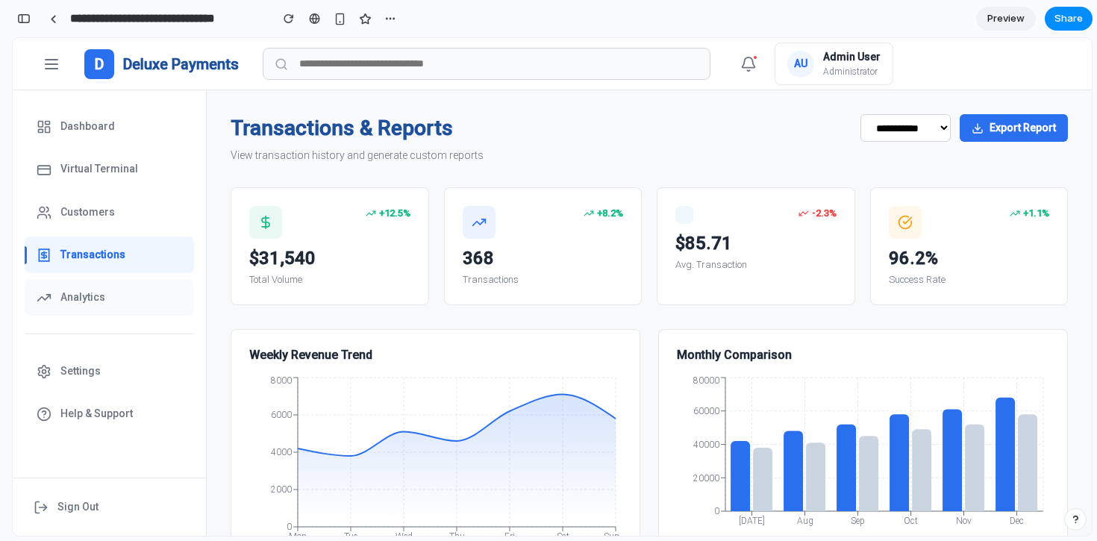
click at [92, 310] on button "Analytics" at bounding box center [109, 297] width 169 height 37
select select "**"
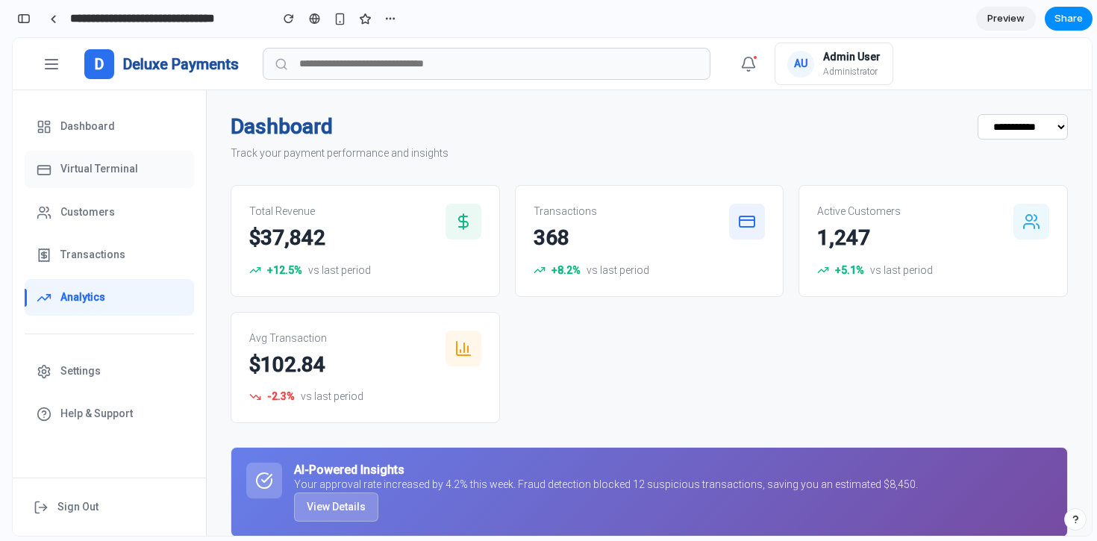
click at [96, 159] on button "Virtual Terminal" at bounding box center [109, 169] width 169 height 37
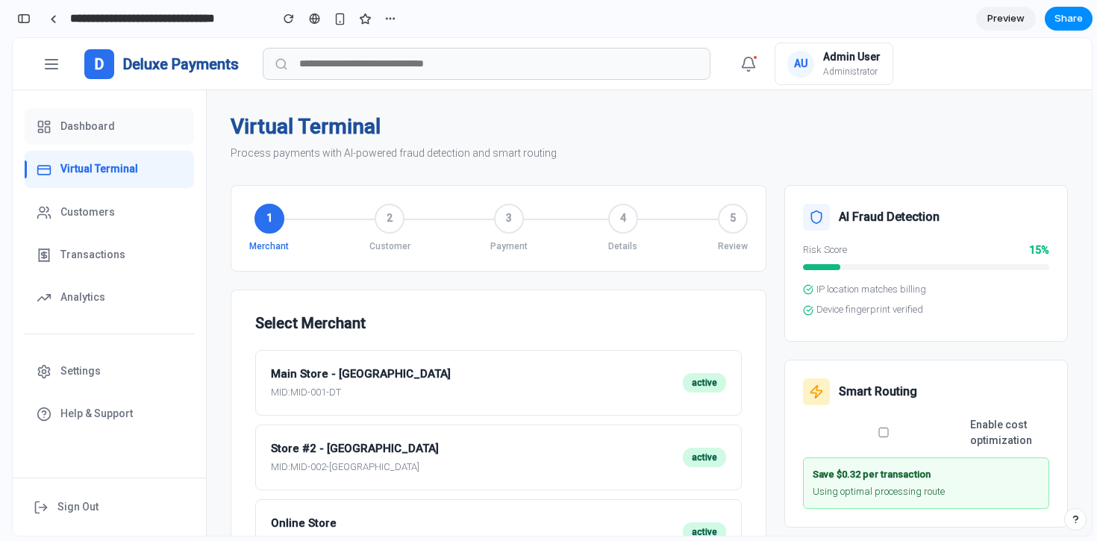
click at [99, 134] on span "Dashboard" at bounding box center [87, 127] width 54 height 16
select select "**"
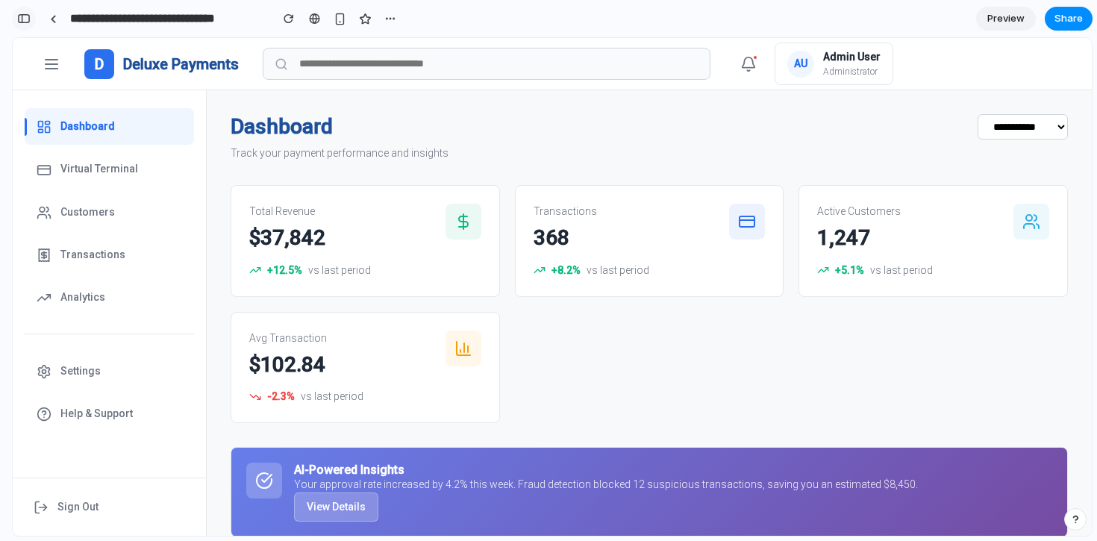
click at [25, 22] on div "button" at bounding box center [23, 18] width 13 height 10
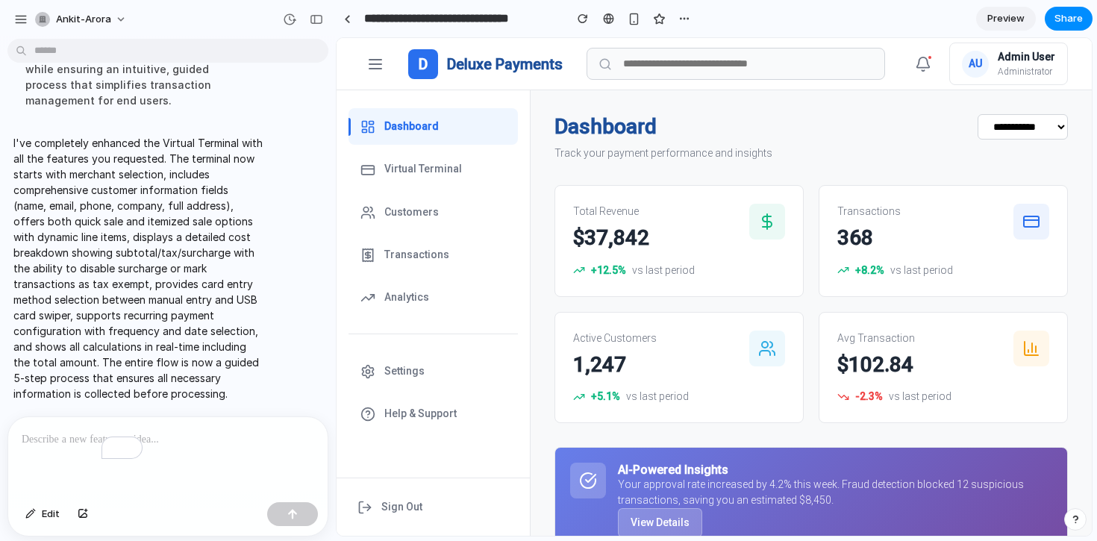
scroll to position [1040, 0]
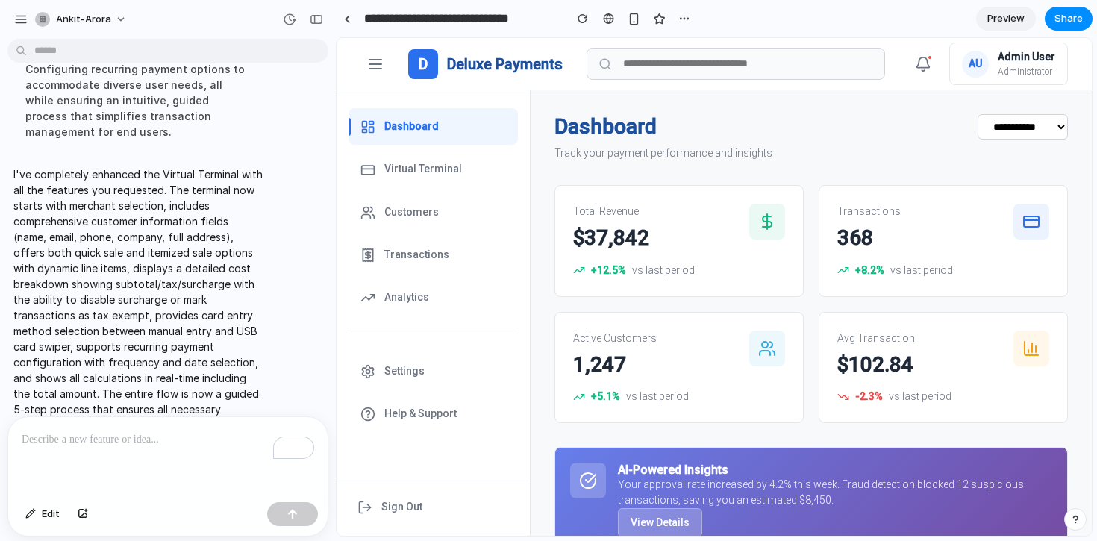
click at [38, 434] on p "To enrich screen reader interactions, please activate Accessibility in Grammarl…" at bounding box center [168, 440] width 293 height 18
click at [22, 439] on p "**********" at bounding box center [168, 440] width 293 height 18
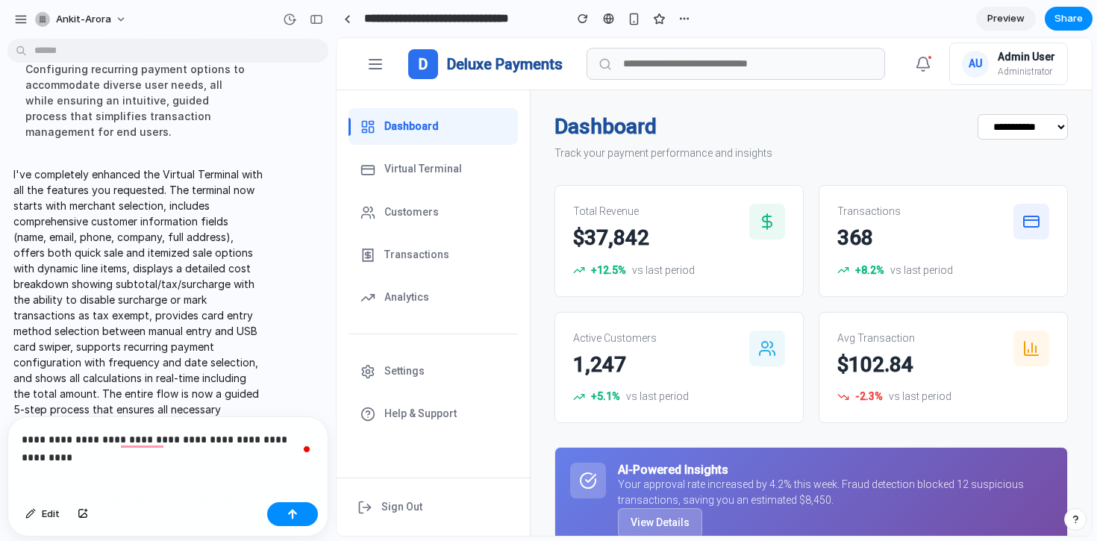
scroll to position [1058, 0]
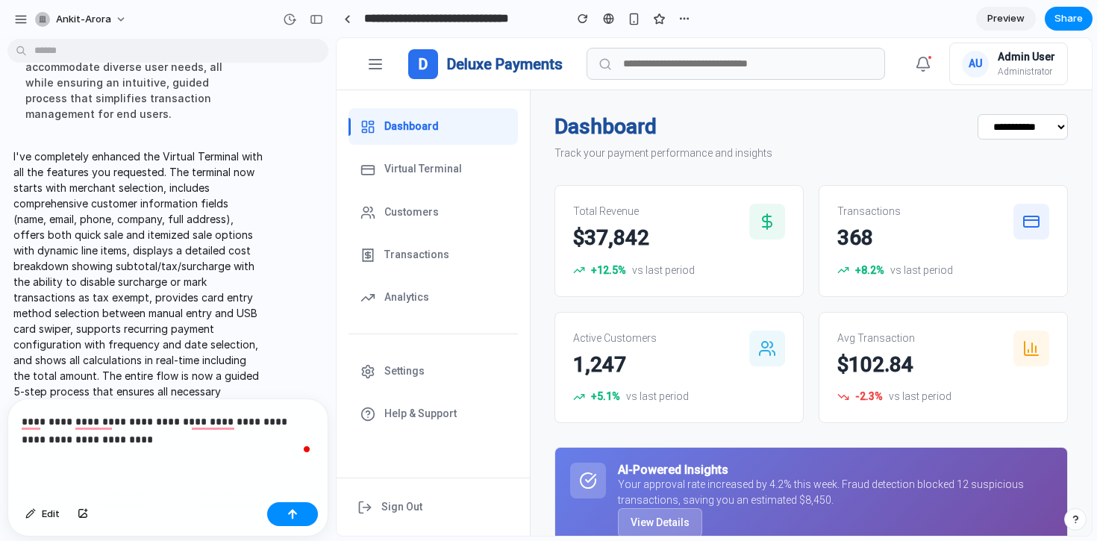
click at [142, 451] on div "**********" at bounding box center [167, 447] width 319 height 97
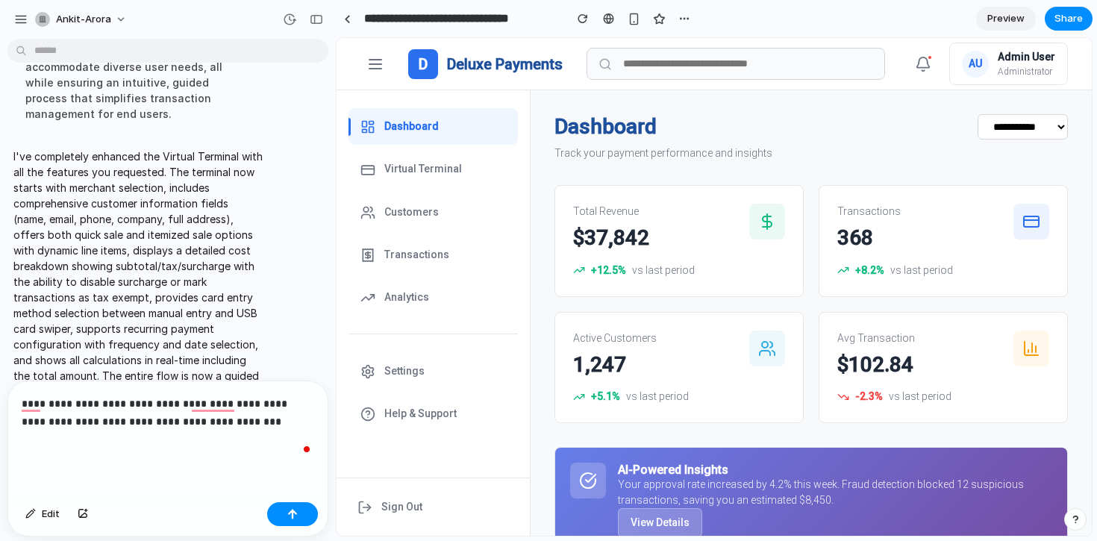
scroll to position [1076, 0]
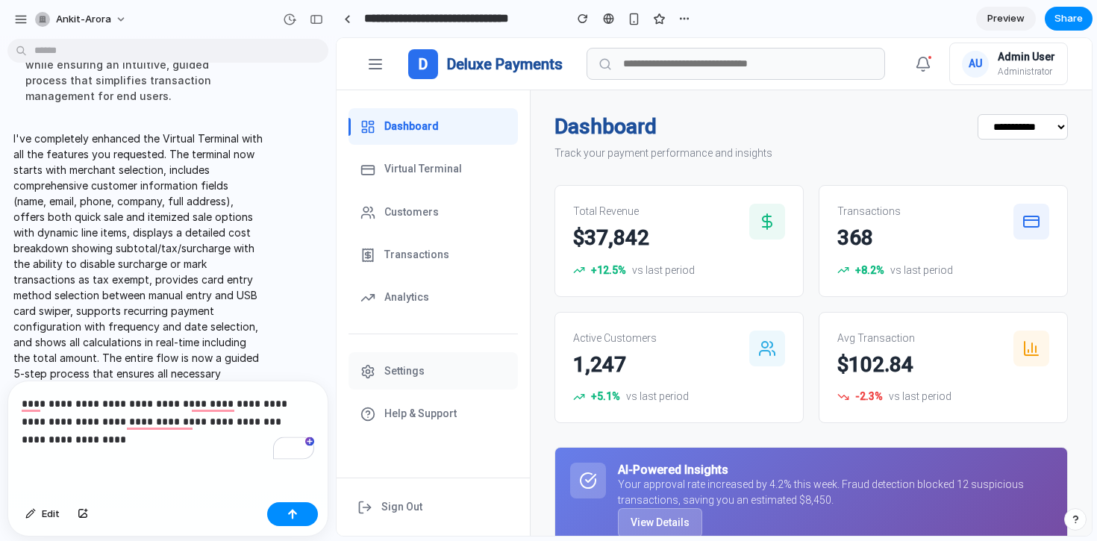
click at [391, 374] on span "Settings" at bounding box center [404, 371] width 40 height 16
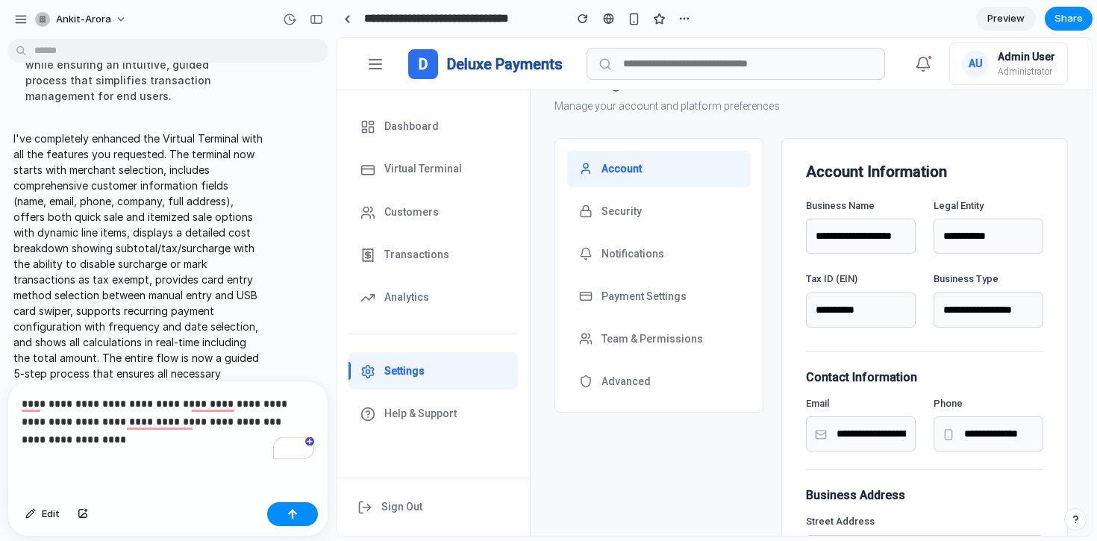
scroll to position [55, 0]
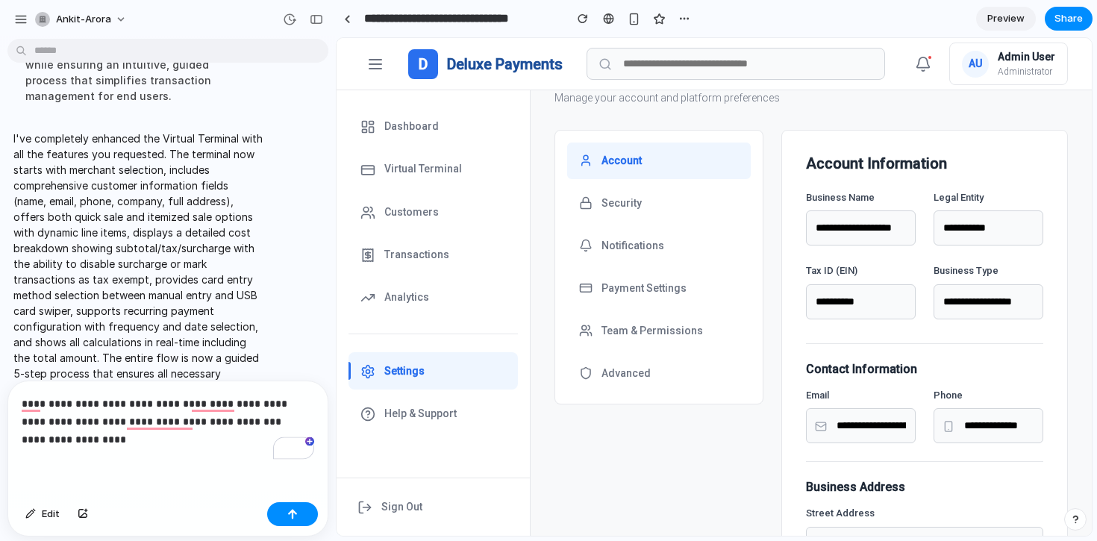
click at [118, 442] on p "**********" at bounding box center [168, 422] width 293 height 54
click at [157, 440] on p "**********" at bounding box center [168, 422] width 293 height 54
click at [270, 436] on p "**********" at bounding box center [168, 422] width 293 height 54
click at [255, 442] on p "**********" at bounding box center [168, 422] width 293 height 54
click at [281, 440] on p "**********" at bounding box center [168, 422] width 293 height 54
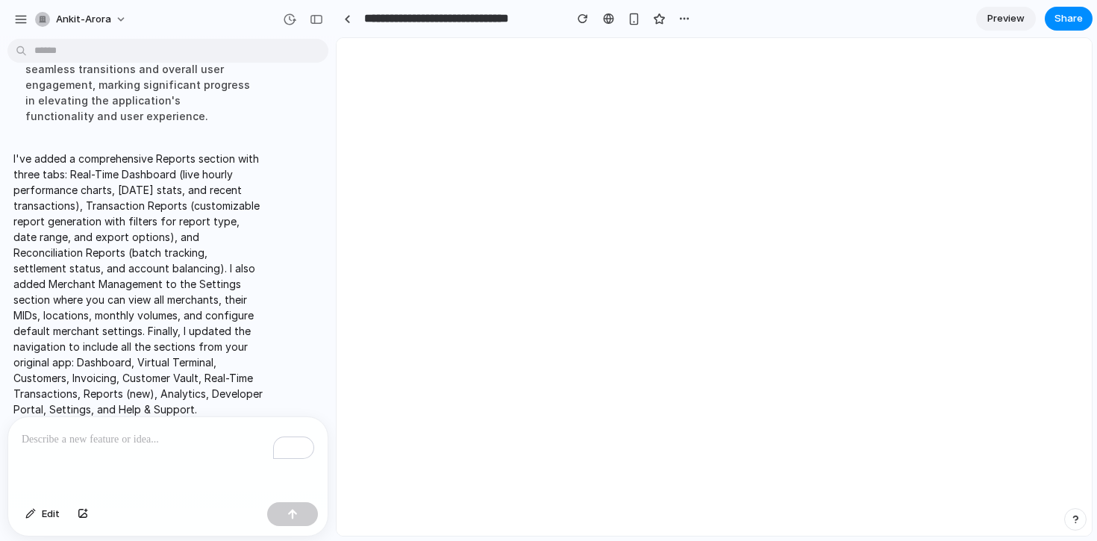
scroll to position [0, 0]
select select "**"
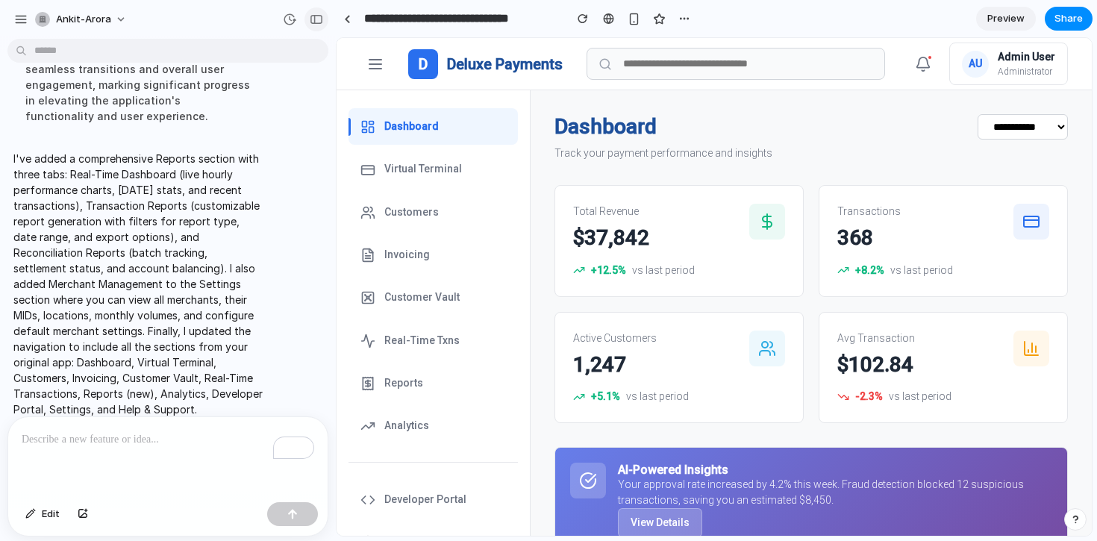
click at [319, 22] on div "button" at bounding box center [316, 19] width 13 height 10
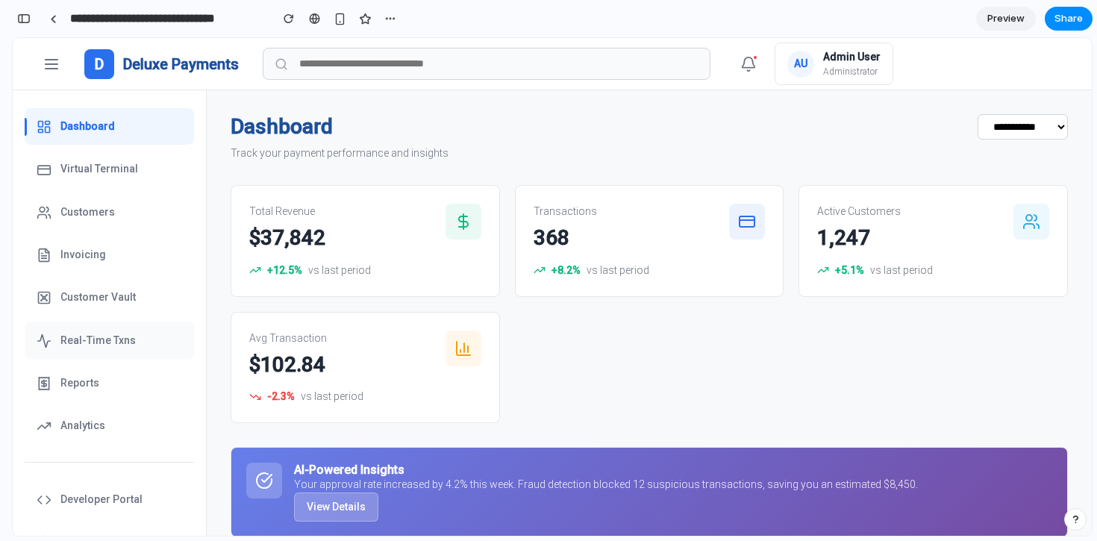
click at [87, 351] on button "Real-Time Txns" at bounding box center [109, 340] width 169 height 37
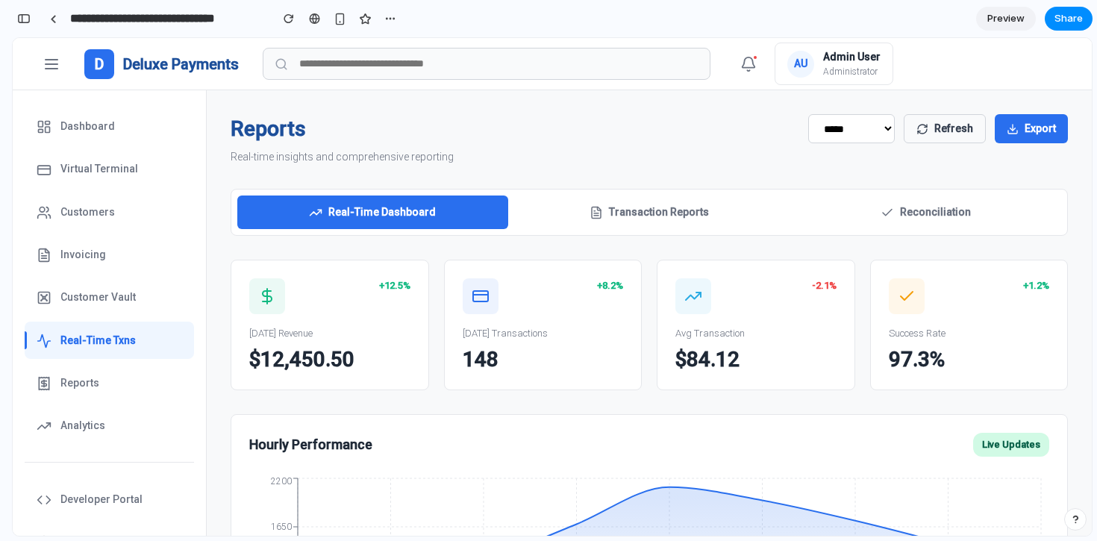
click at [658, 204] on button "Transaction Reports" at bounding box center [649, 213] width 271 height 34
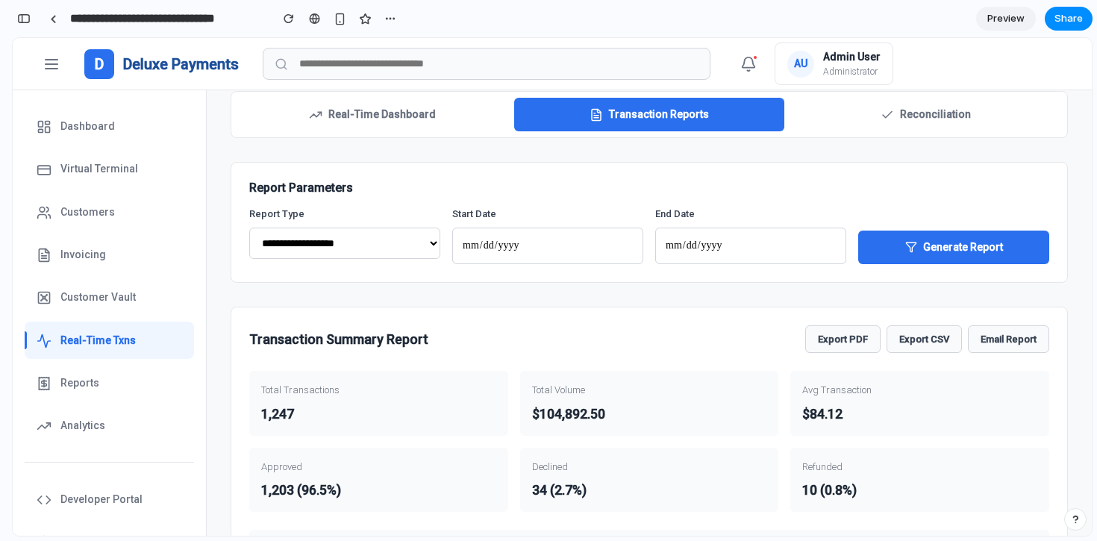
scroll to position [31, 0]
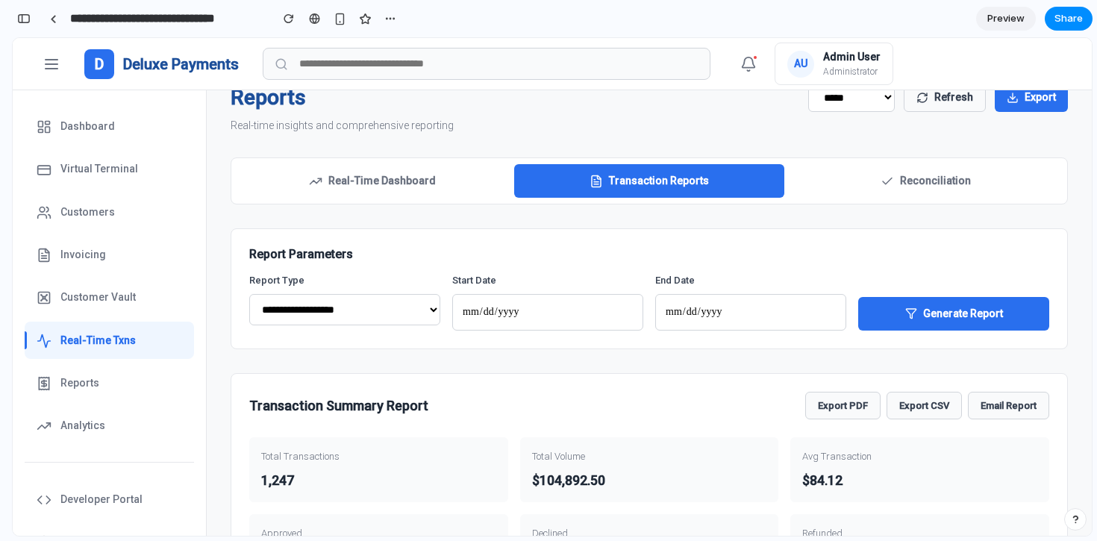
click at [846, 180] on button "Reconciliation" at bounding box center [925, 181] width 271 height 34
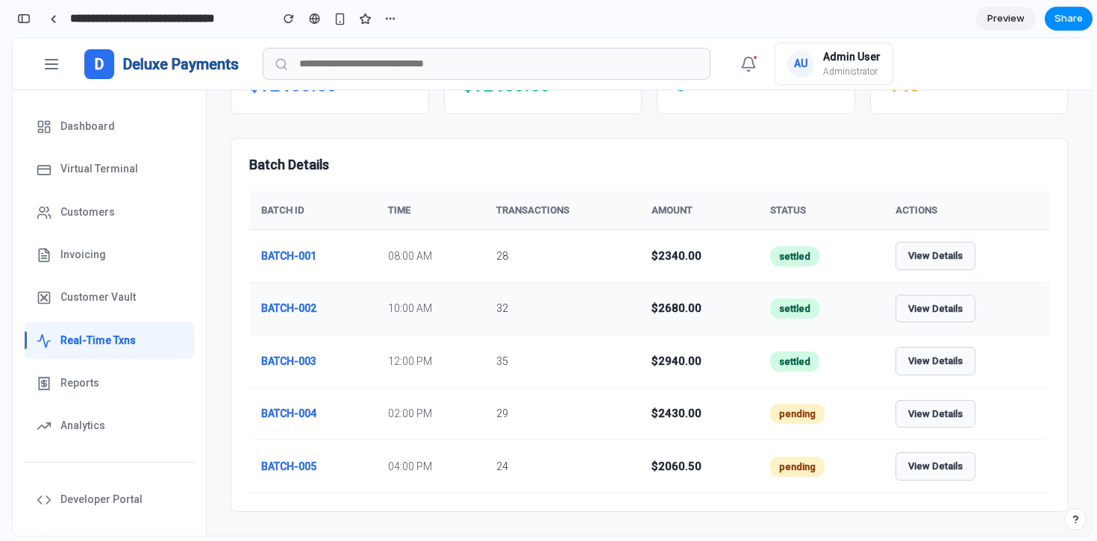
scroll to position [0, 0]
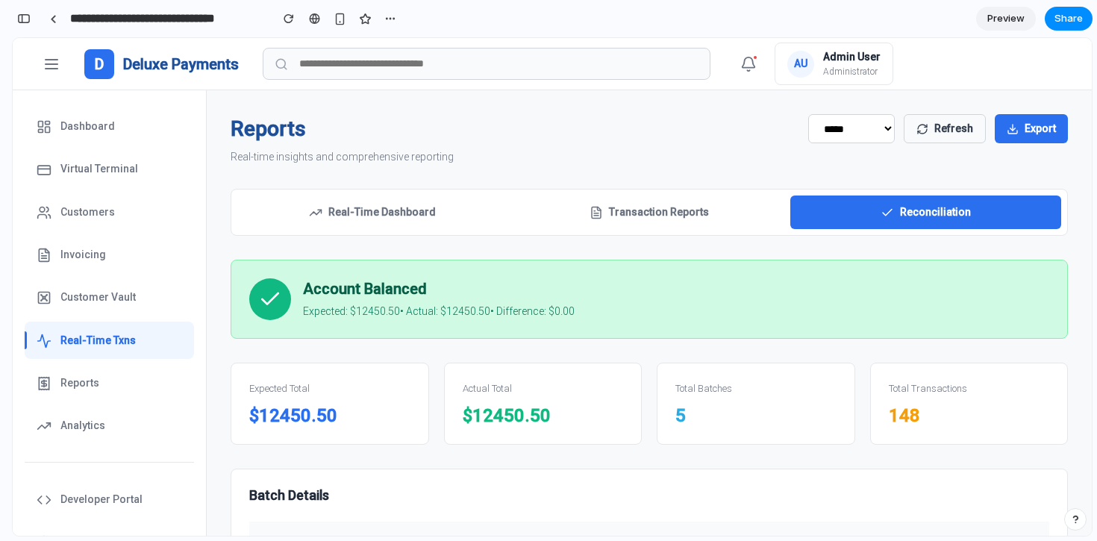
click at [396, 217] on button "Real-Time Dashboard" at bounding box center [372, 213] width 271 height 34
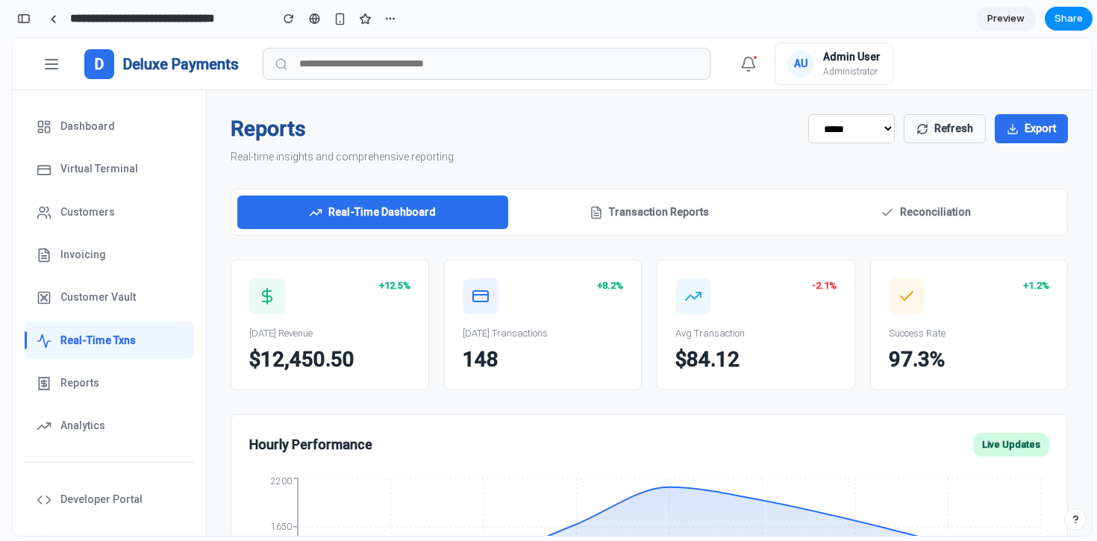
scroll to position [87, 0]
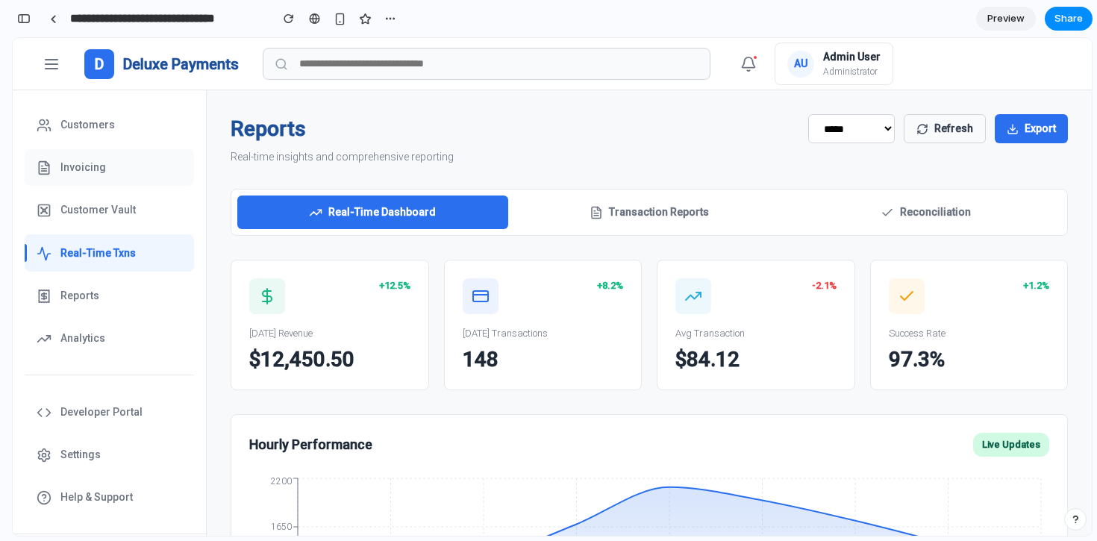
click at [104, 186] on button "Invoicing" at bounding box center [109, 167] width 169 height 37
select select "**"
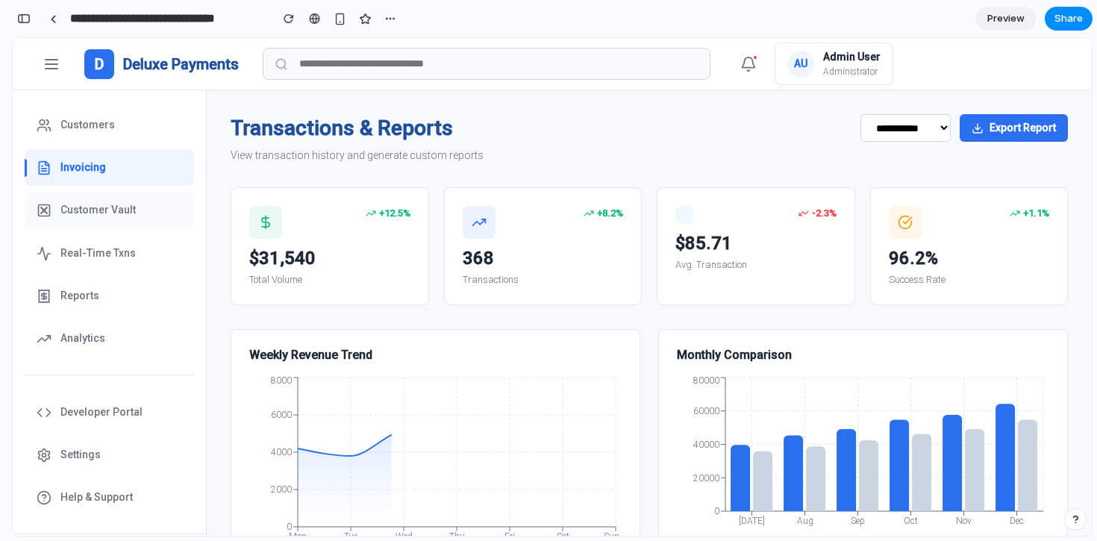
click at [99, 210] on span "Customer Vault" at bounding box center [97, 210] width 75 height 16
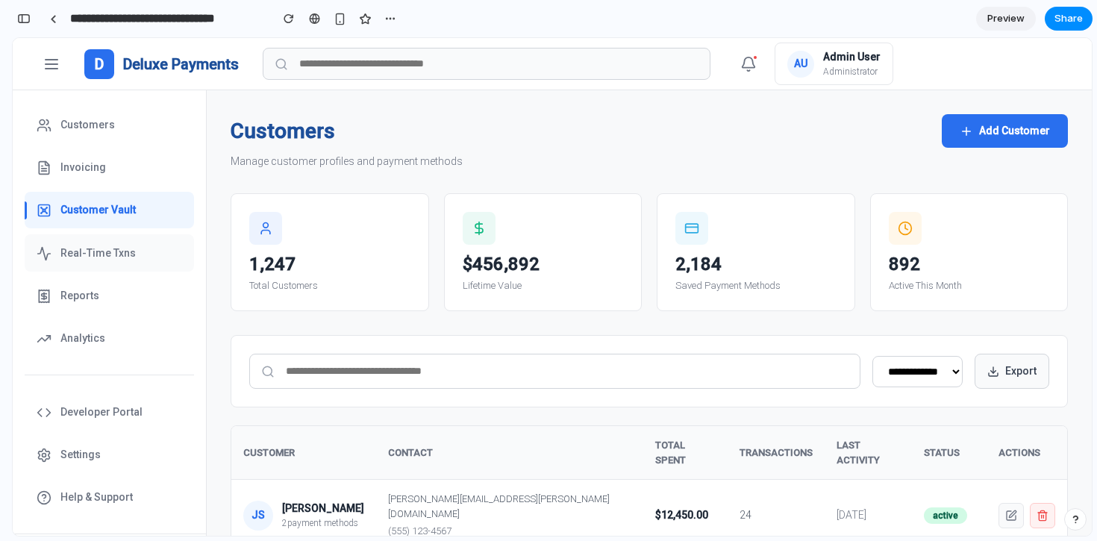
click at [105, 266] on button "Real-Time Txns" at bounding box center [109, 252] width 169 height 37
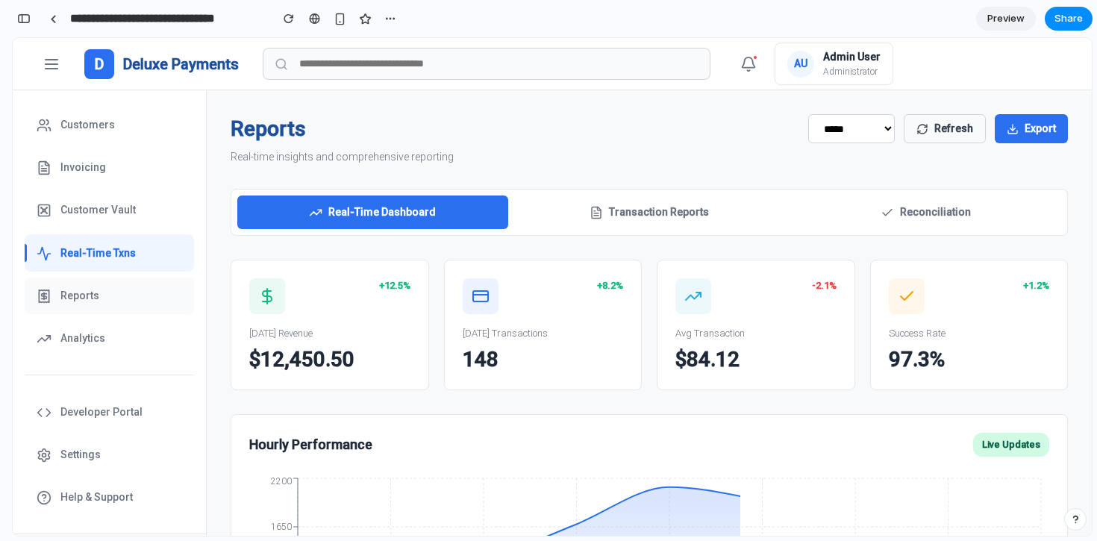
click at [104, 300] on button "Reports" at bounding box center [109, 296] width 169 height 37
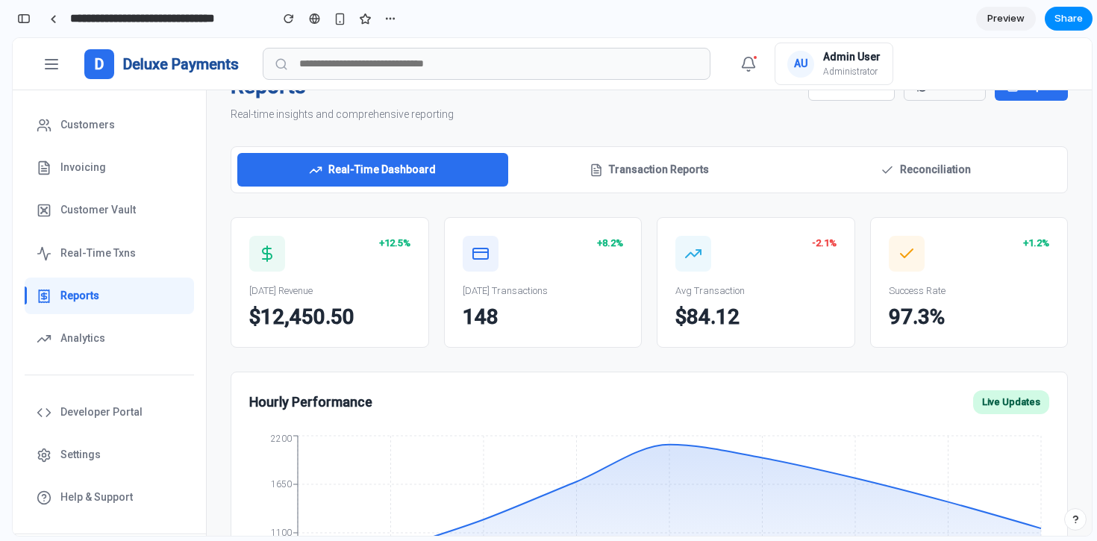
scroll to position [37, 0]
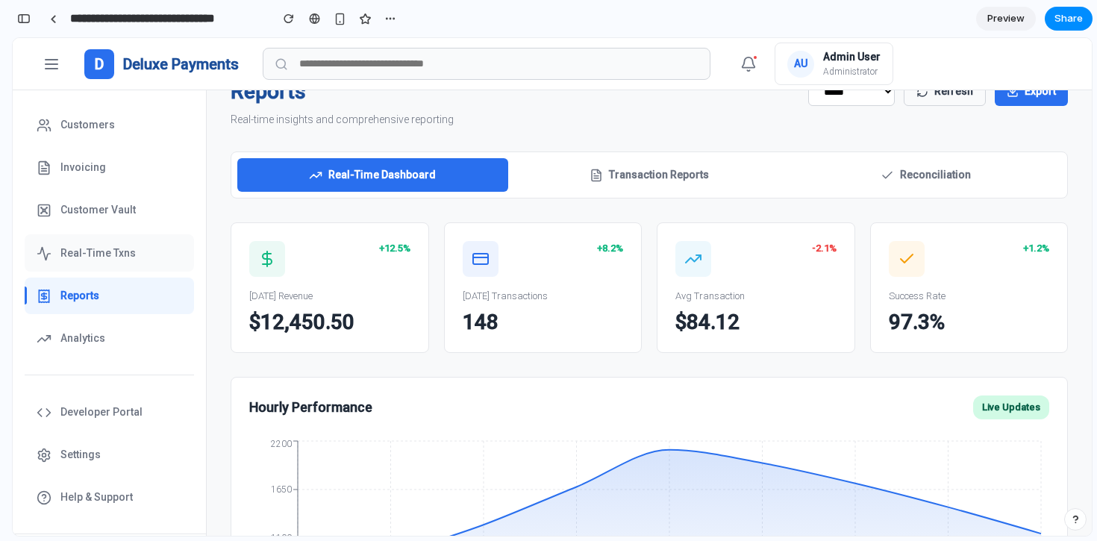
click at [109, 253] on span "Real-Time Txns" at bounding box center [97, 254] width 75 height 16
click at [101, 288] on button "Reports" at bounding box center [109, 296] width 169 height 37
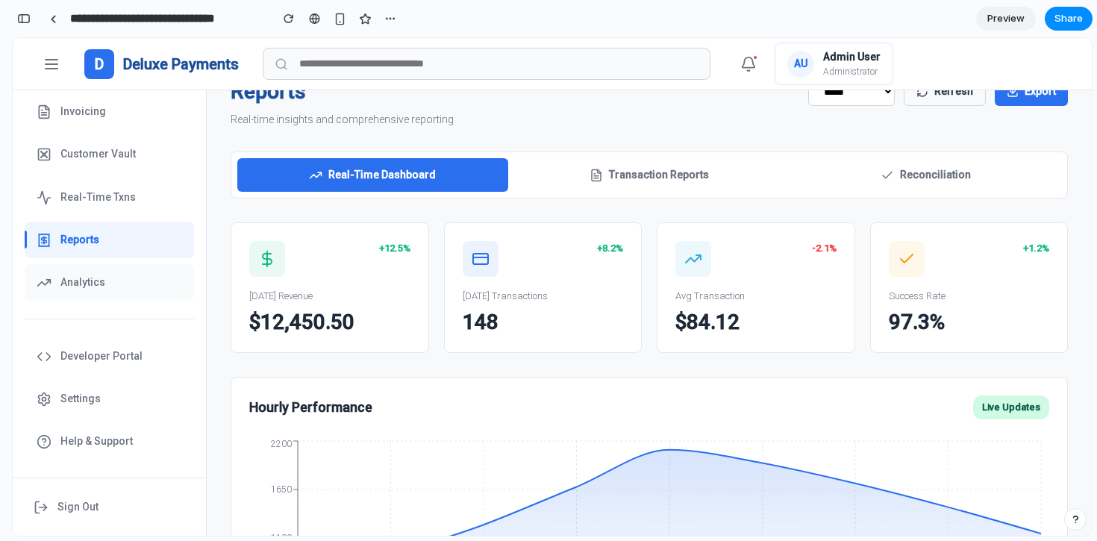
click at [101, 288] on button "Analytics" at bounding box center [109, 282] width 169 height 37
select select "**"
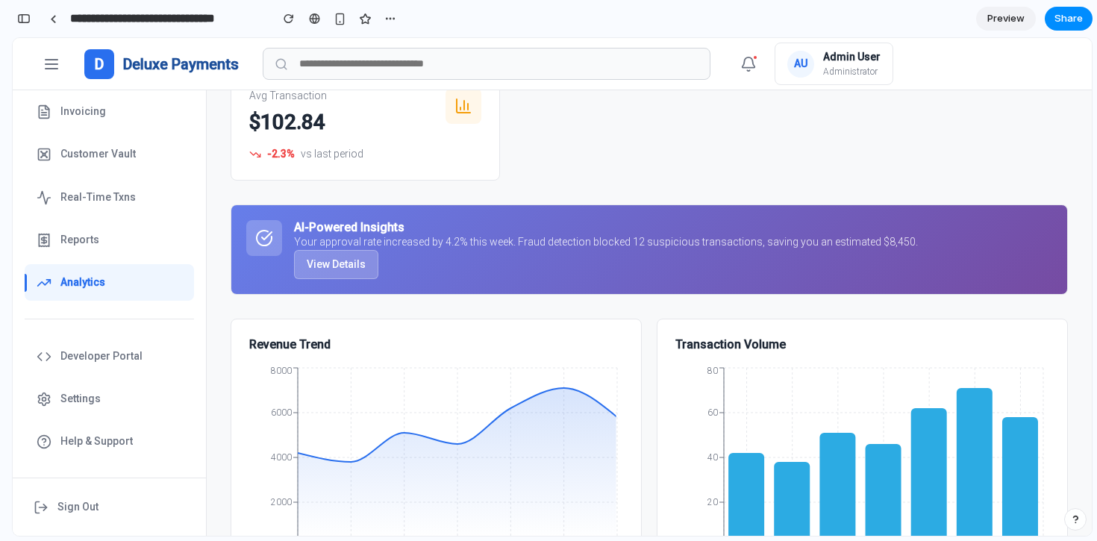
scroll to position [437, 0]
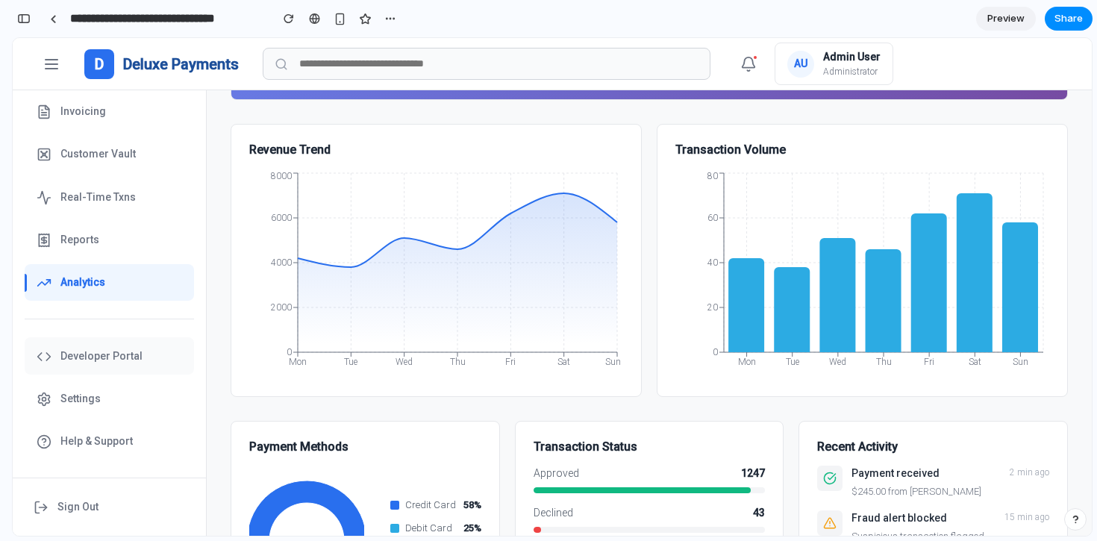
click at [102, 358] on span "Developer Portal" at bounding box center [101, 357] width 82 height 16
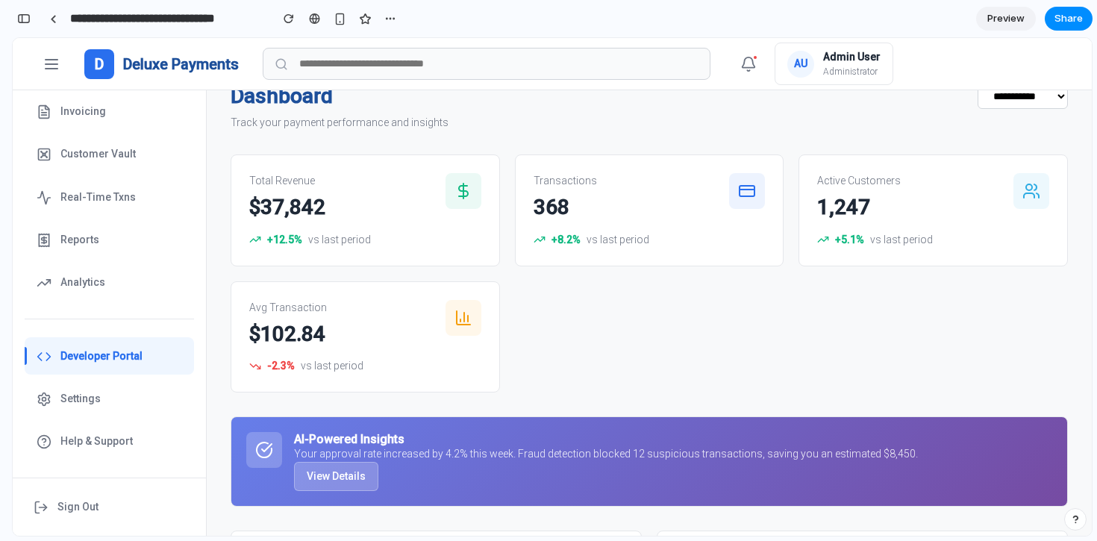
scroll to position [0, 0]
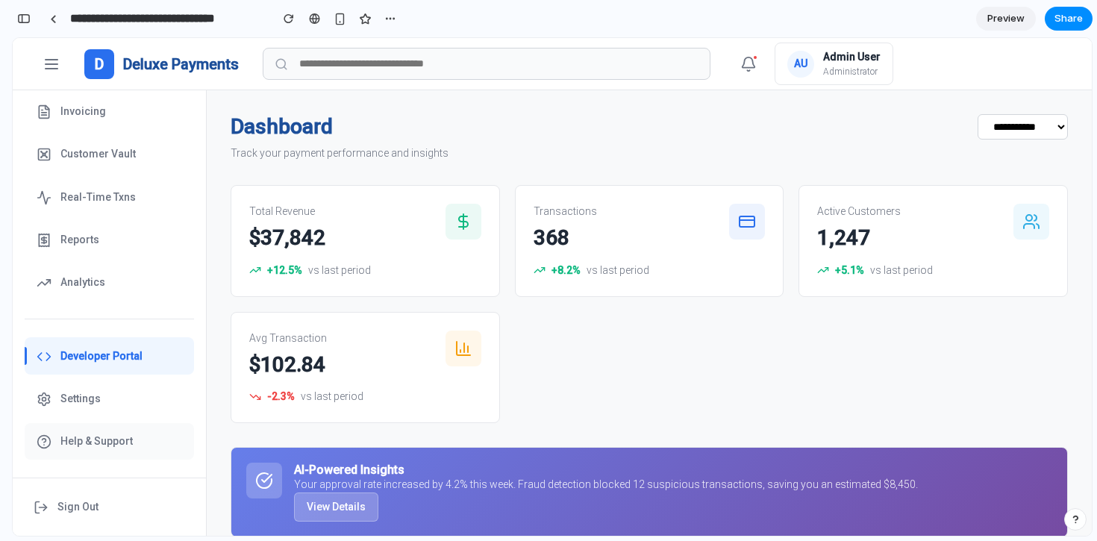
click at [37, 434] on div at bounding box center [44, 442] width 15 height 16
click at [69, 408] on button "Settings" at bounding box center [109, 399] width 169 height 37
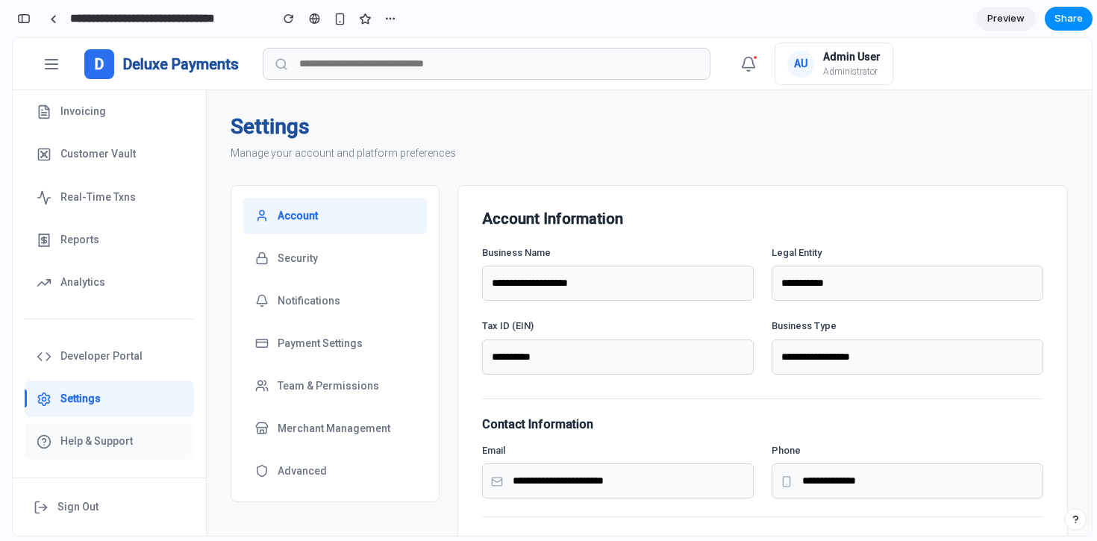
click at [76, 425] on button "Help & Support" at bounding box center [109, 441] width 169 height 37
click at [92, 366] on button "Developer Portal" at bounding box center [109, 355] width 169 height 37
select select "**"
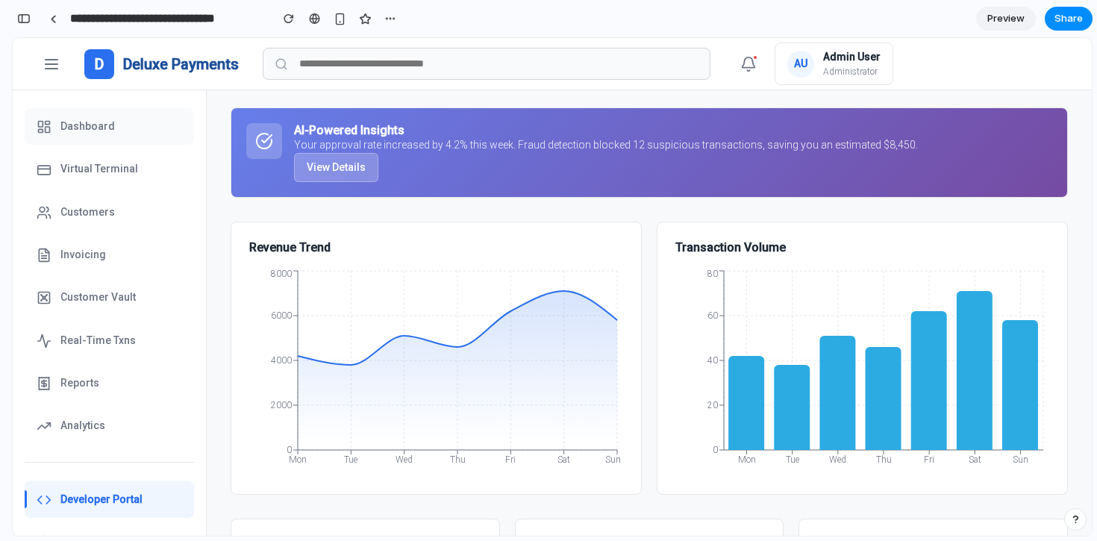
click at [87, 128] on span "Dashboard" at bounding box center [87, 127] width 54 height 16
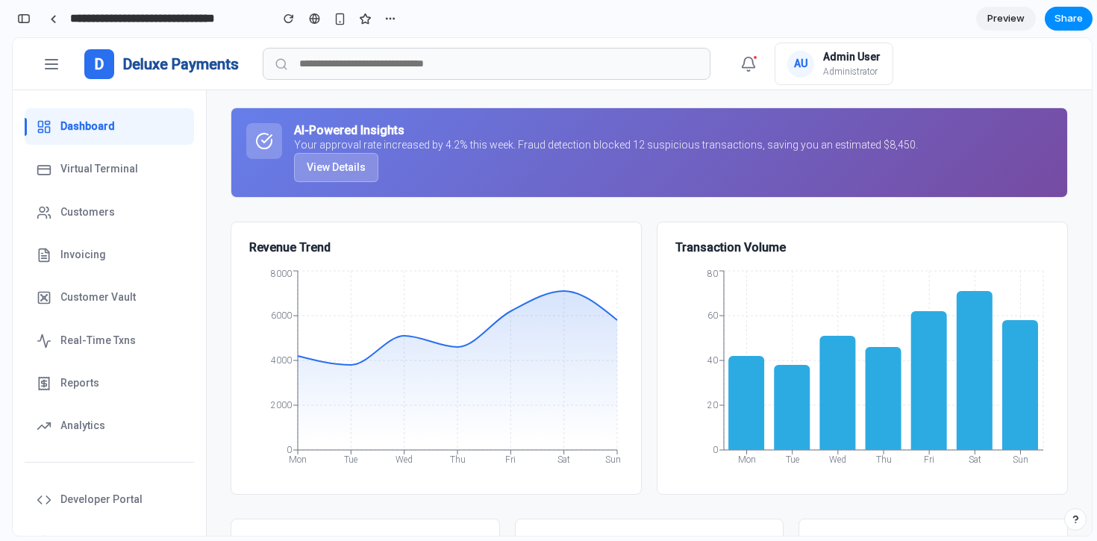
click at [102, 131] on span "Dashboard" at bounding box center [87, 127] width 54 height 16
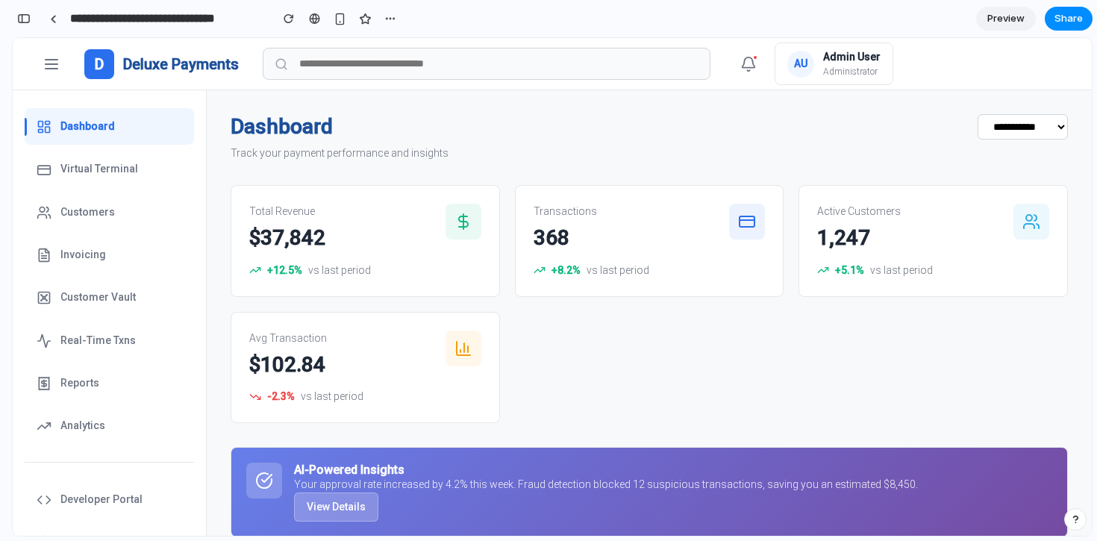
click at [38, 53] on button at bounding box center [52, 64] width 30 height 30
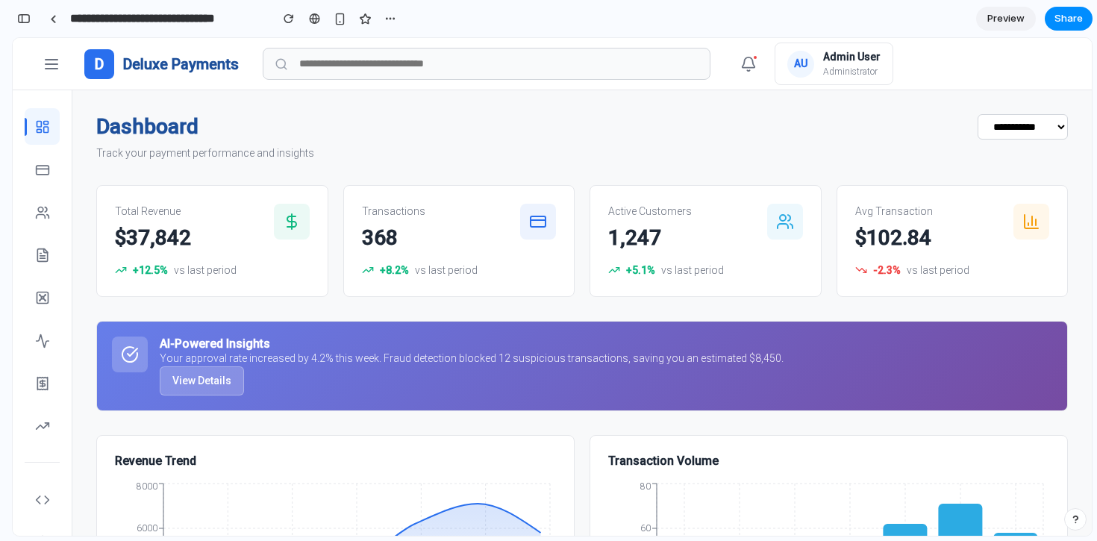
click at [38, 53] on button at bounding box center [52, 64] width 30 height 30
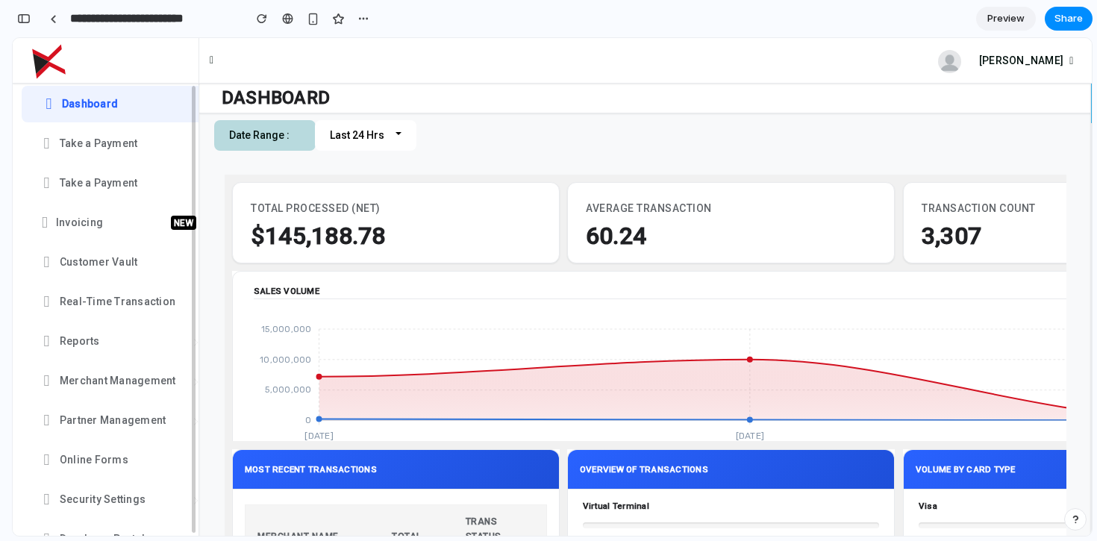
scroll to position [92, 0]
